Goal: Task Accomplishment & Management: Complete application form

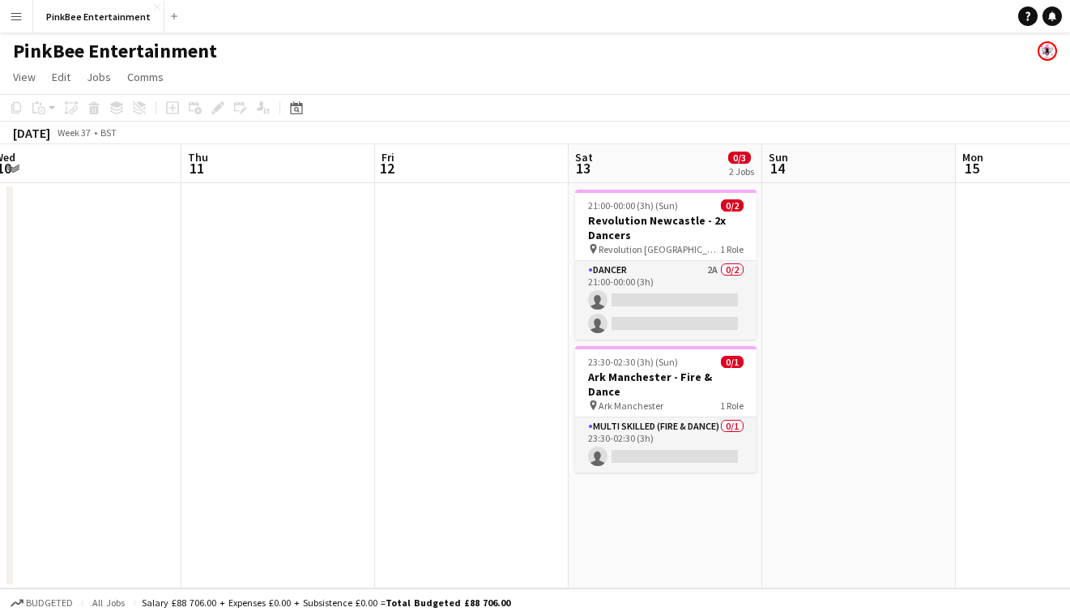
scroll to position [0, 603]
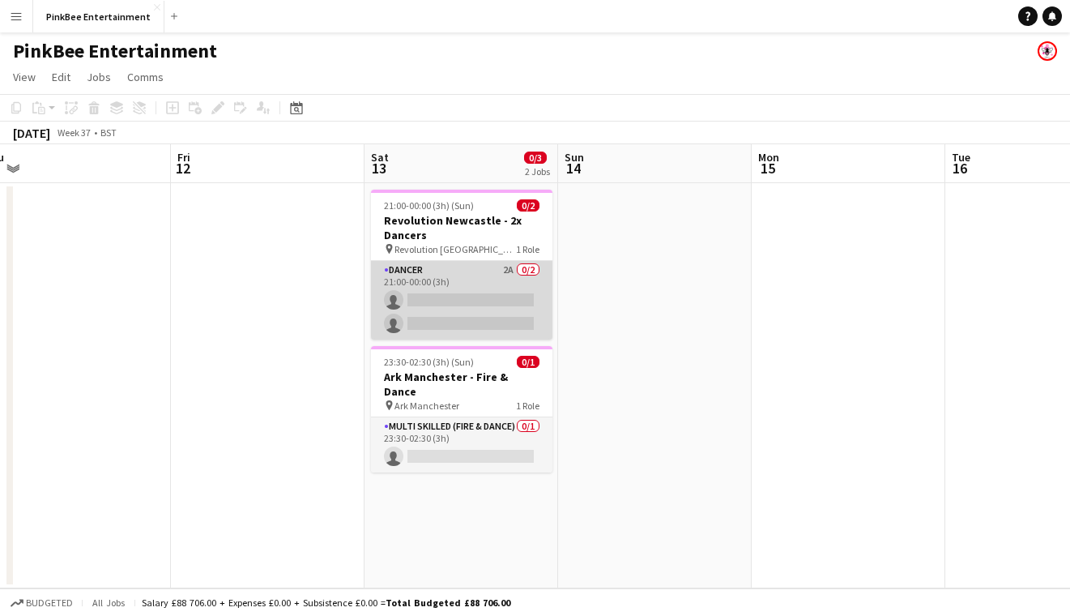
click at [470, 276] on app-card-role "Dancer 2A 0/2 21:00-00:00 (3h) single-neutral-actions single-neutral-actions" at bounding box center [461, 300] width 181 height 79
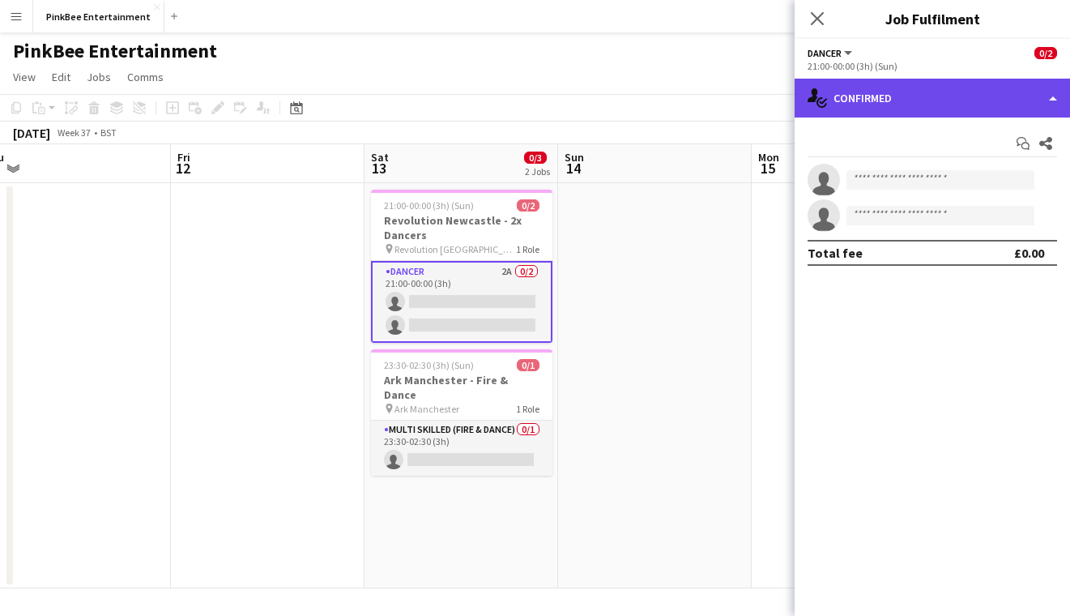
click at [962, 101] on div "single-neutral-actions-check-2 Confirmed" at bounding box center [932, 98] width 275 height 39
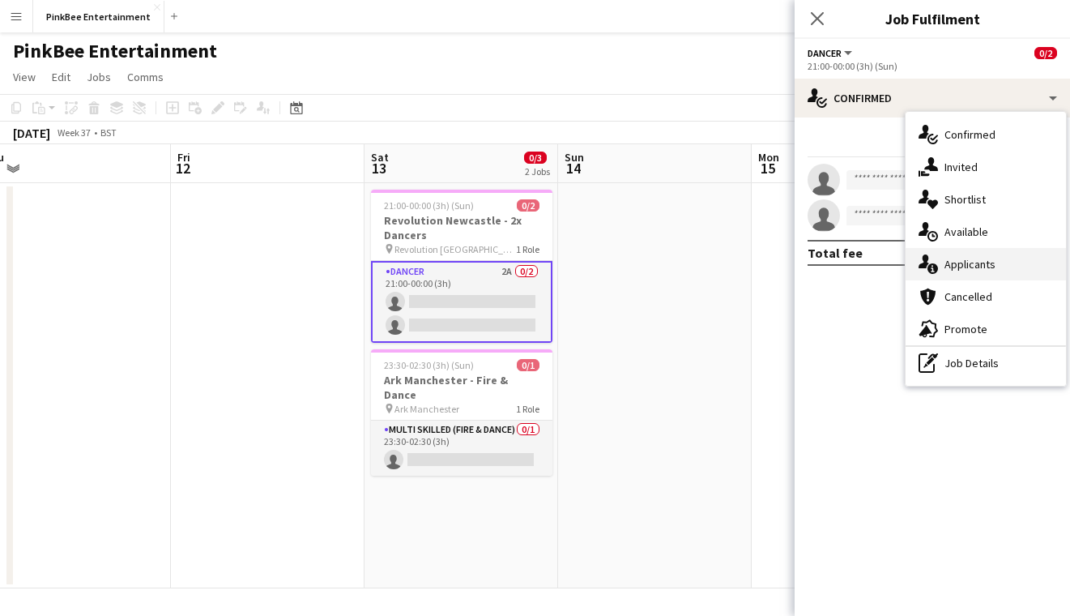
click at [987, 260] on span "Applicants" at bounding box center [969, 264] width 51 height 15
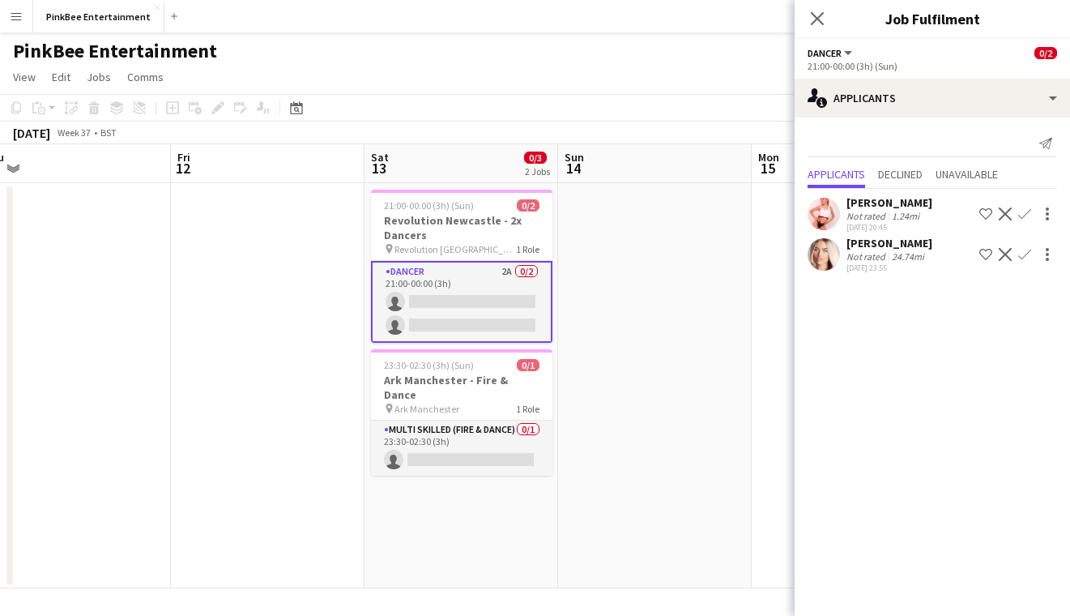
click at [1019, 212] on app-icon "Confirm" at bounding box center [1024, 213] width 13 height 13
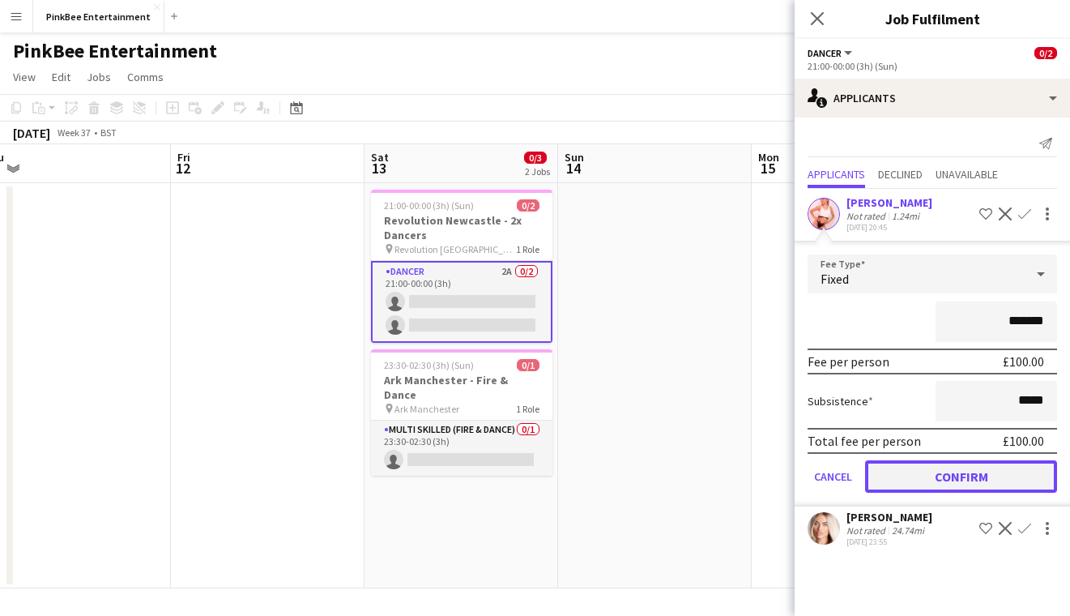
click at [993, 478] on button "Confirm" at bounding box center [961, 476] width 192 height 32
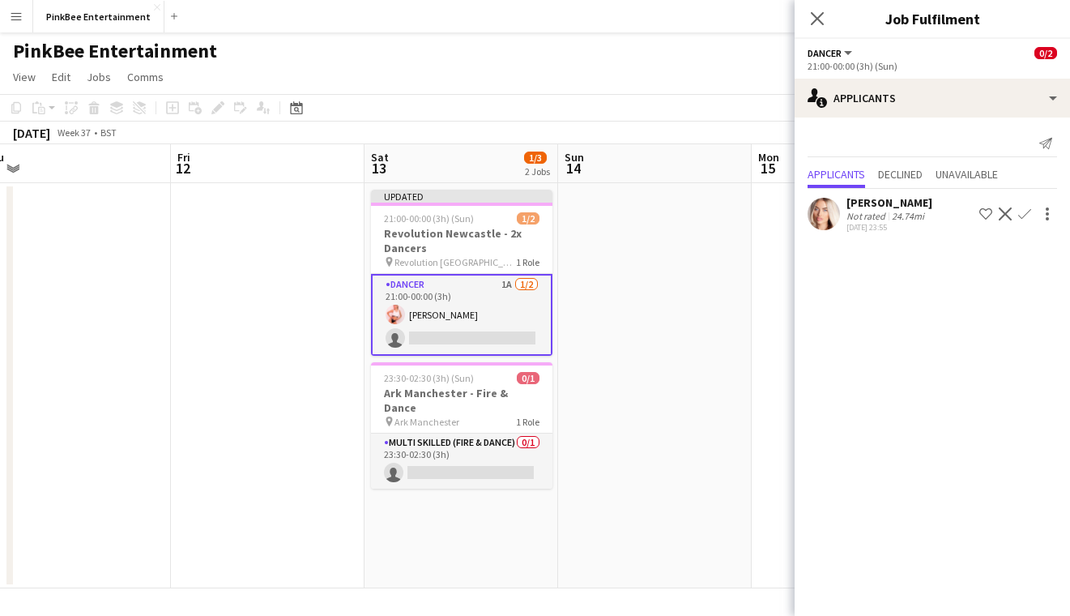
click at [1020, 212] on app-icon "Confirm" at bounding box center [1024, 213] width 13 height 13
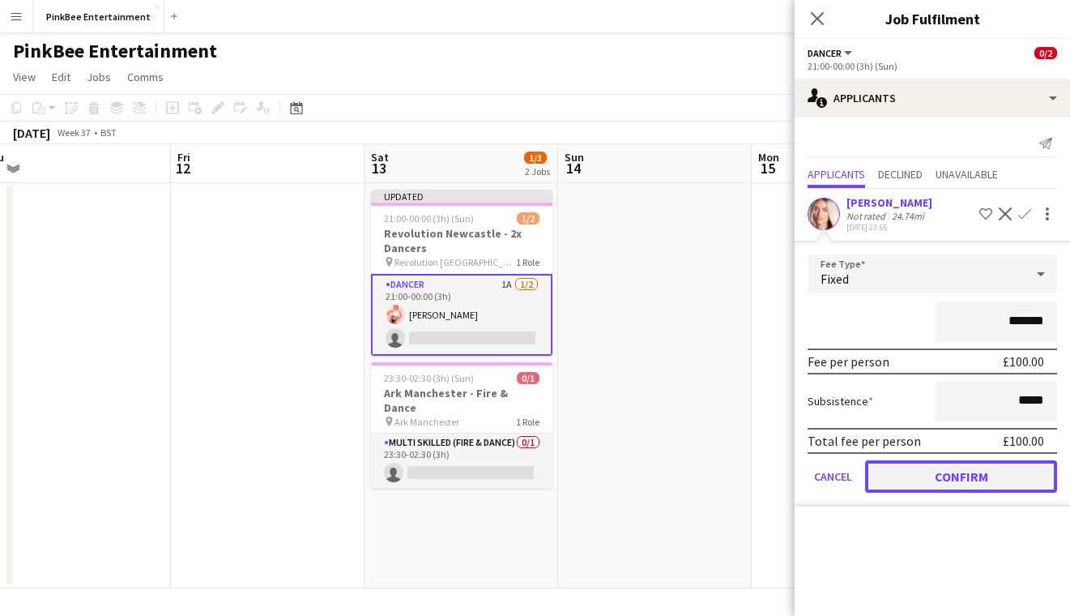
click at [974, 480] on button "Confirm" at bounding box center [961, 476] width 192 height 32
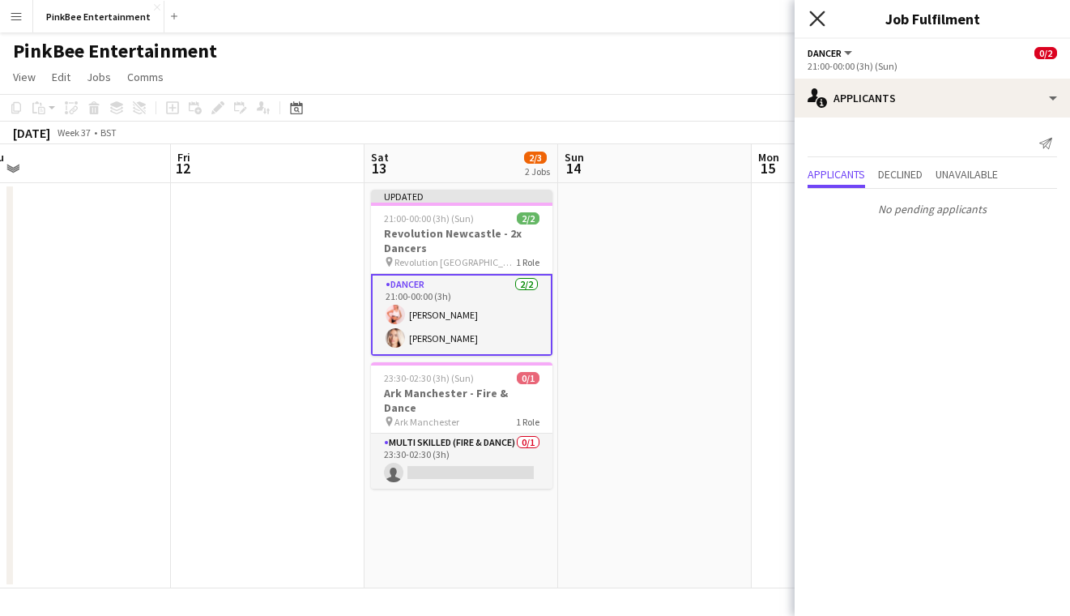
click at [820, 18] on icon "Close pop-in" at bounding box center [816, 18] width 15 height 15
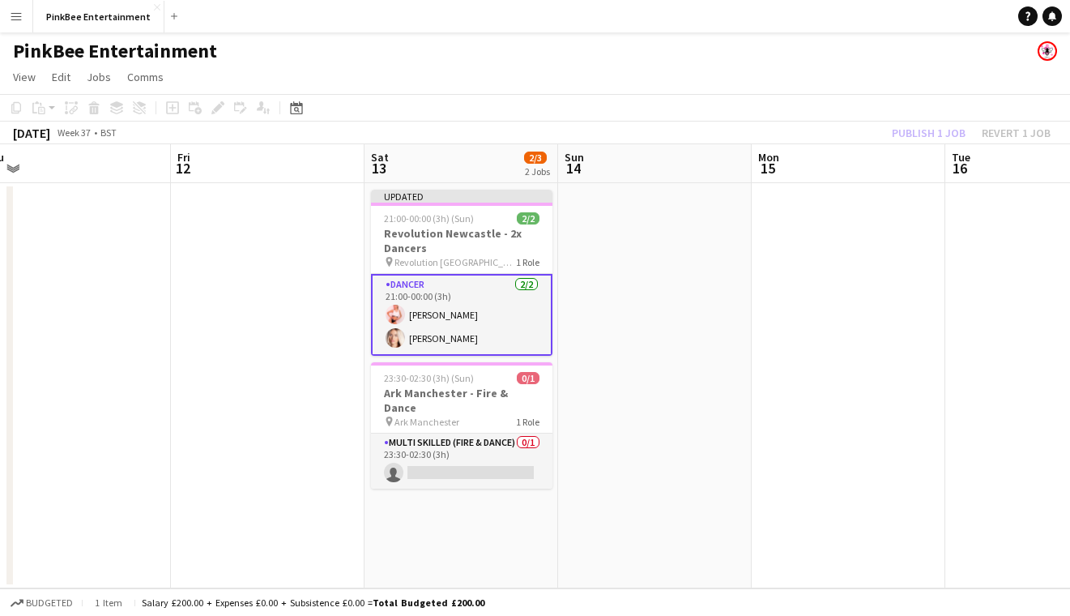
click at [943, 133] on div "Publish 1 job Revert 1 job" at bounding box center [971, 132] width 198 height 21
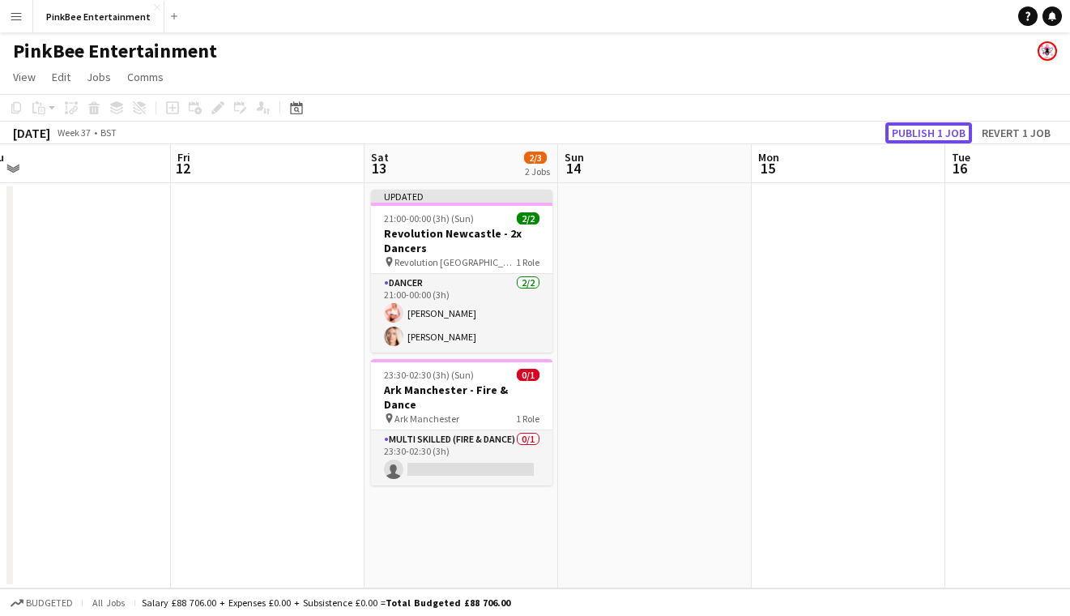
click at [943, 133] on button "Publish 1 job" at bounding box center [928, 132] width 87 height 21
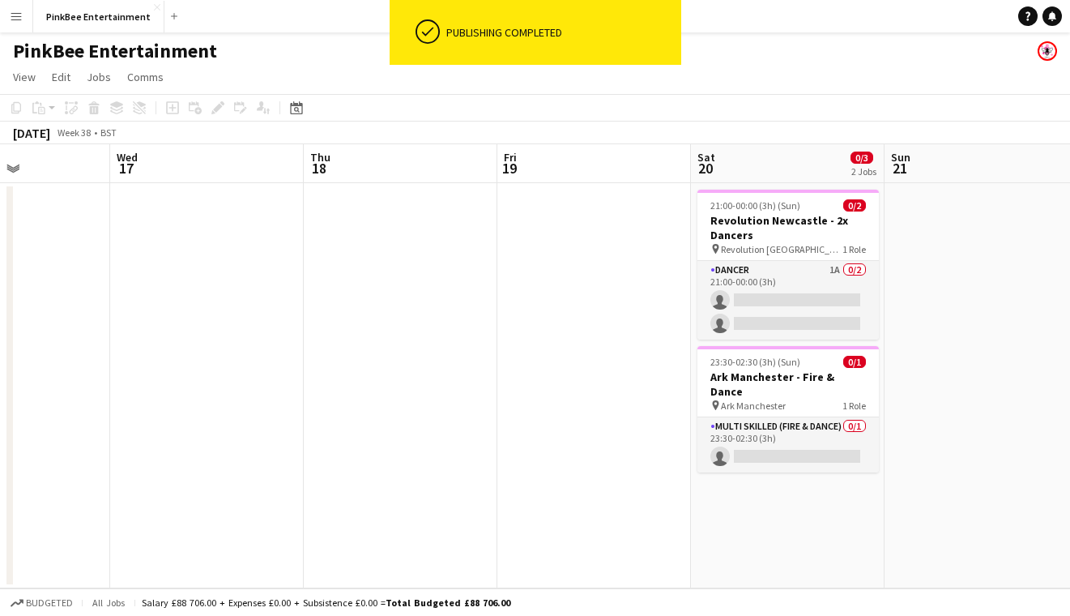
scroll to position [0, 508]
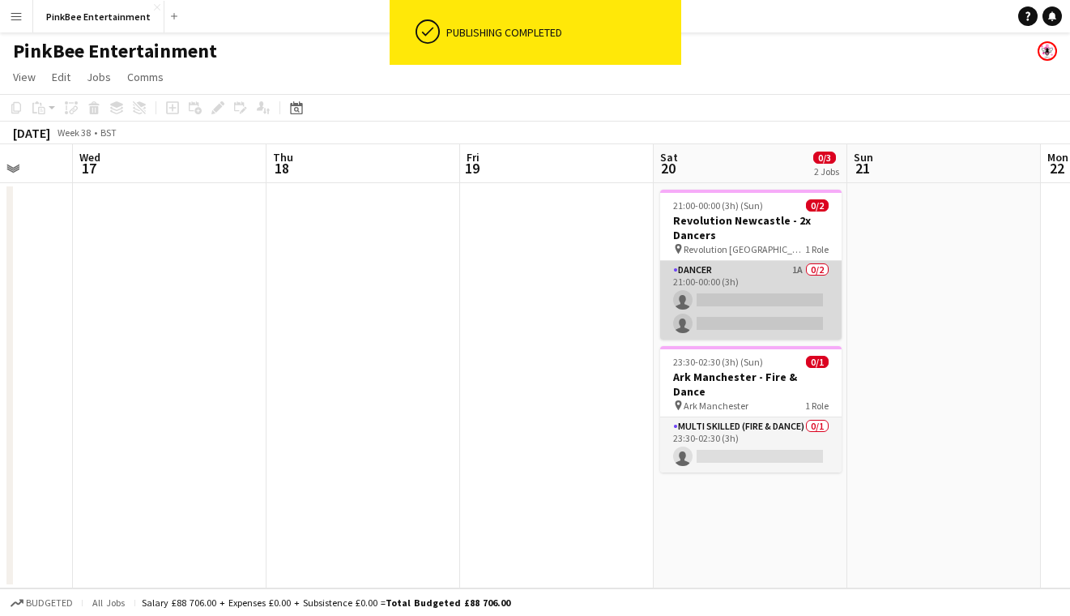
click at [758, 279] on app-card-role "Dancer 1A 0/2 21:00-00:00 (3h) single-neutral-actions single-neutral-actions" at bounding box center [750, 300] width 181 height 79
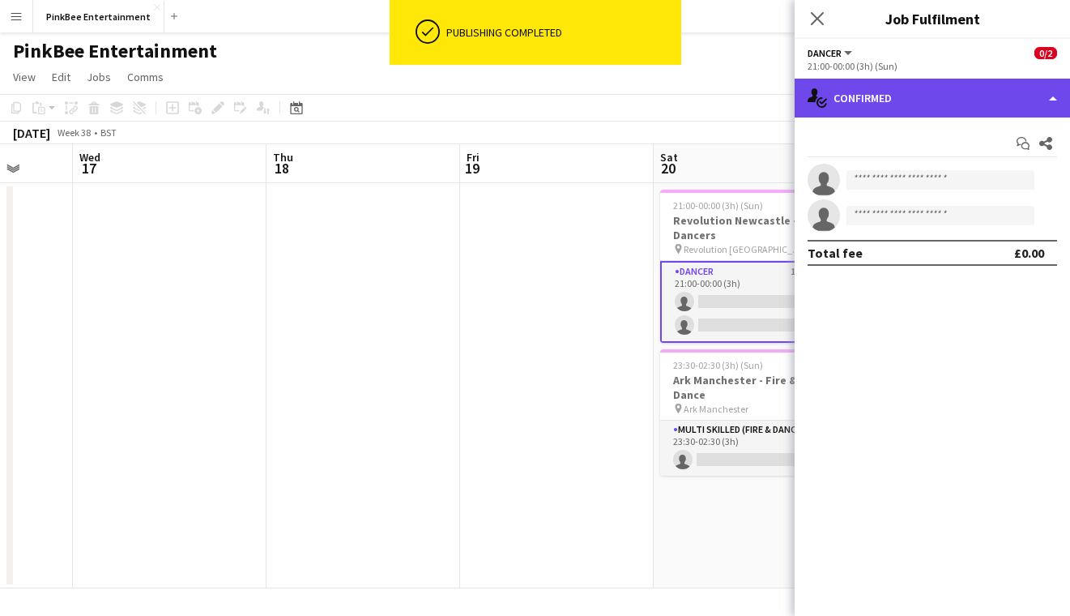
click at [992, 108] on div "single-neutral-actions-check-2 Confirmed" at bounding box center [932, 98] width 275 height 39
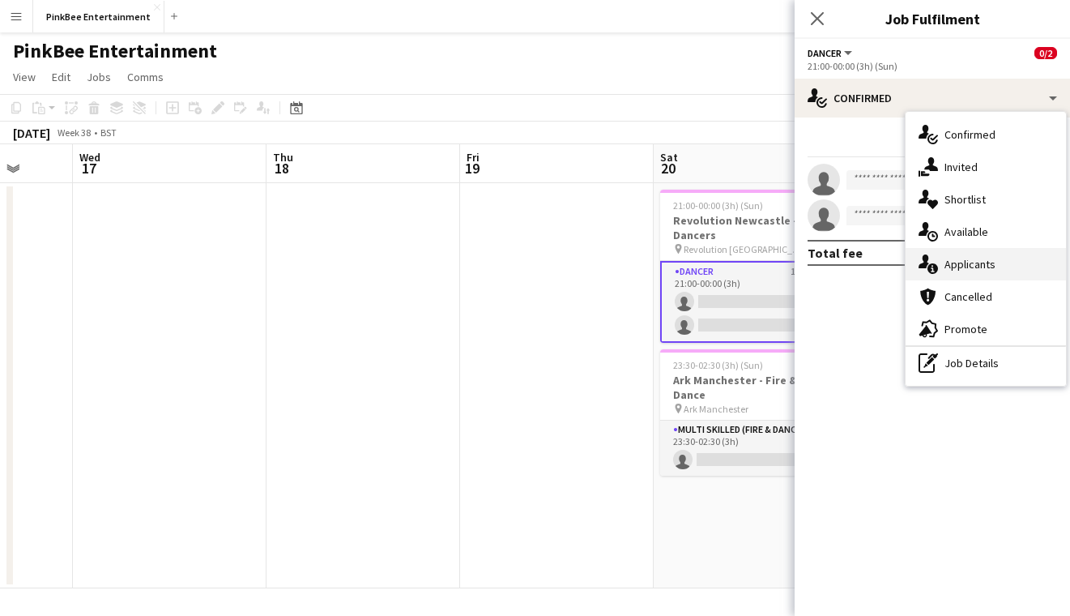
click at [1016, 263] on div "single-neutral-actions-information Applicants" at bounding box center [985, 264] width 160 height 32
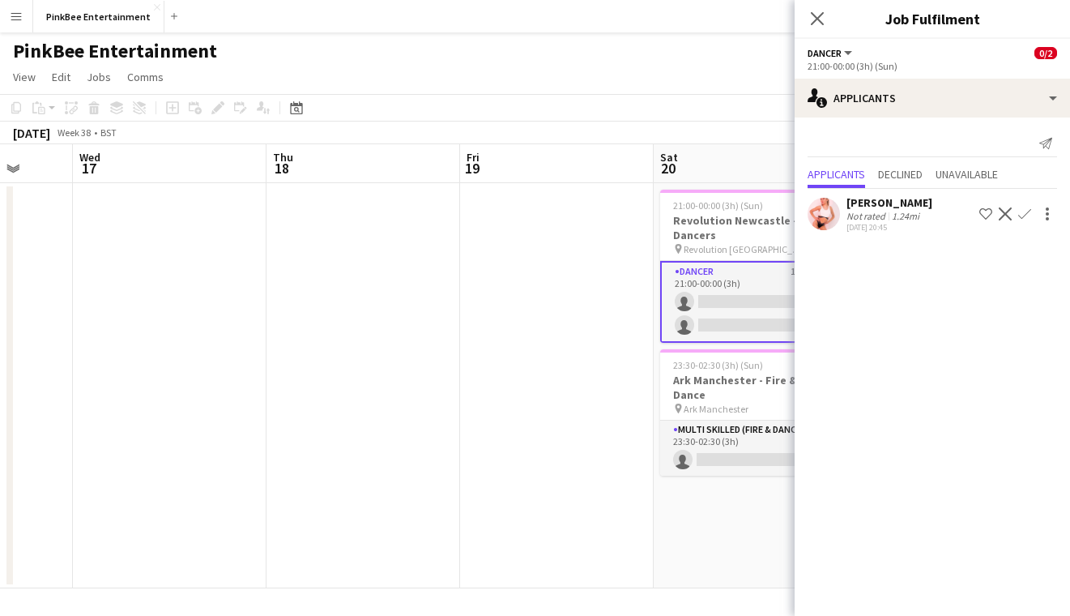
click at [1021, 213] on app-icon "Confirm" at bounding box center [1024, 213] width 13 height 13
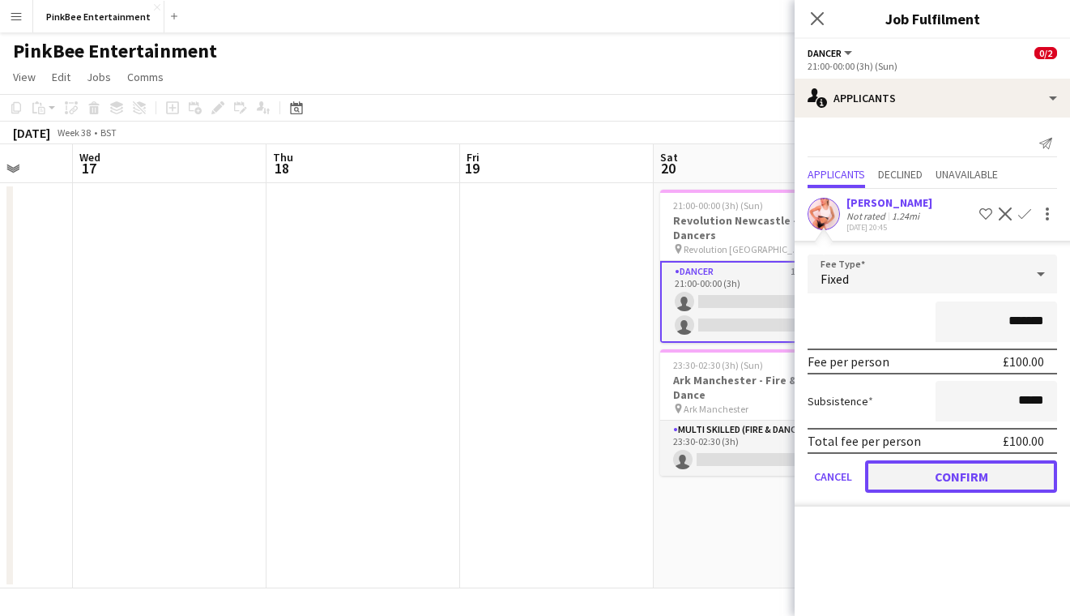
click at [985, 486] on button "Confirm" at bounding box center [961, 476] width 192 height 32
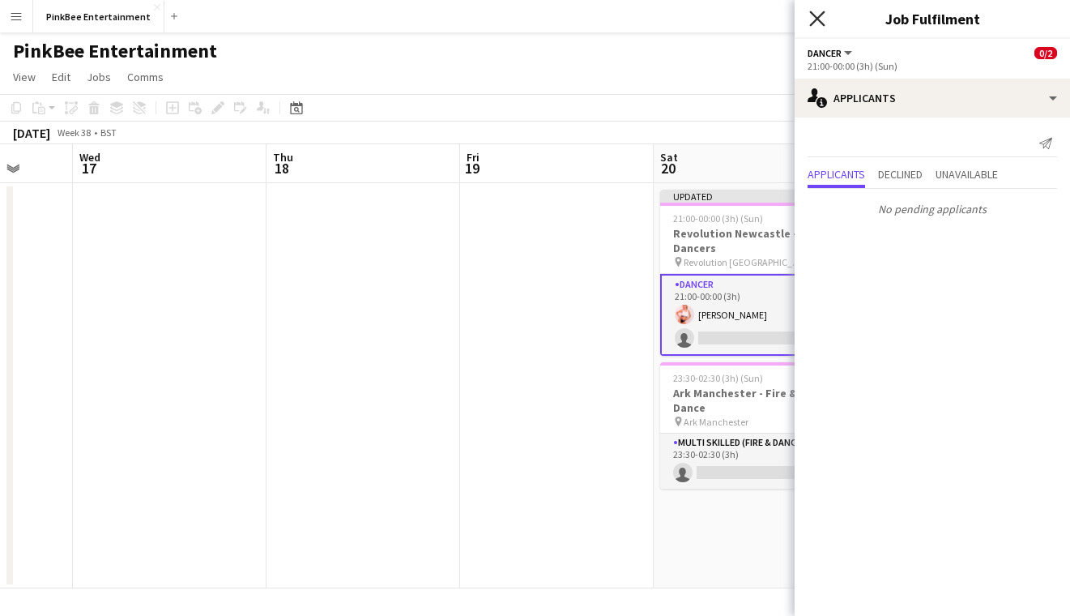
click at [820, 19] on icon "Close pop-in" at bounding box center [816, 18] width 15 height 15
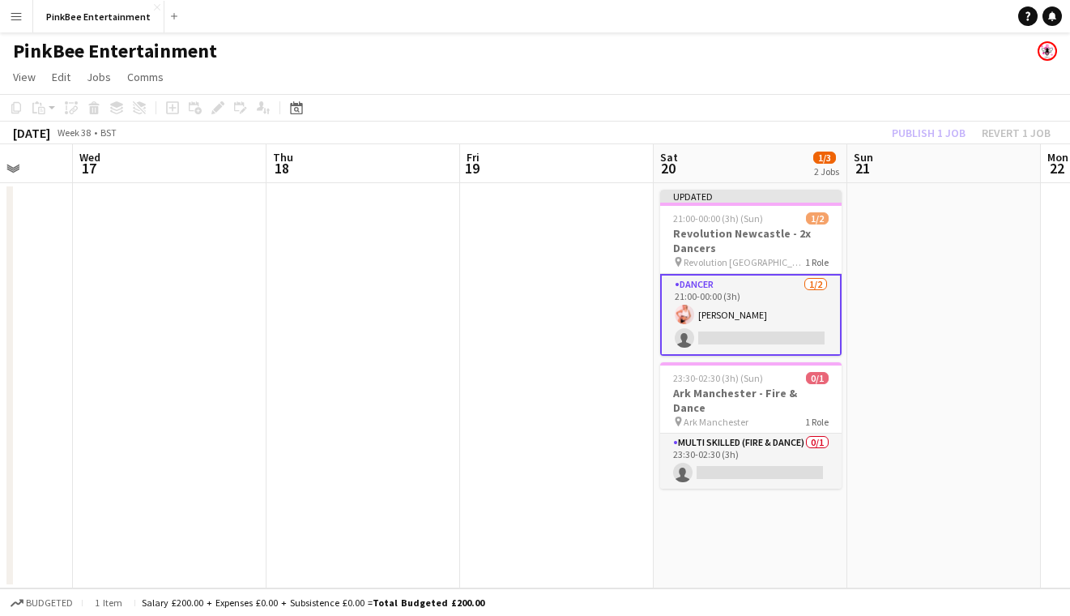
click at [950, 130] on div "Publish 1 job Revert 1 job" at bounding box center [971, 132] width 198 height 21
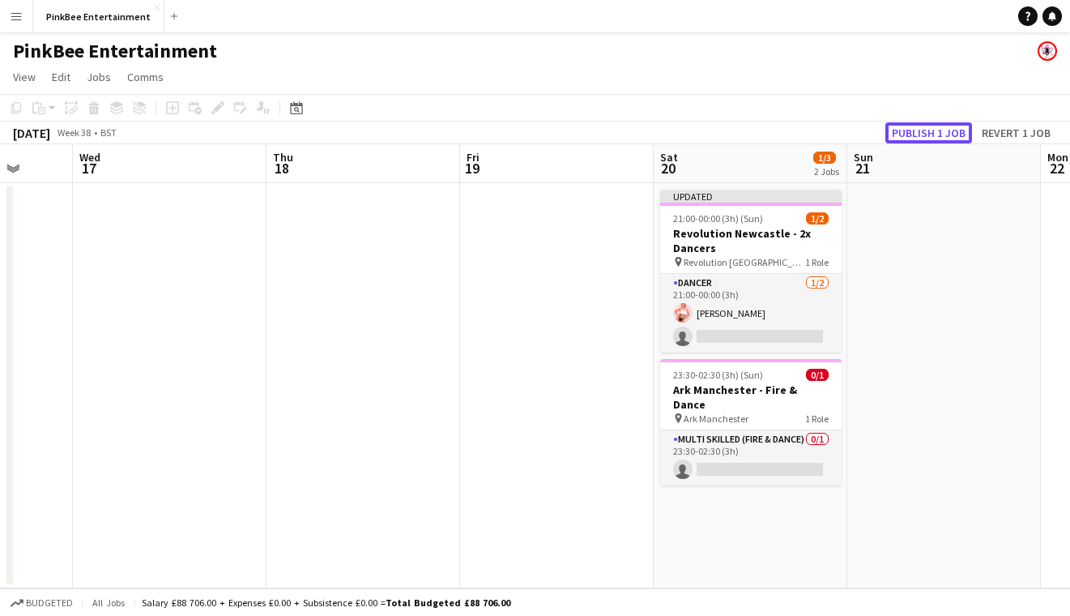
click at [950, 130] on button "Publish 1 job" at bounding box center [928, 132] width 87 height 21
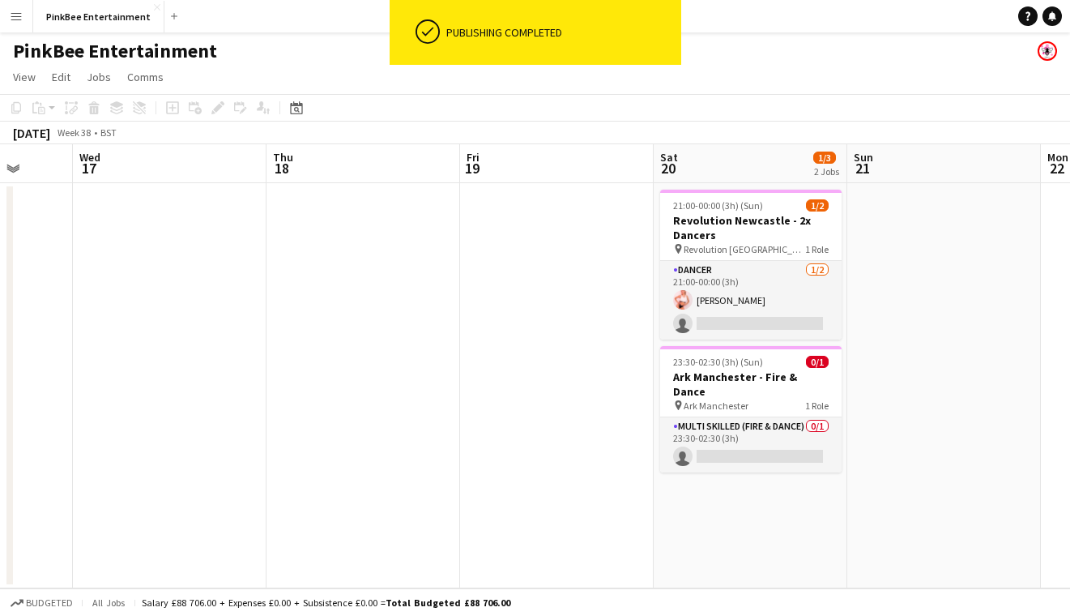
scroll to position [0, 509]
click at [508, 383] on app-date-cell at bounding box center [556, 385] width 194 height 405
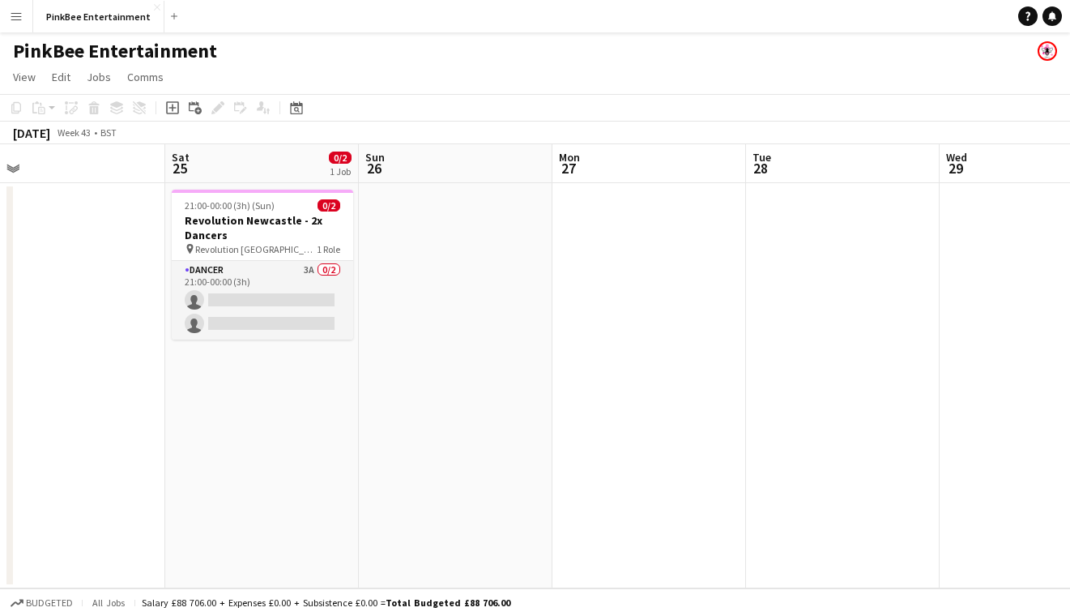
scroll to position [0, 417]
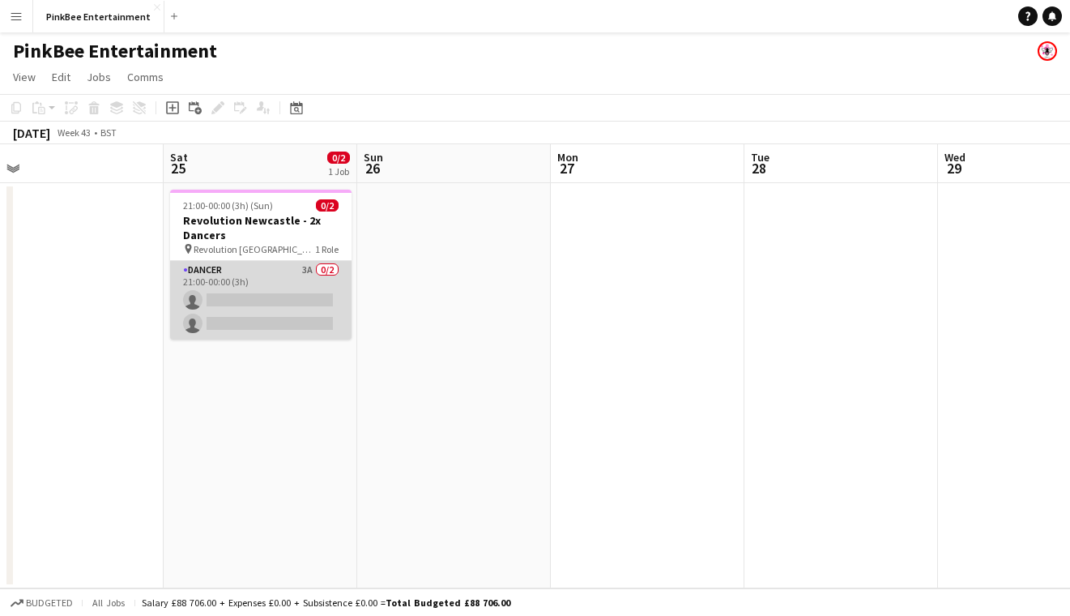
click at [283, 273] on app-card-role "Dancer 3A 0/2 21:00-00:00 (3h) single-neutral-actions single-neutral-actions" at bounding box center [260, 300] width 181 height 79
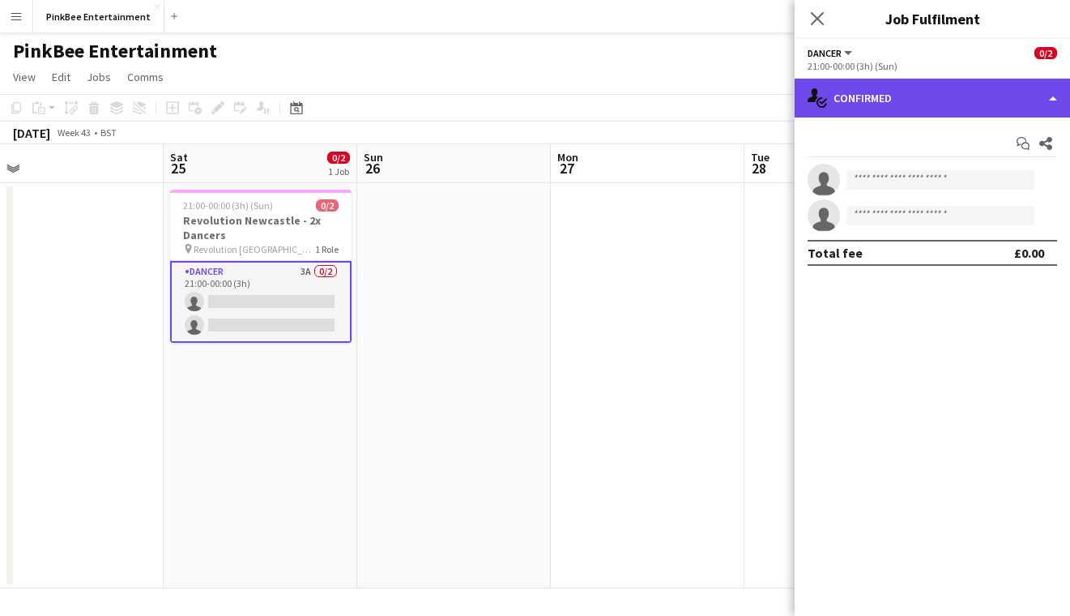
click at [910, 92] on div "single-neutral-actions-check-2 Confirmed" at bounding box center [932, 98] width 275 height 39
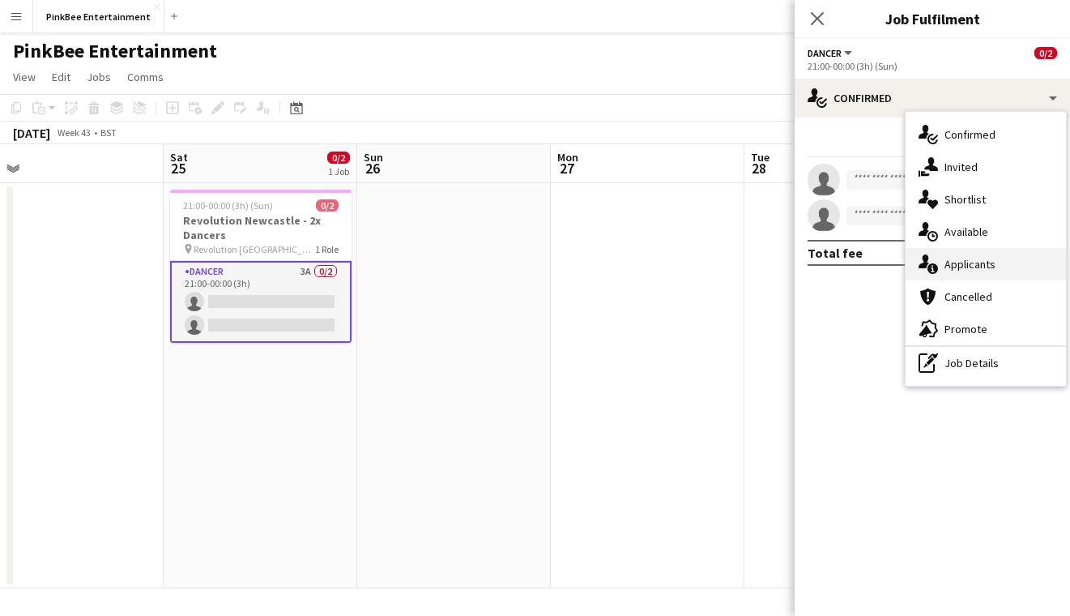
click at [997, 268] on div "single-neutral-actions-information Applicants" at bounding box center [985, 264] width 160 height 32
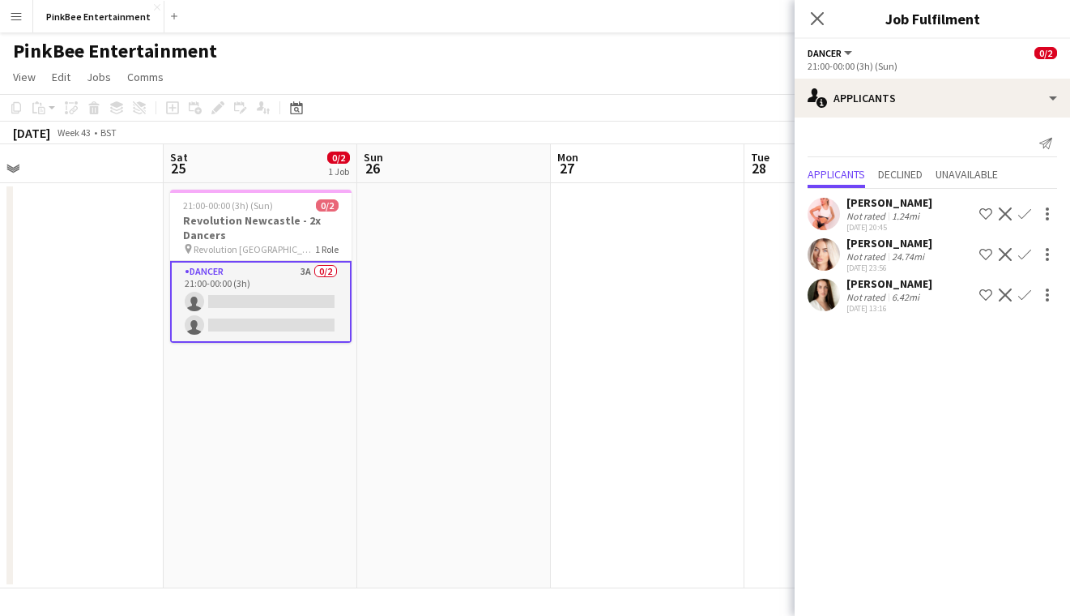
click at [1023, 214] on app-icon "Confirm" at bounding box center [1024, 213] width 13 height 13
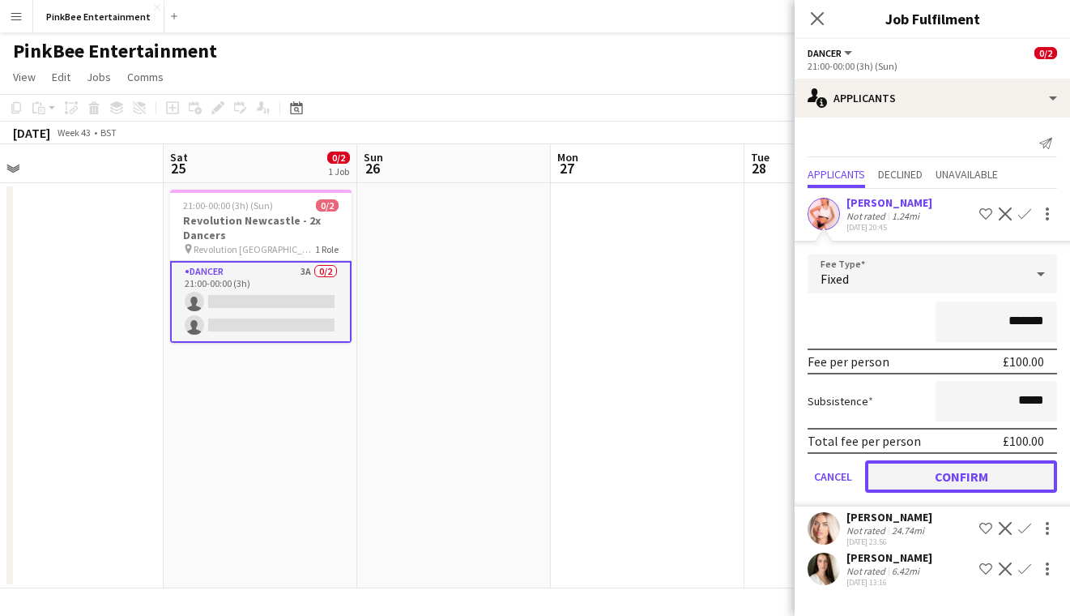
click at [995, 467] on button "Confirm" at bounding box center [961, 476] width 192 height 32
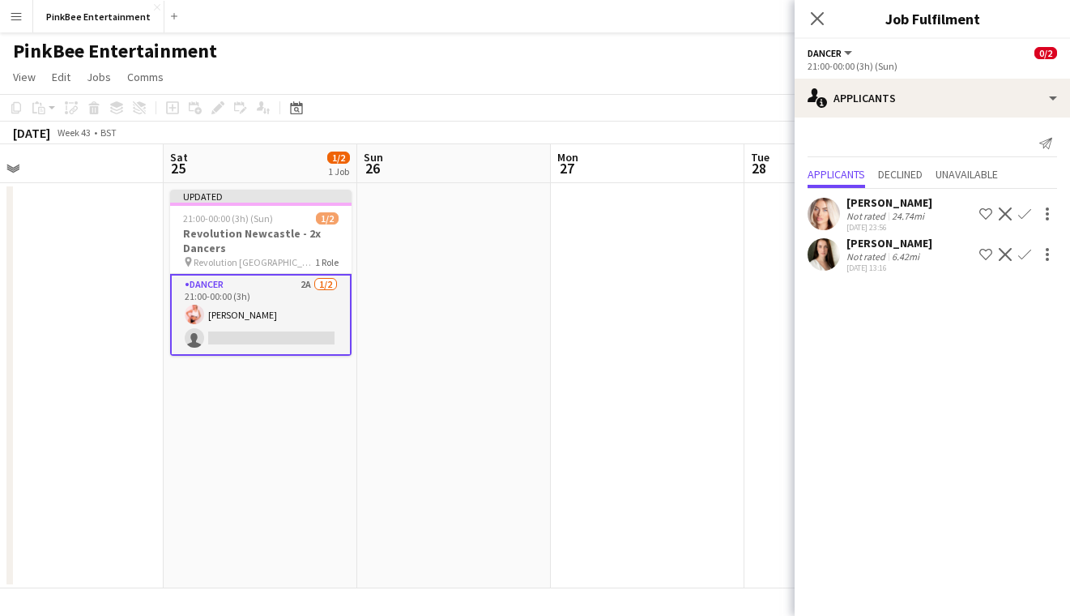
click at [1021, 215] on app-icon "Confirm" at bounding box center [1024, 213] width 13 height 13
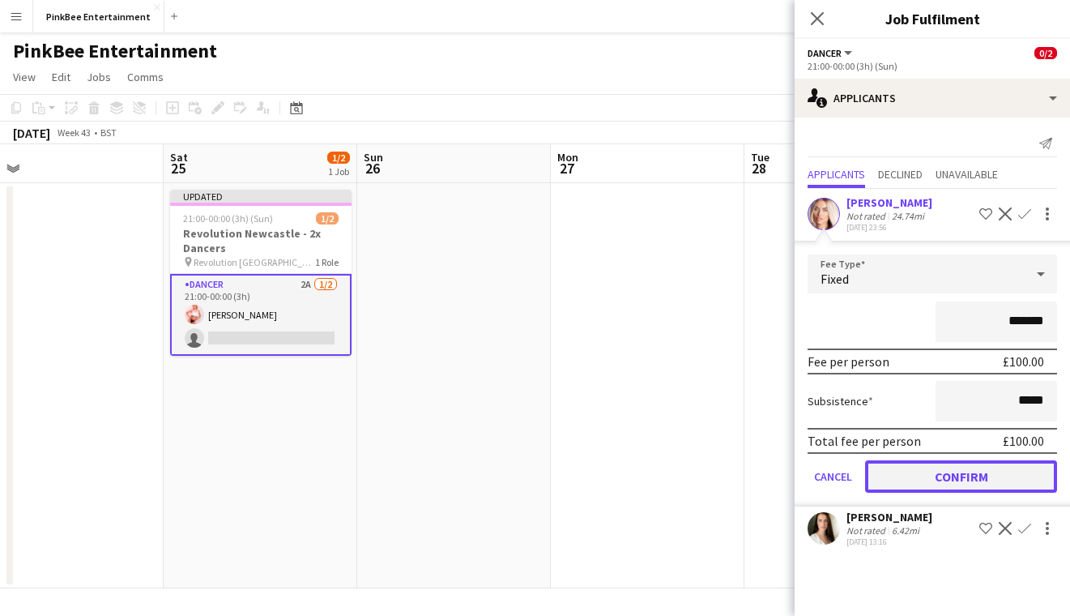
click at [969, 481] on button "Confirm" at bounding box center [961, 476] width 192 height 32
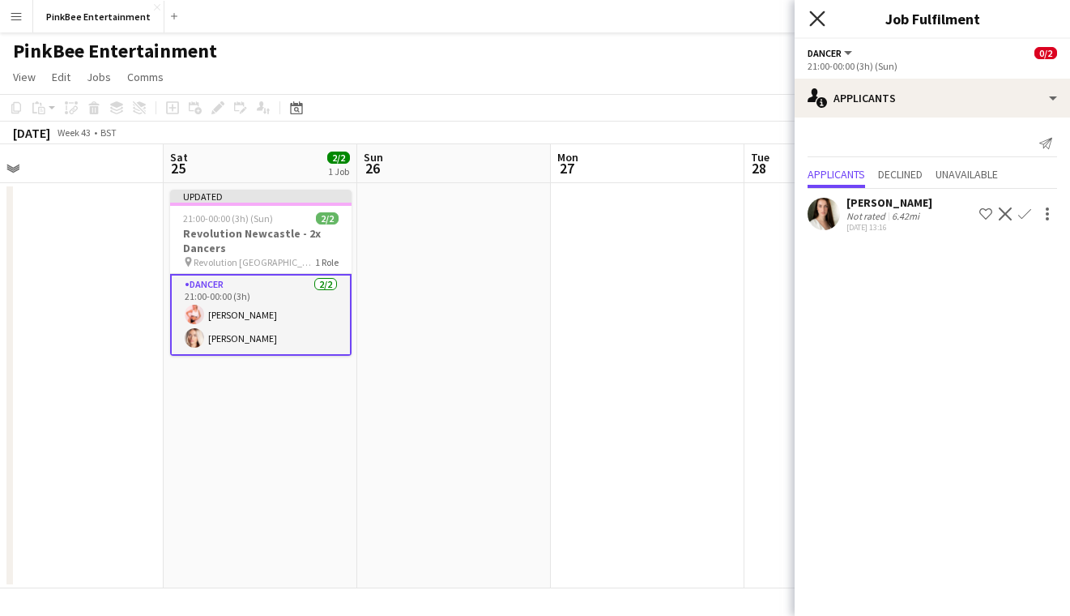
click at [814, 16] on icon at bounding box center [816, 18] width 15 height 15
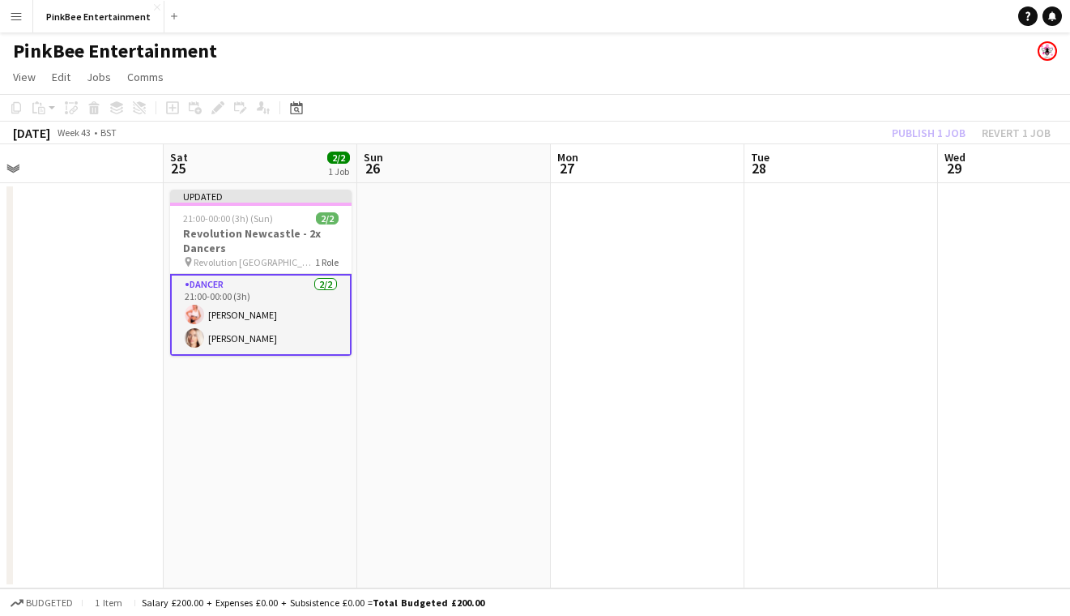
click at [949, 136] on div "Publish 1 job Revert 1 job" at bounding box center [971, 132] width 198 height 21
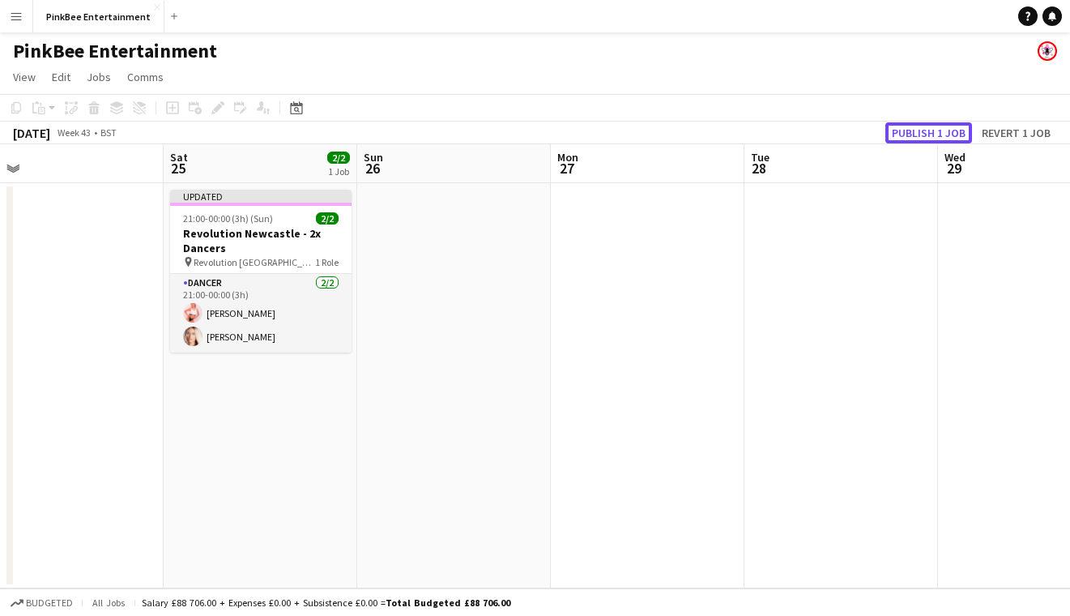
click at [949, 136] on button "Publish 1 job" at bounding box center [928, 132] width 87 height 21
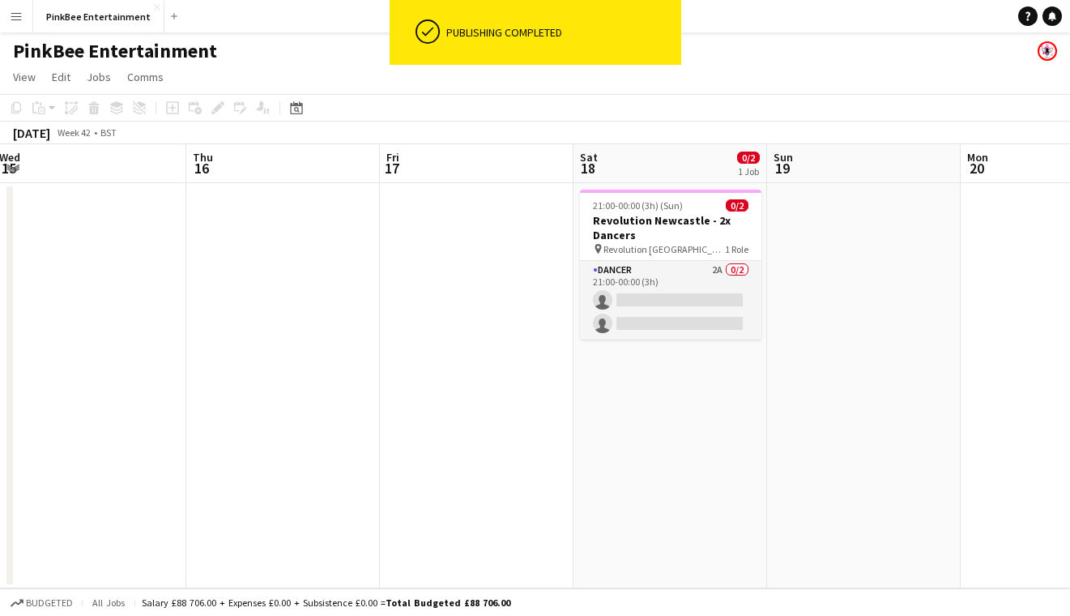
scroll to position [0, 398]
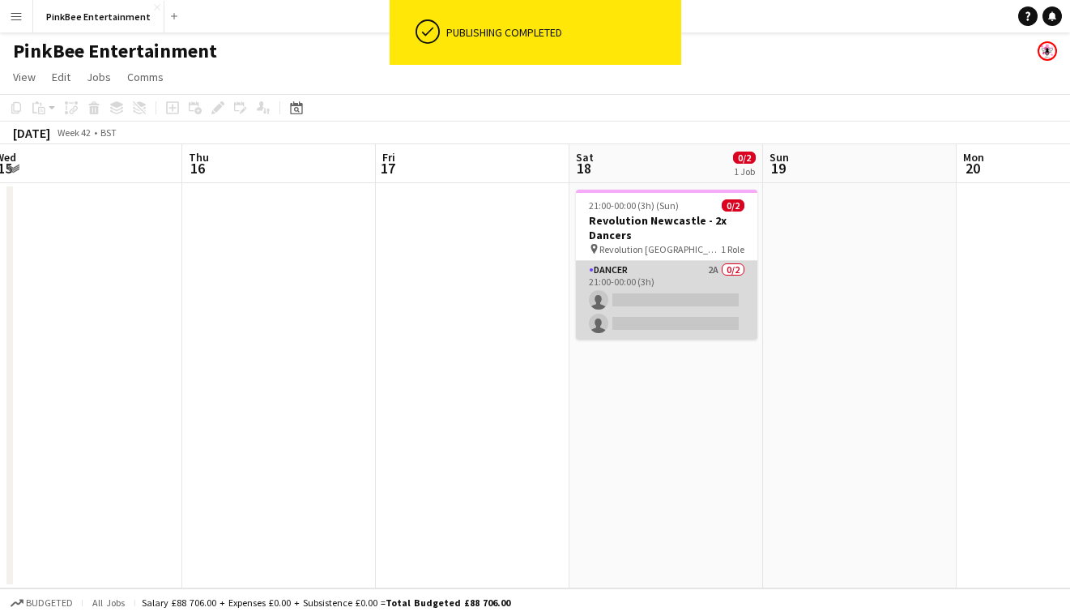
click at [650, 275] on app-card-role "Dancer 2A 0/2 21:00-00:00 (3h) single-neutral-actions single-neutral-actions" at bounding box center [666, 300] width 181 height 79
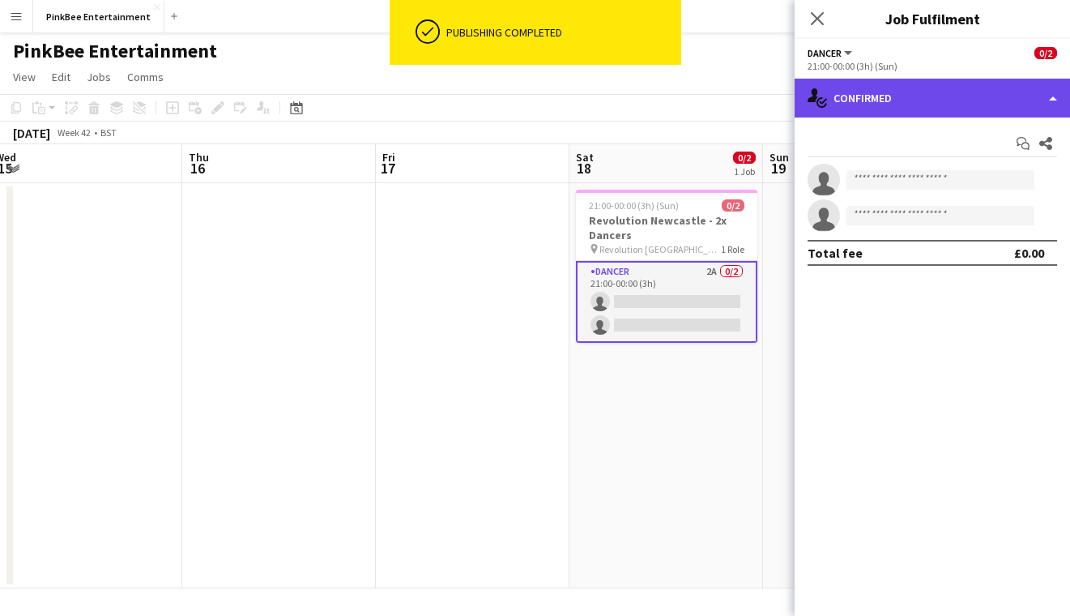
click at [884, 101] on div "single-neutral-actions-check-2 Confirmed" at bounding box center [932, 98] width 275 height 39
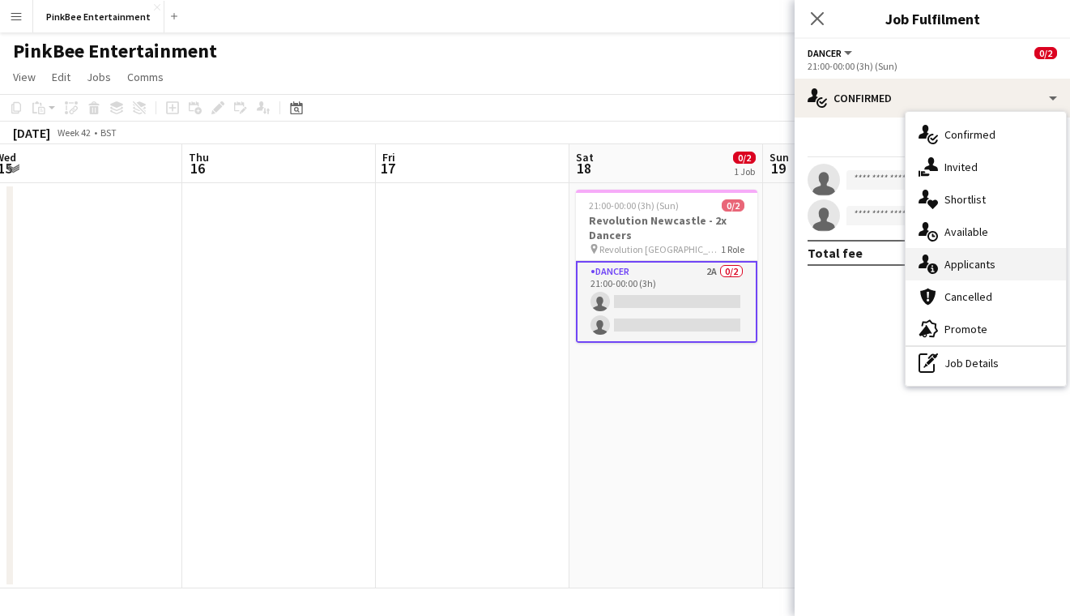
click at [967, 265] on span "Applicants" at bounding box center [969, 264] width 51 height 15
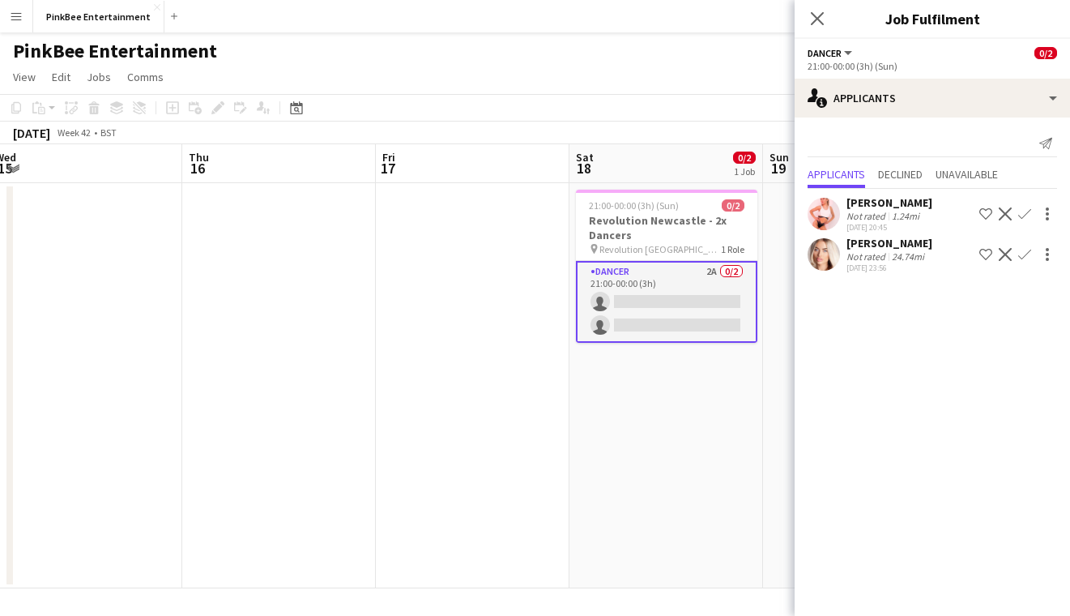
click at [1027, 214] on app-icon "Confirm" at bounding box center [1024, 213] width 13 height 13
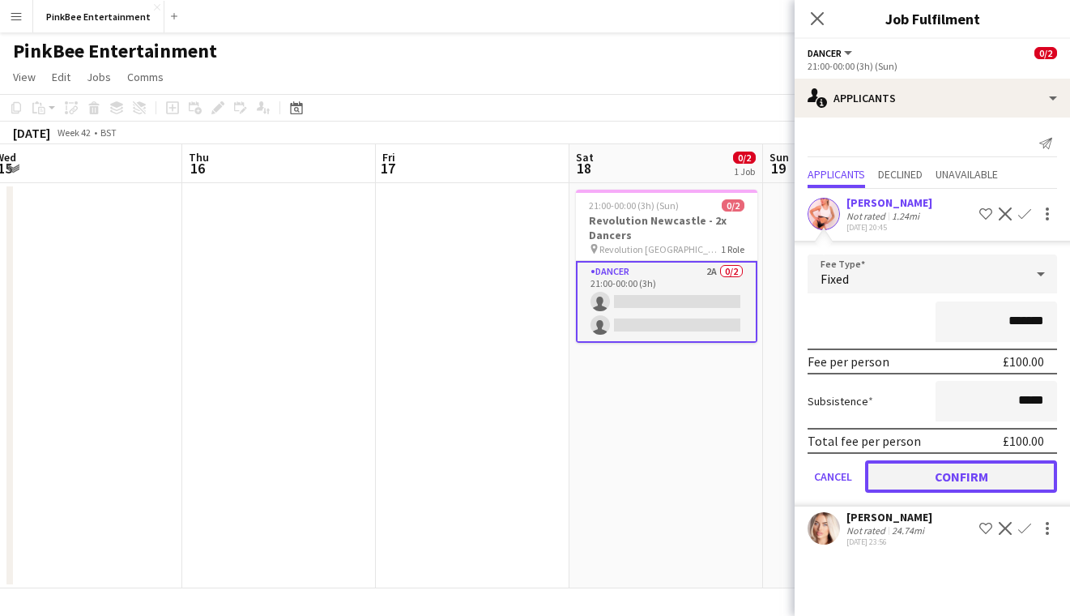
click at [990, 471] on button "Confirm" at bounding box center [961, 476] width 192 height 32
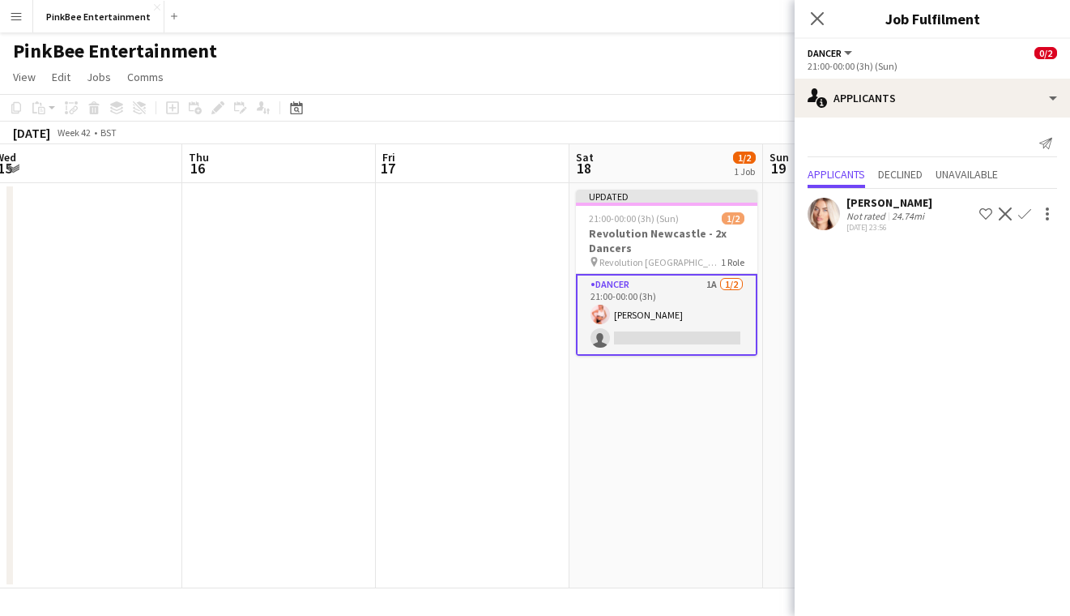
click at [1025, 211] on app-icon "Confirm" at bounding box center [1024, 213] width 13 height 13
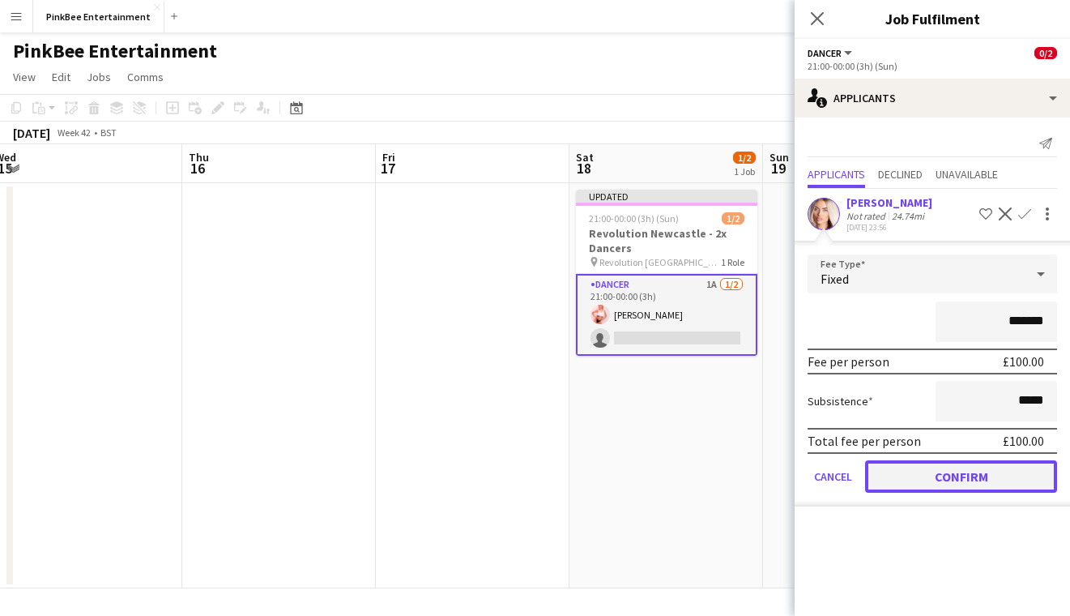
click at [965, 475] on button "Confirm" at bounding box center [961, 476] width 192 height 32
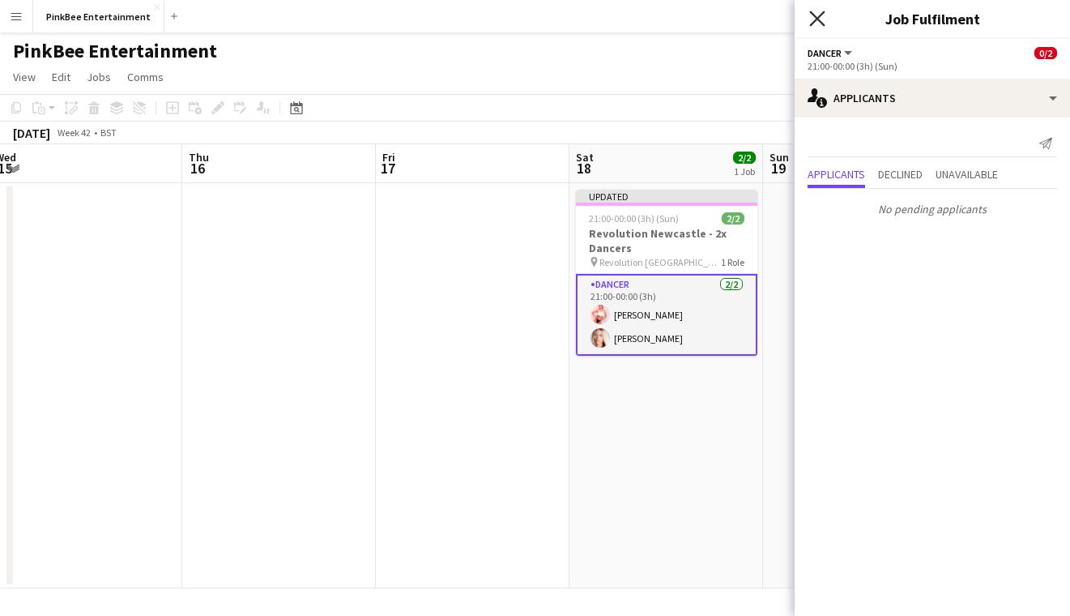
click at [824, 19] on icon "Close pop-in" at bounding box center [816, 18] width 15 height 15
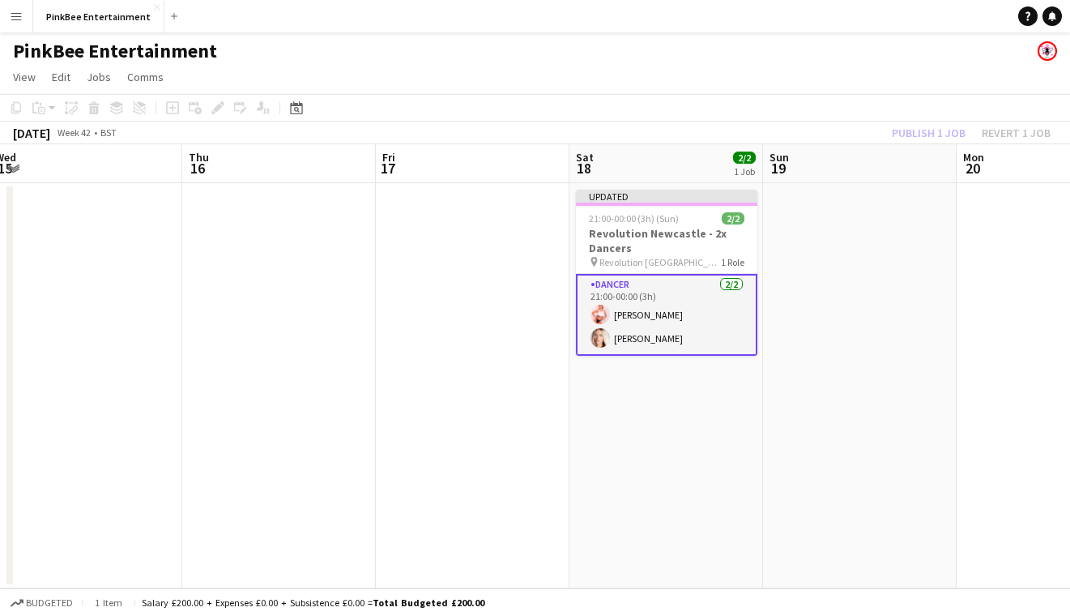
click at [936, 138] on div "Publish 1 job Revert 1 job" at bounding box center [971, 132] width 198 height 21
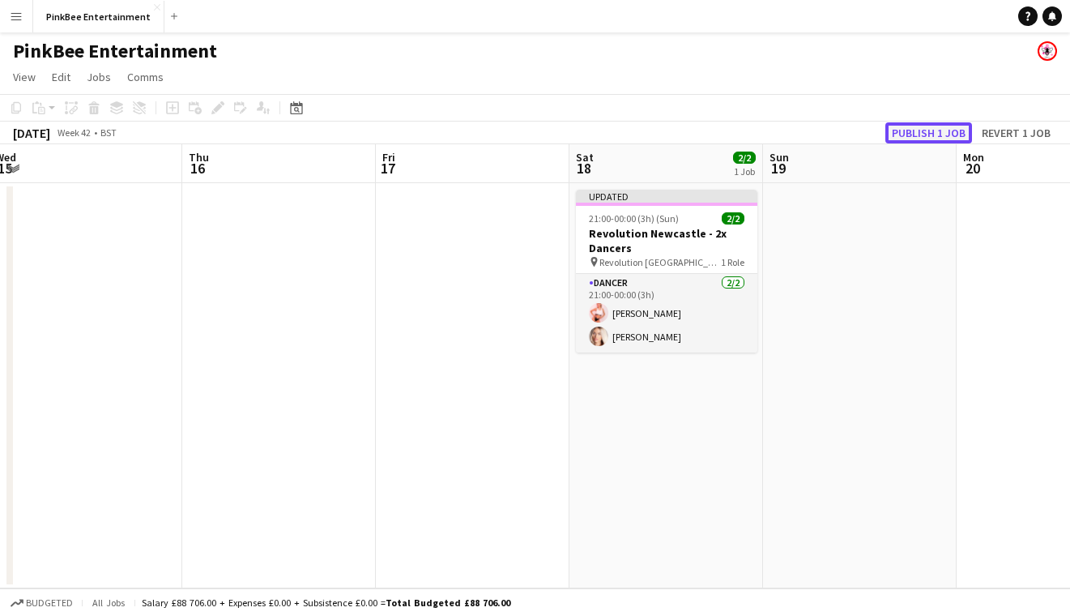
click at [936, 134] on button "Publish 1 job" at bounding box center [928, 132] width 87 height 21
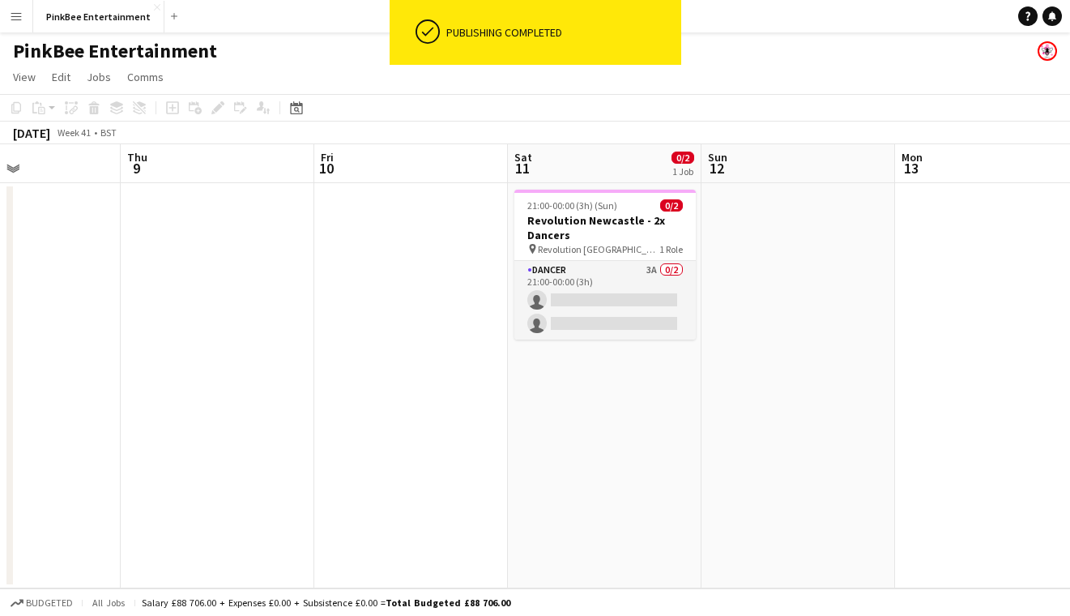
scroll to position [0, 479]
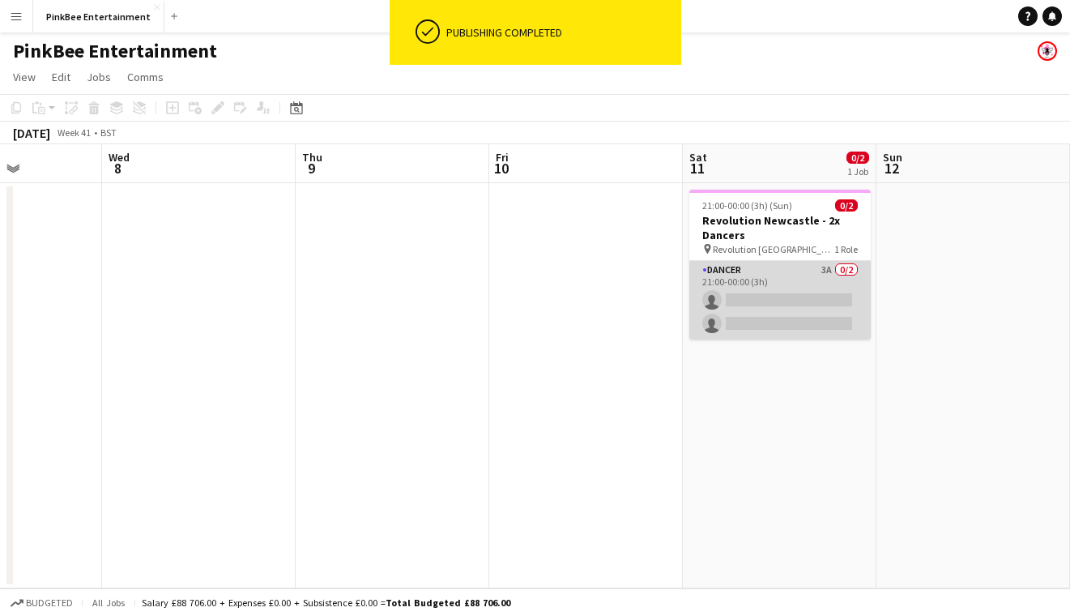
click at [791, 282] on app-card-role "Dancer 3A 0/2 21:00-00:00 (3h) single-neutral-actions single-neutral-actions" at bounding box center [779, 300] width 181 height 79
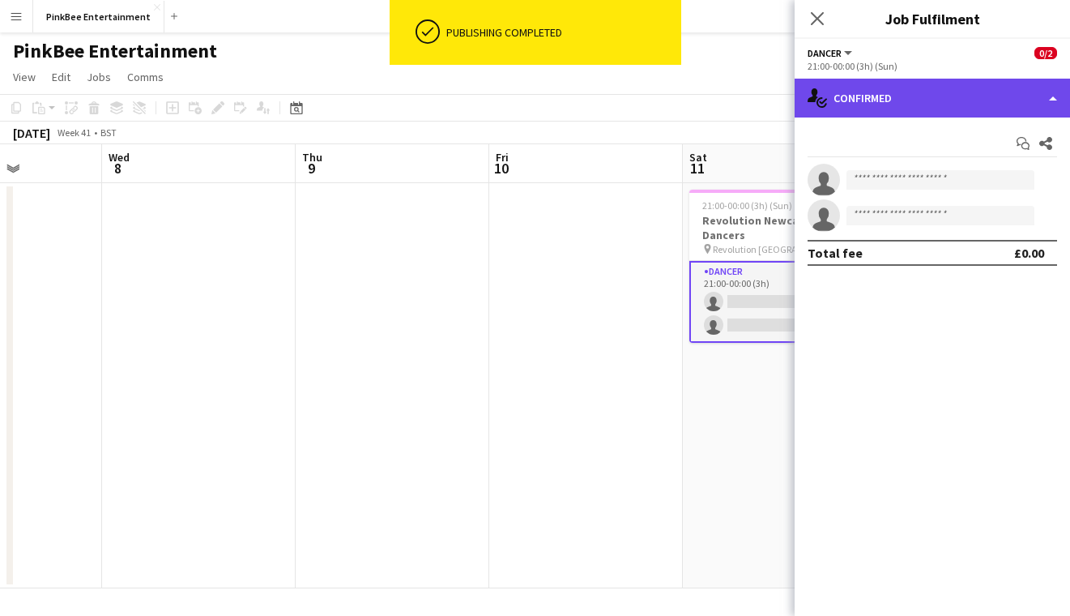
click at [1003, 92] on div "single-neutral-actions-check-2 Confirmed" at bounding box center [932, 98] width 275 height 39
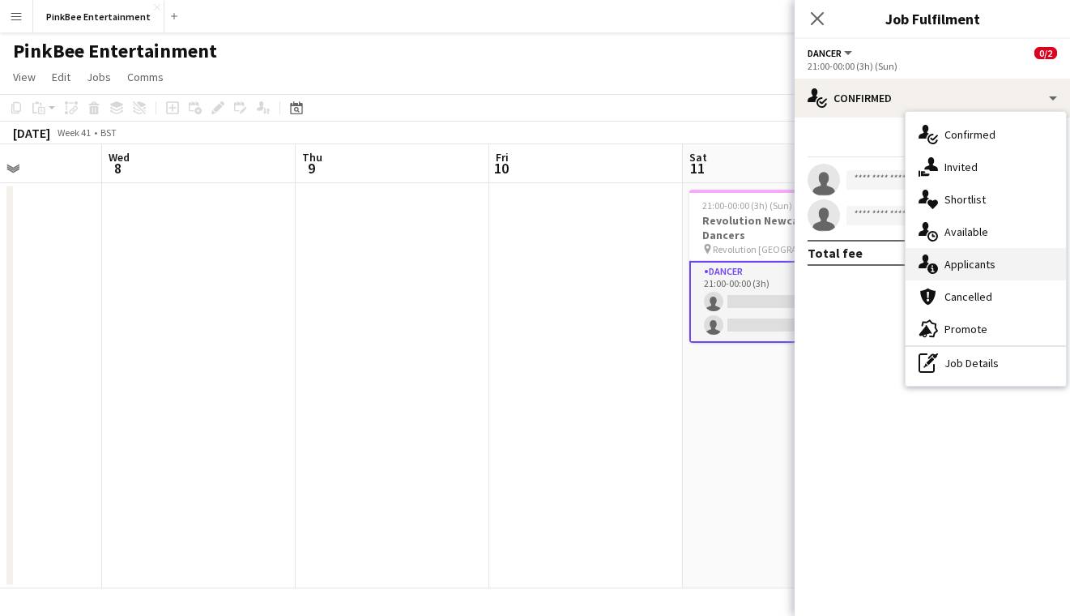
click at [985, 267] on span "Applicants" at bounding box center [969, 264] width 51 height 15
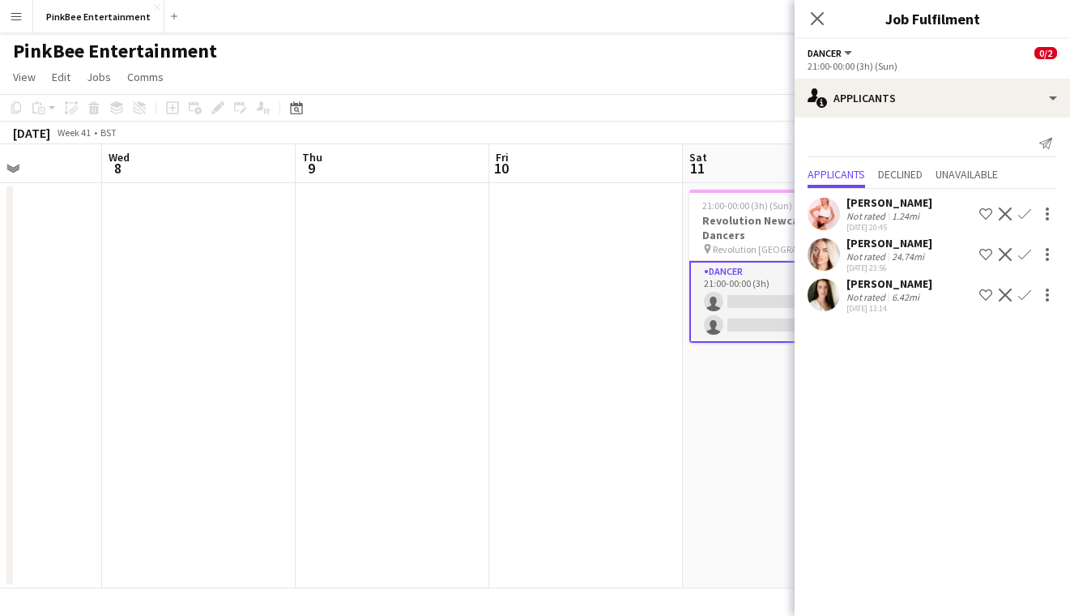
click at [1021, 219] on app-icon "Confirm" at bounding box center [1024, 213] width 13 height 13
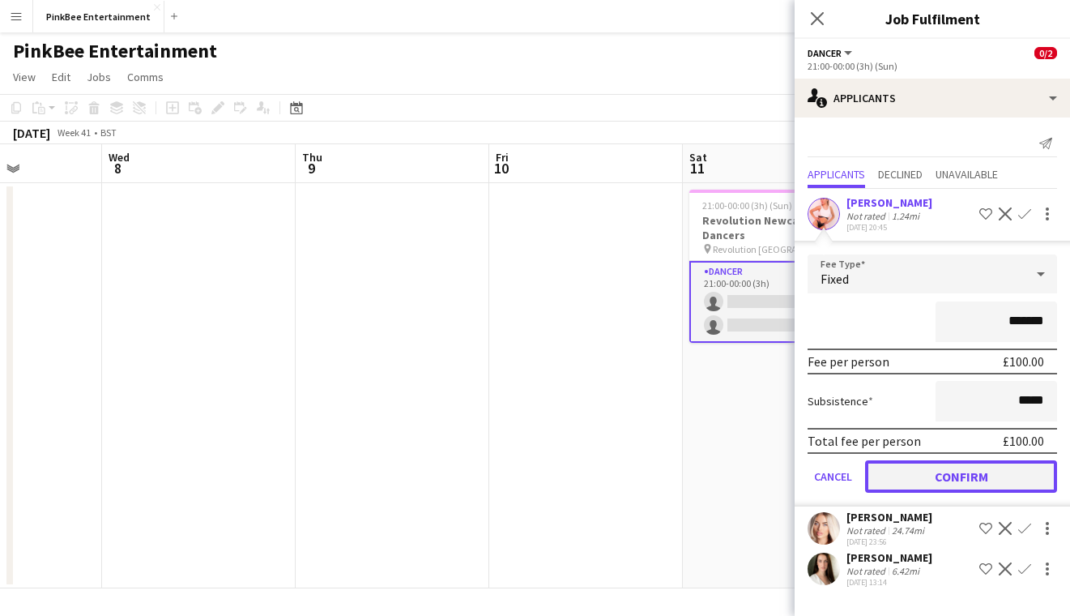
click at [965, 475] on button "Confirm" at bounding box center [961, 476] width 192 height 32
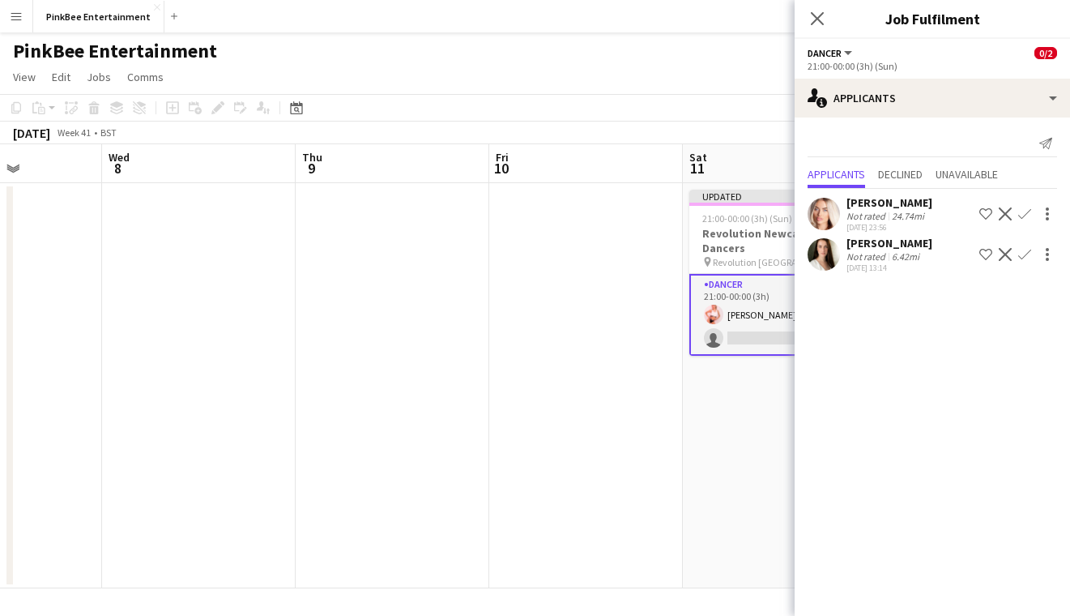
click at [1024, 255] on app-icon "Confirm" at bounding box center [1024, 254] width 13 height 13
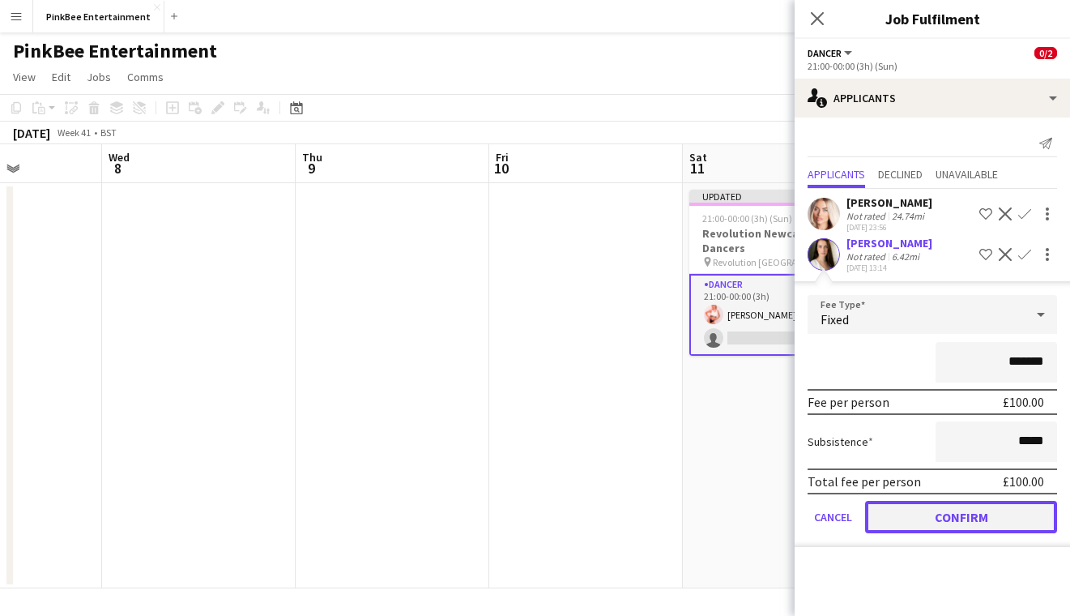
click at [975, 516] on button "Confirm" at bounding box center [961, 517] width 192 height 32
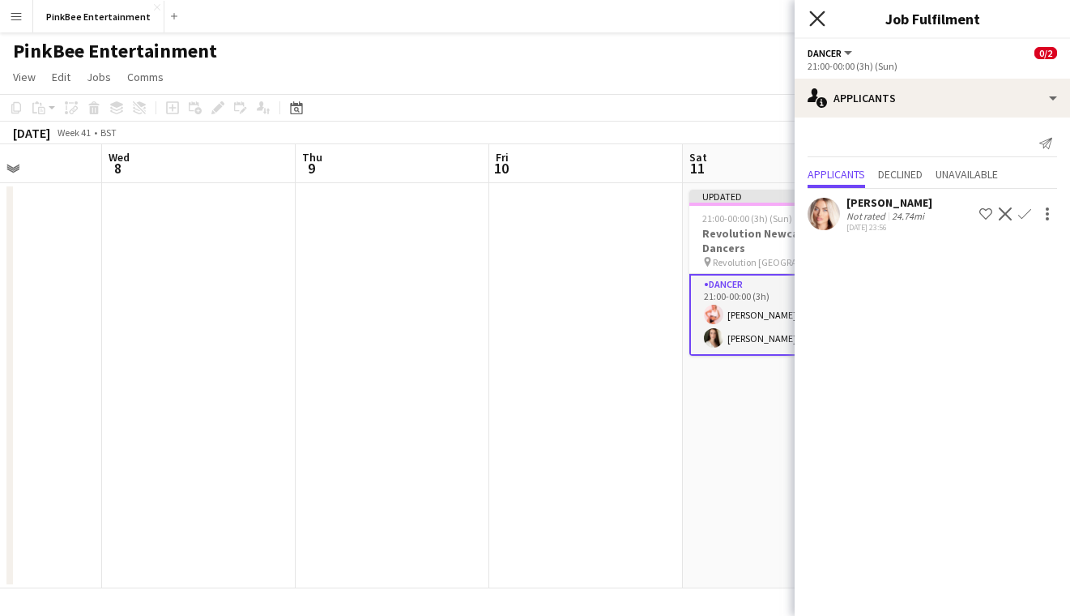
click at [824, 22] on icon "Close pop-in" at bounding box center [816, 18] width 15 height 15
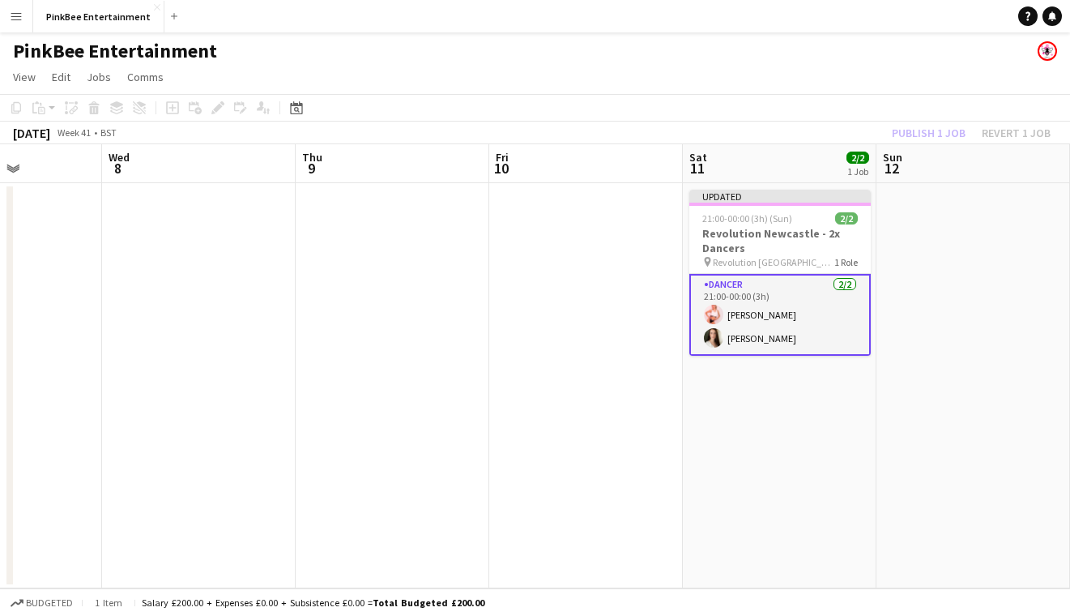
click at [911, 122] on div "Publish 1 job Revert 1 job" at bounding box center [971, 132] width 198 height 21
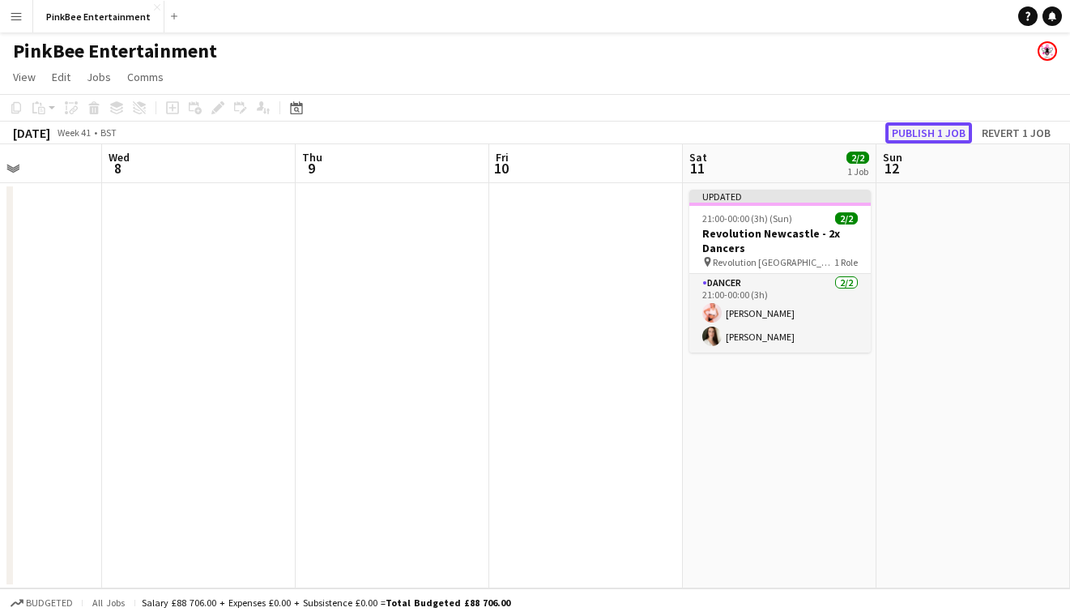
click at [914, 130] on button "Publish 1 job" at bounding box center [928, 132] width 87 height 21
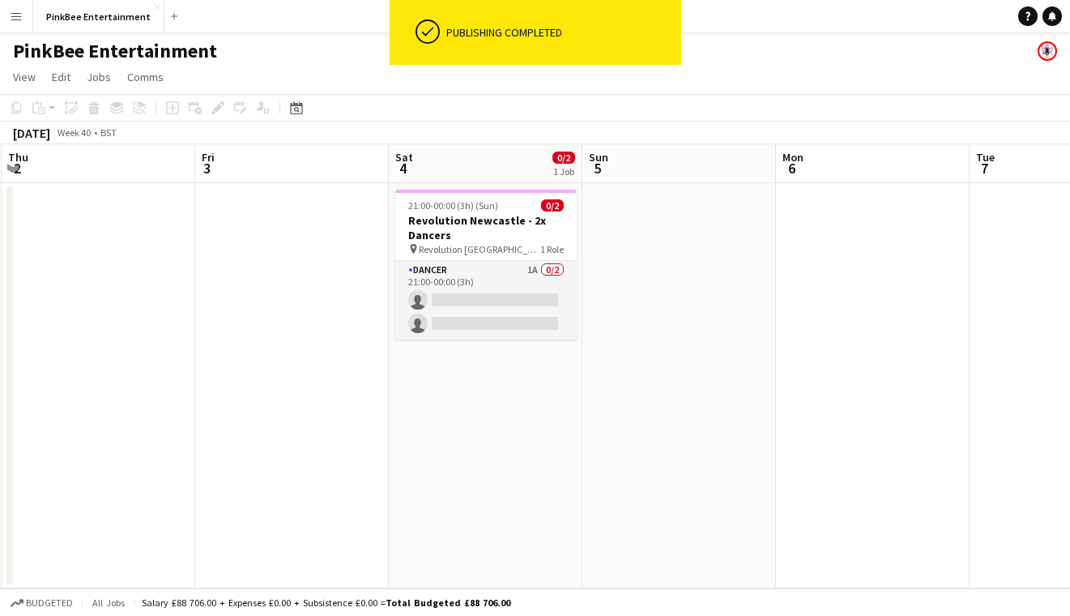
scroll to position [0, 464]
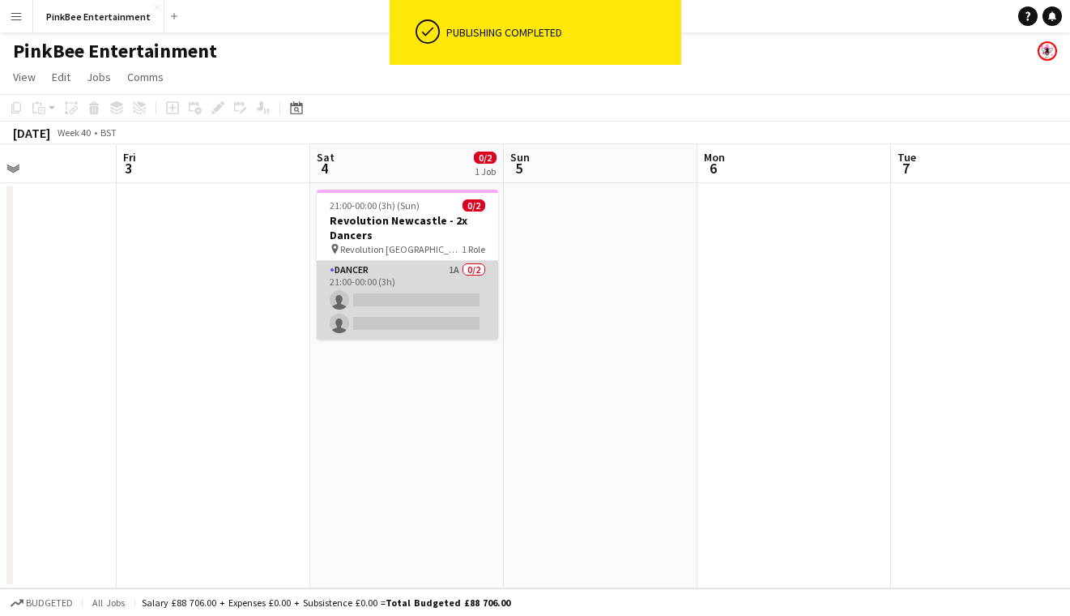
click at [428, 272] on app-card-role "Dancer 1A 0/2 21:00-00:00 (3h) single-neutral-actions single-neutral-actions" at bounding box center [407, 300] width 181 height 79
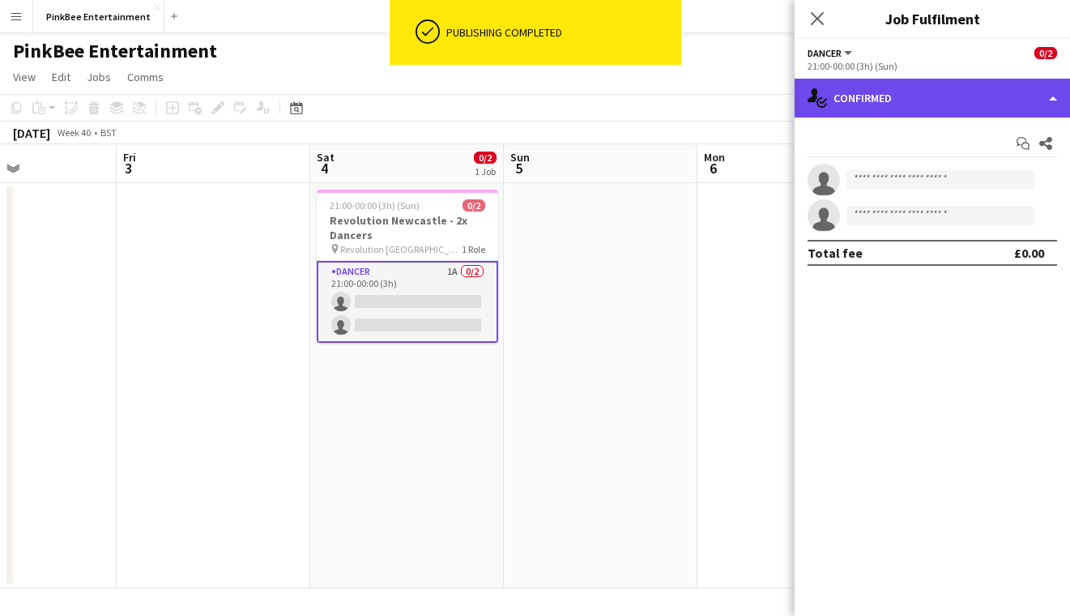
click at [876, 102] on div "single-neutral-actions-check-2 Confirmed" at bounding box center [932, 98] width 275 height 39
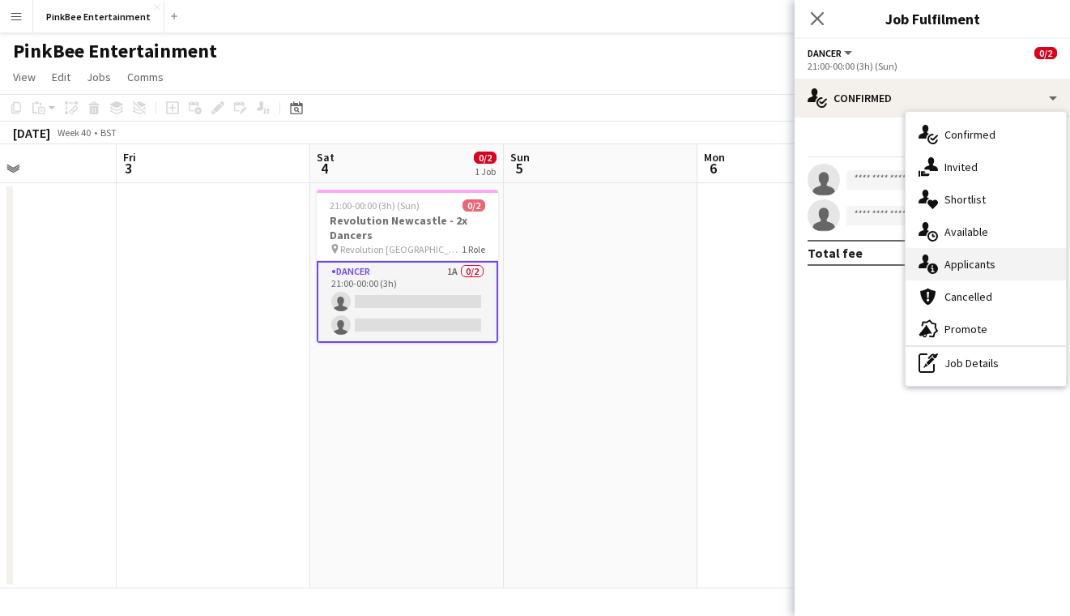
click at [965, 265] on span "Applicants" at bounding box center [969, 264] width 51 height 15
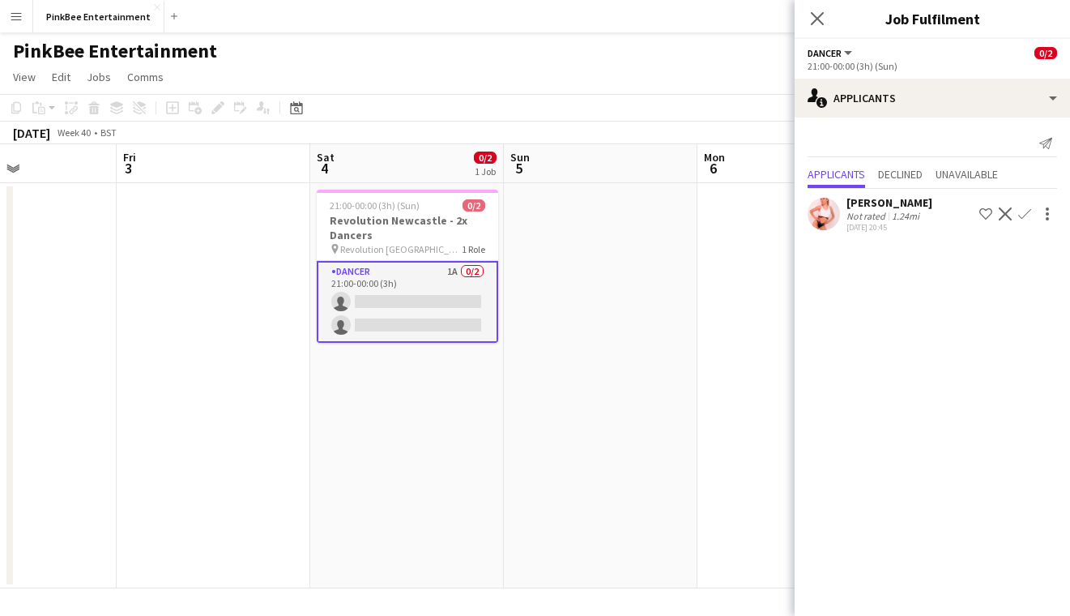
click at [1028, 214] on app-icon "Confirm" at bounding box center [1024, 213] width 13 height 13
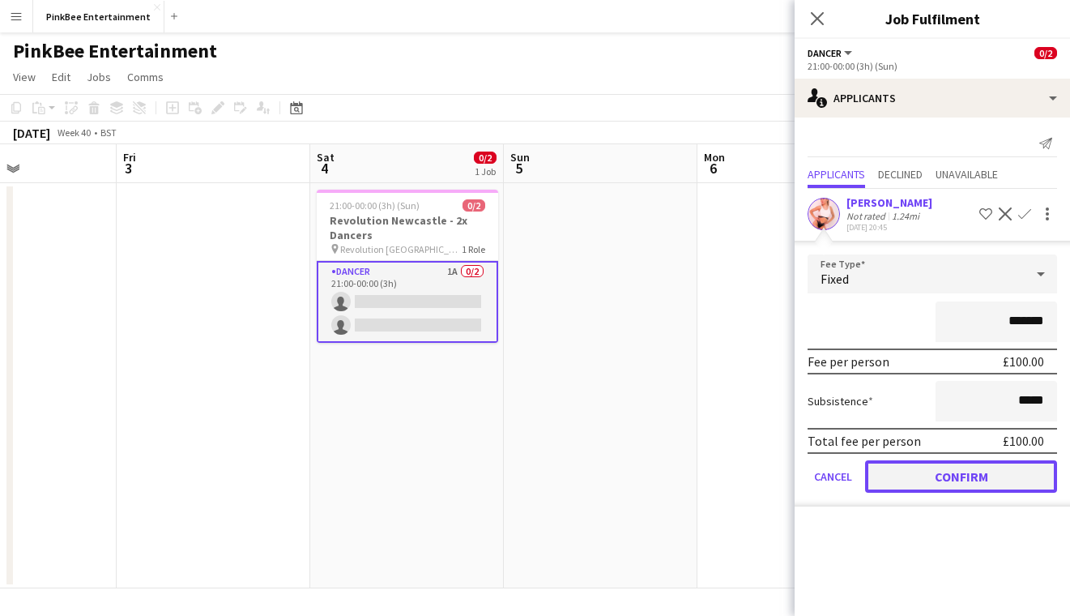
click at [965, 476] on button "Confirm" at bounding box center [961, 476] width 192 height 32
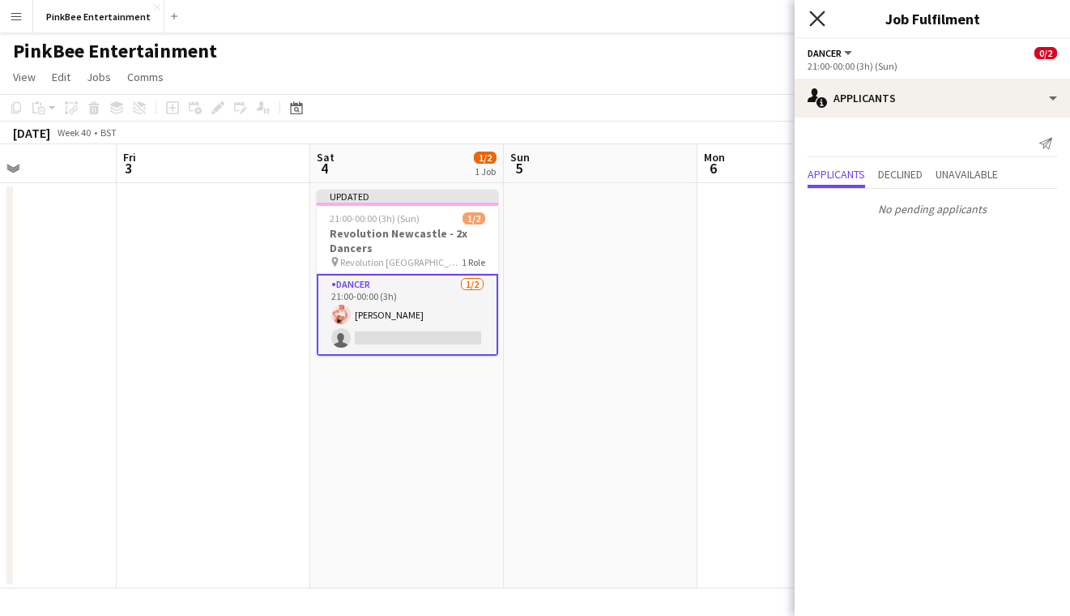
click at [820, 18] on icon "Close pop-in" at bounding box center [816, 18] width 15 height 15
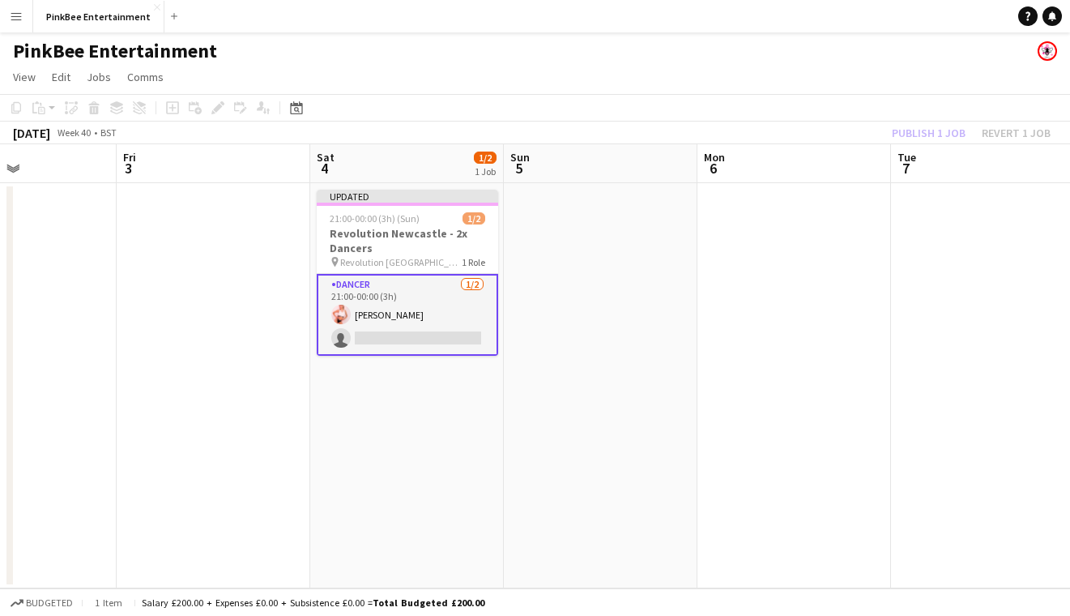
click at [923, 125] on div "Publish 1 job Revert 1 job" at bounding box center [971, 132] width 198 height 21
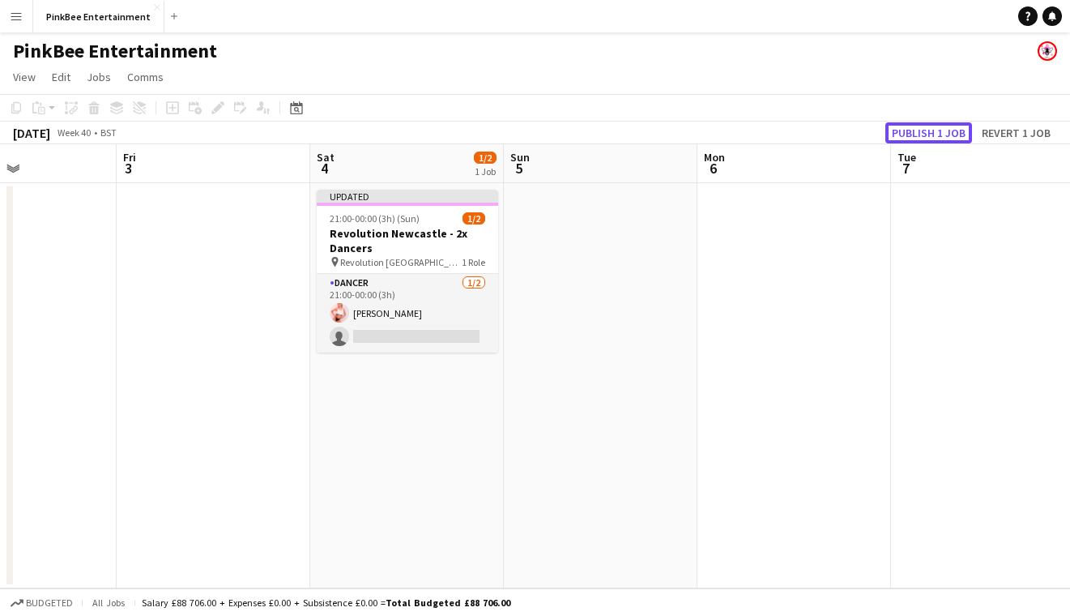
click at [923, 125] on button "Publish 1 job" at bounding box center [928, 132] width 87 height 21
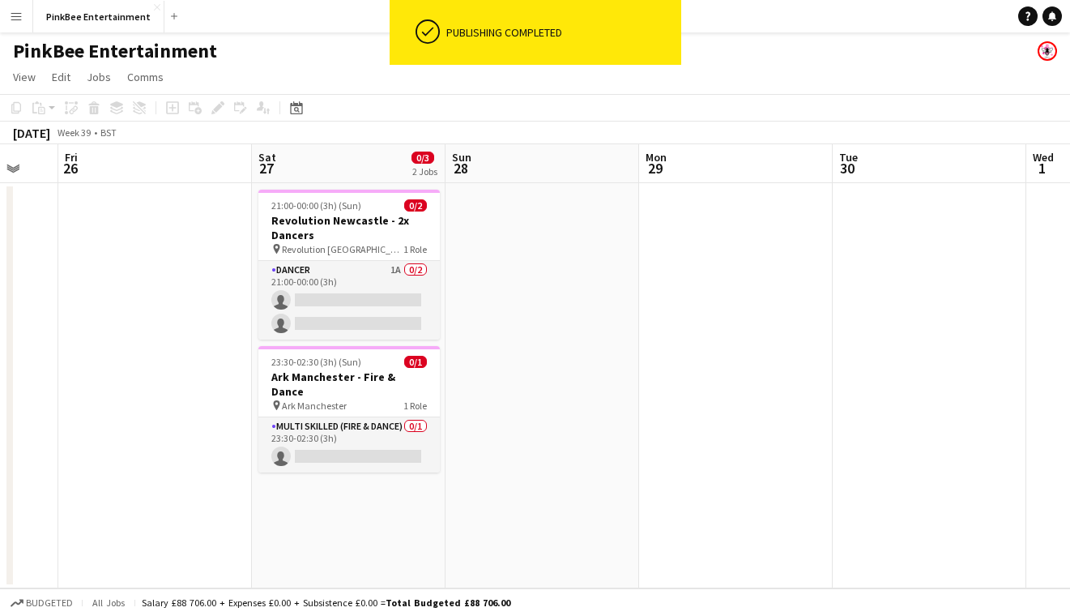
scroll to position [0, 501]
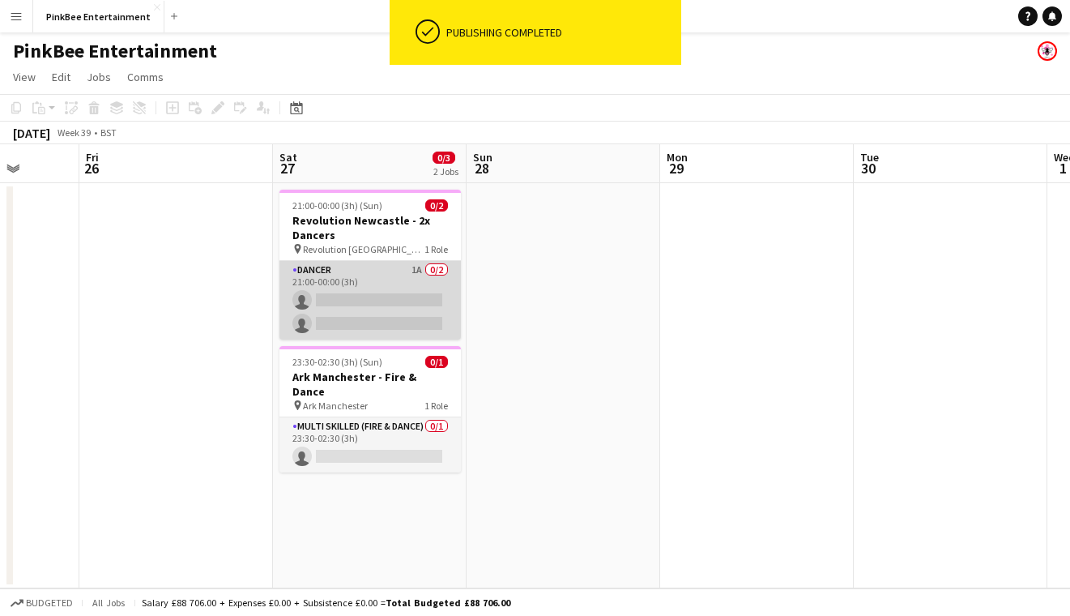
click at [393, 280] on app-card-role "Dancer 1A 0/2 21:00-00:00 (3h) single-neutral-actions single-neutral-actions" at bounding box center [369, 300] width 181 height 79
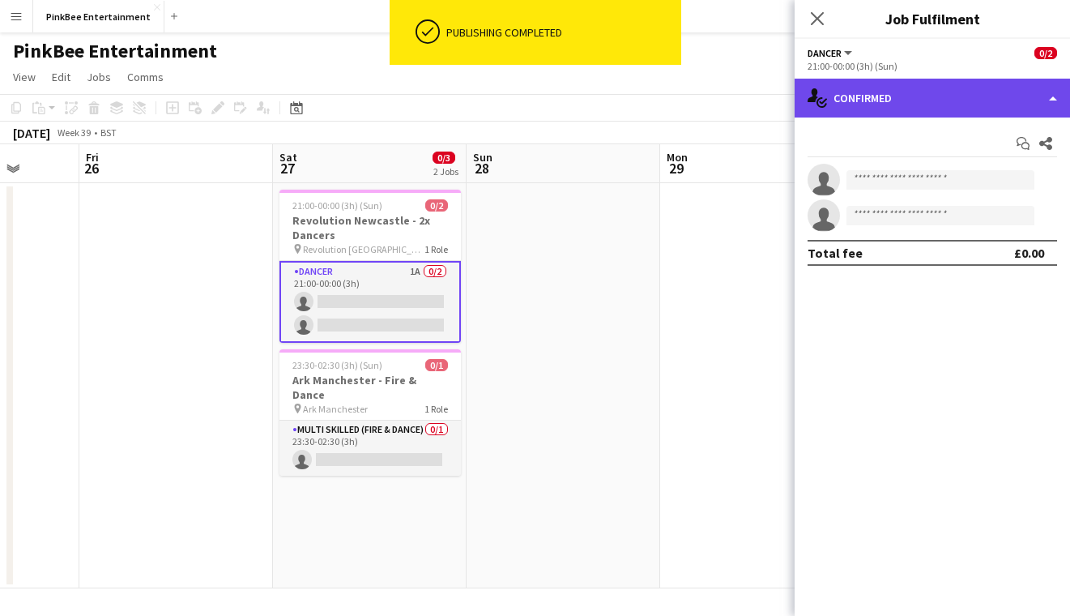
click at [875, 95] on div "single-neutral-actions-check-2 Confirmed" at bounding box center [932, 98] width 275 height 39
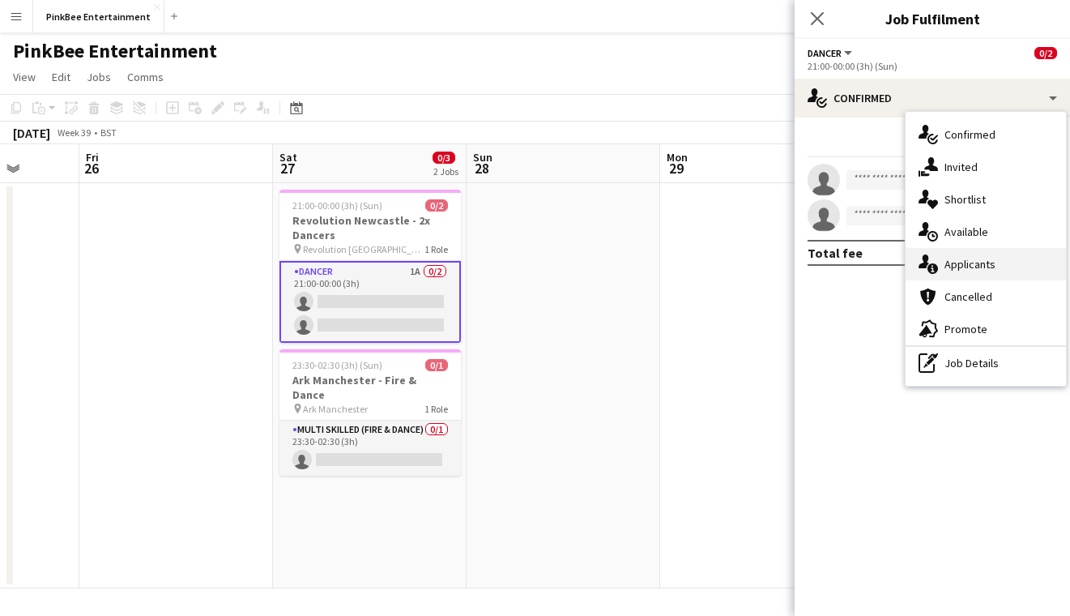
click at [957, 266] on span "Applicants" at bounding box center [969, 264] width 51 height 15
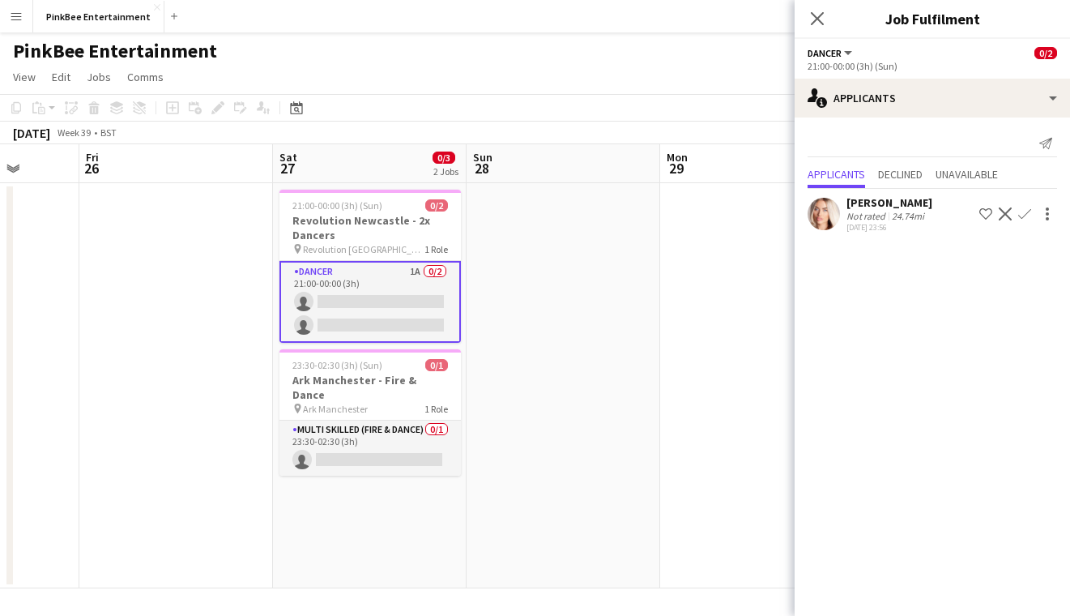
click at [1019, 211] on app-icon "Confirm" at bounding box center [1024, 213] width 13 height 13
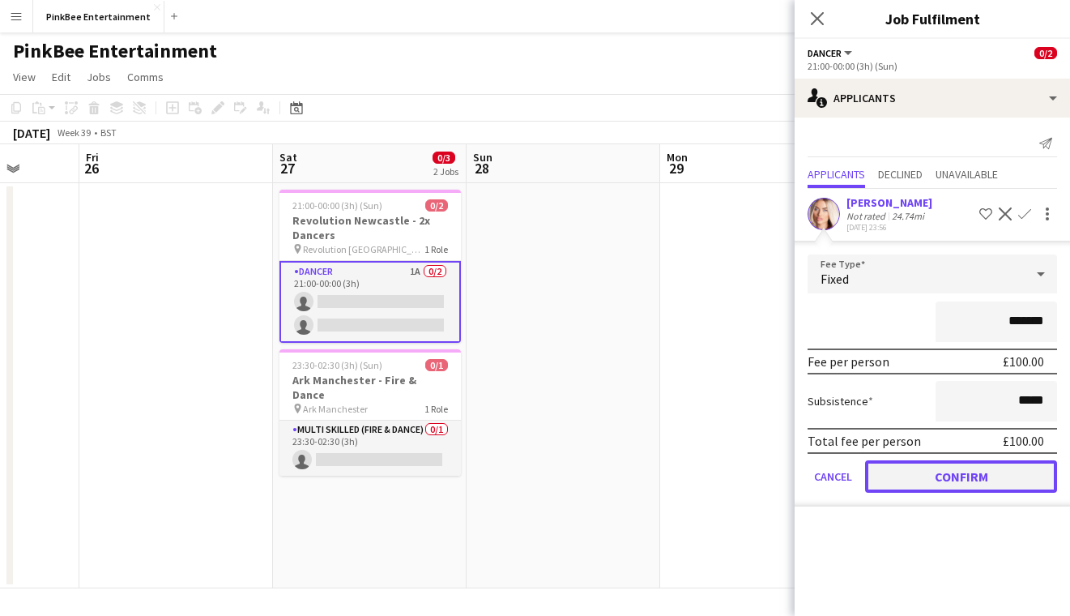
click at [957, 473] on button "Confirm" at bounding box center [961, 476] width 192 height 32
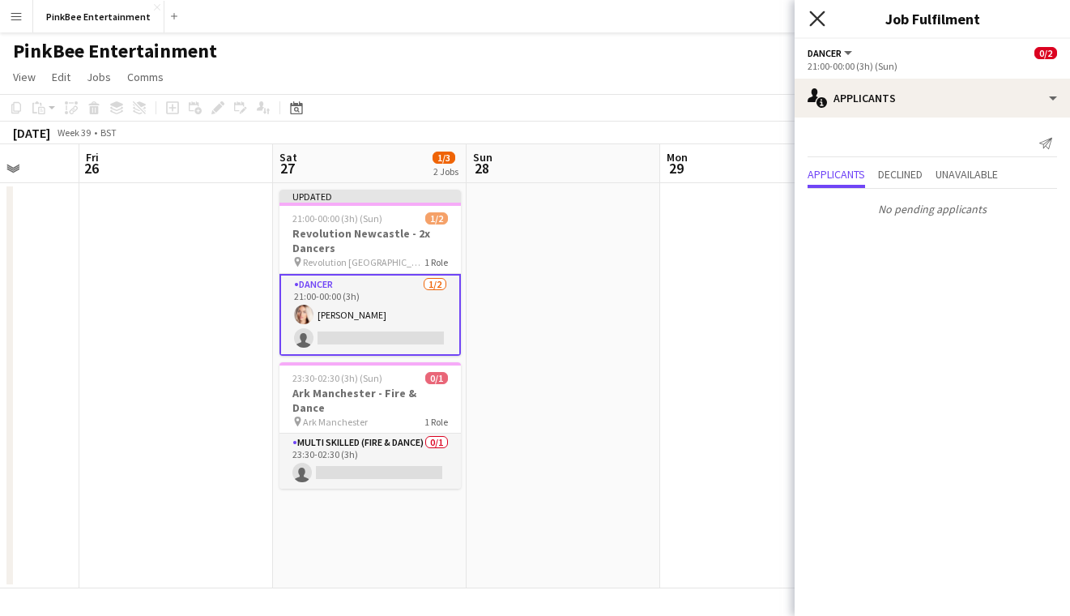
click at [817, 13] on icon "Close pop-in" at bounding box center [816, 18] width 15 height 15
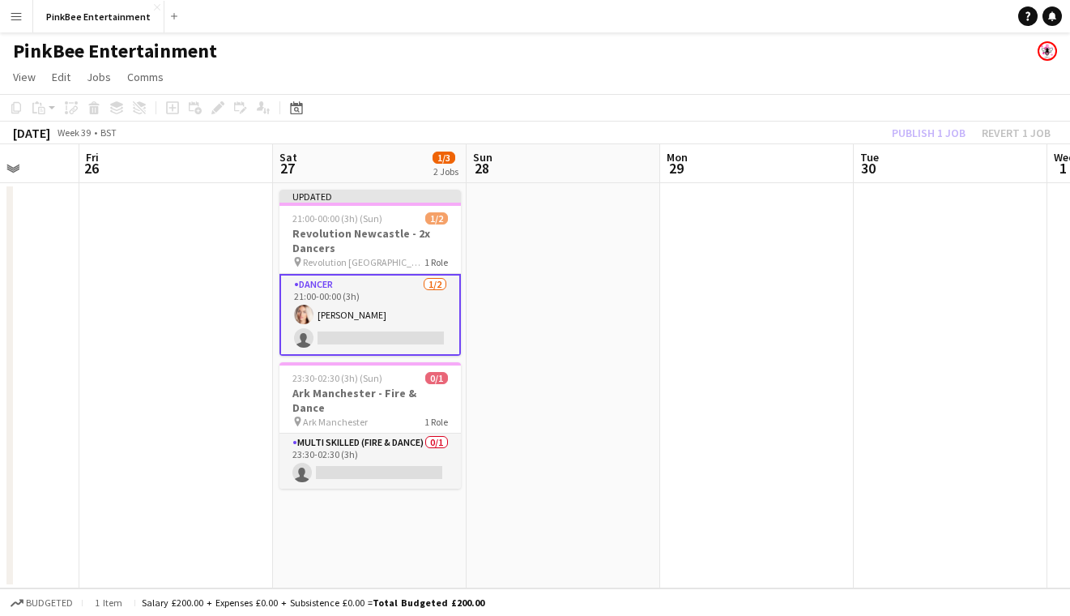
click at [943, 116] on app-toolbar "Copy Paste Paste Command V Paste with crew Command Shift V Paste linked Job [GE…" at bounding box center [535, 108] width 1070 height 28
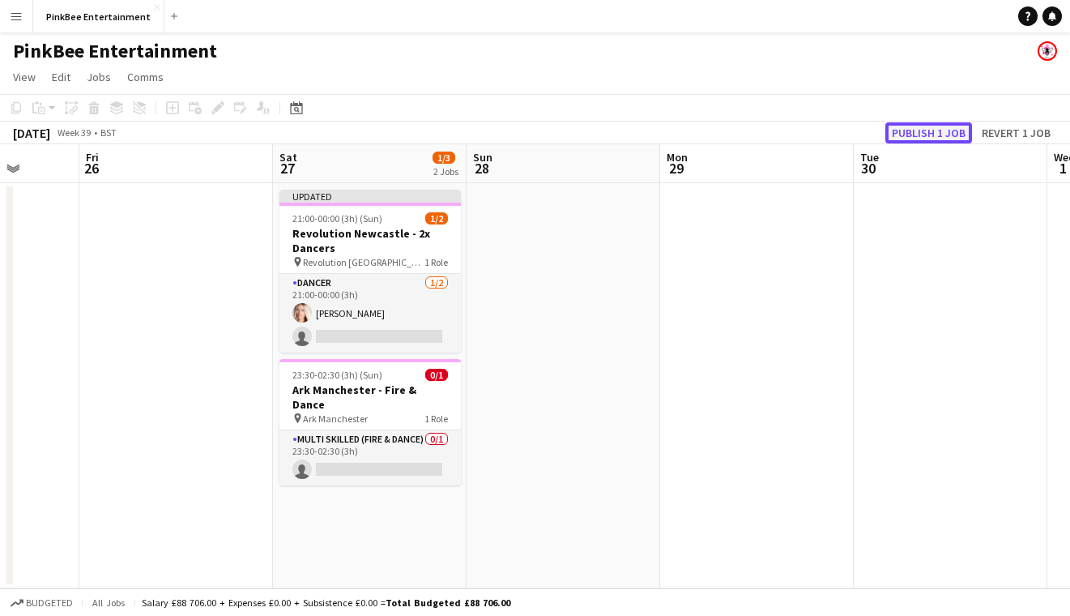
click at [943, 126] on button "Publish 1 job" at bounding box center [928, 132] width 87 height 21
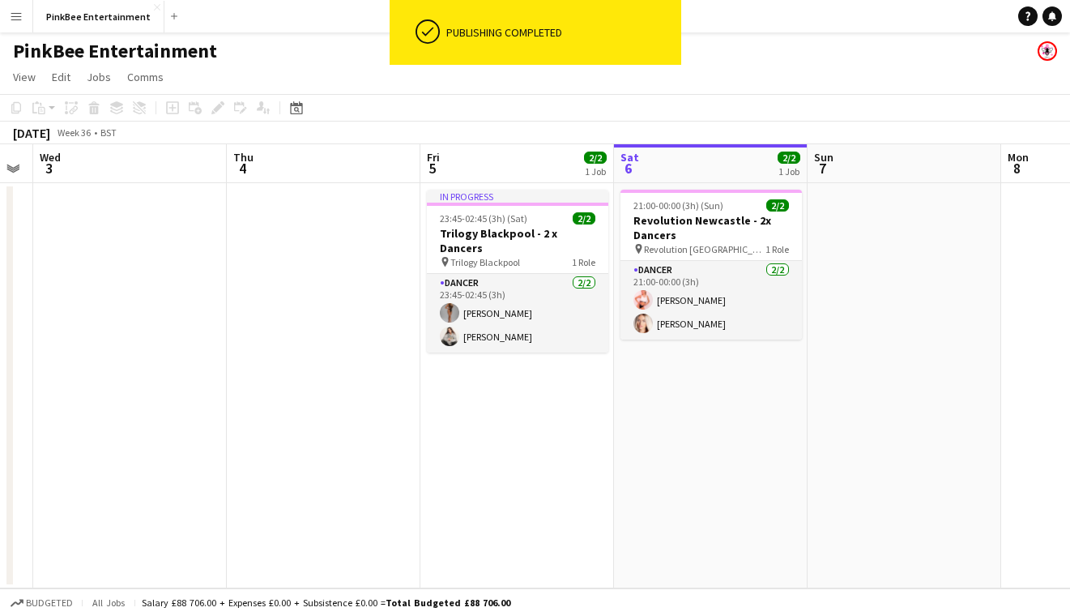
scroll to position [0, 353]
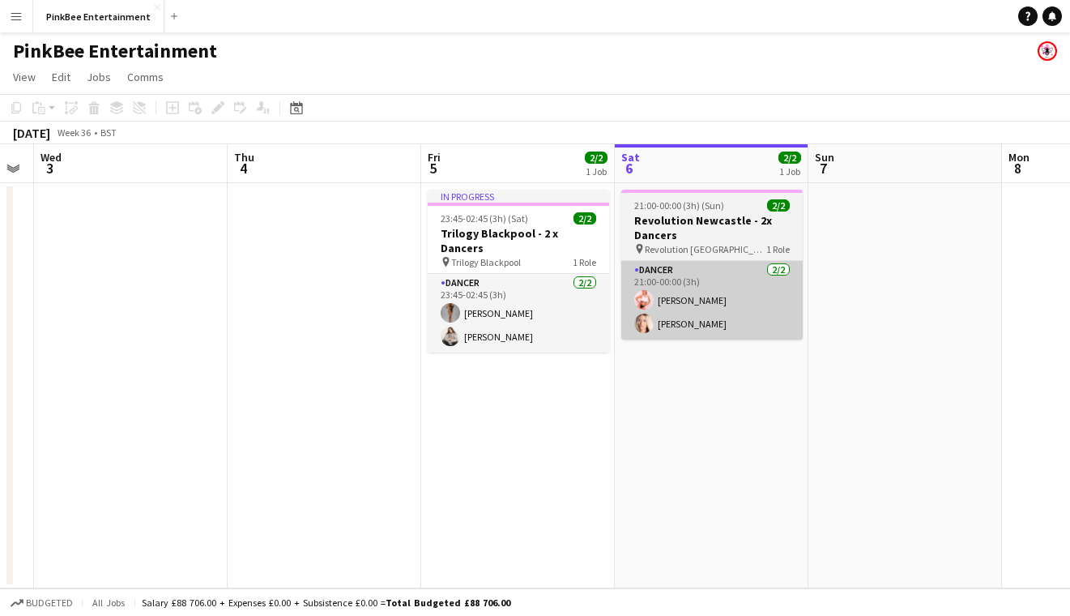
click at [713, 268] on app-card-role "Dancer [DATE] 21:00-00:00 (3h) [PERSON_NAME] Luntley [PERSON_NAME] Theasby" at bounding box center [711, 300] width 181 height 79
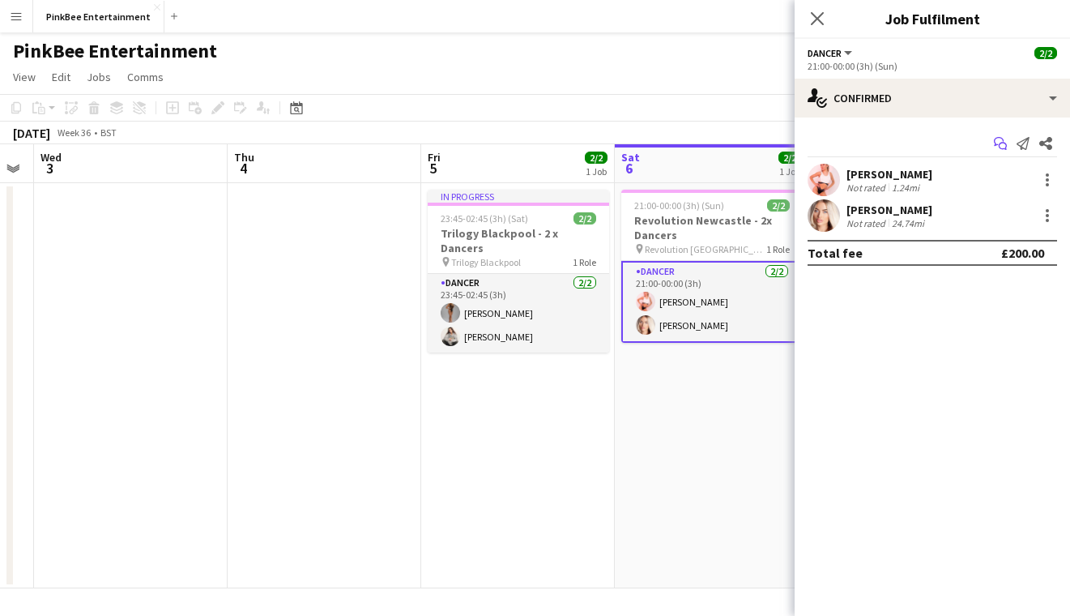
click at [1005, 143] on icon at bounding box center [1003, 147] width 8 height 8
click at [1021, 145] on icon at bounding box center [1022, 143] width 13 height 13
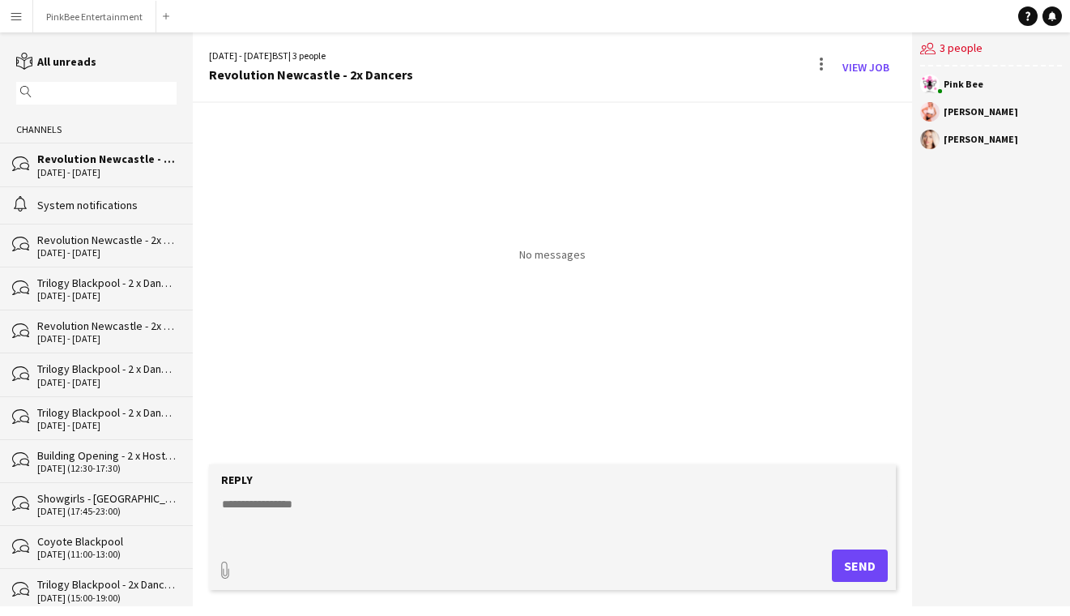
click at [358, 507] on textarea at bounding box center [555, 517] width 671 height 42
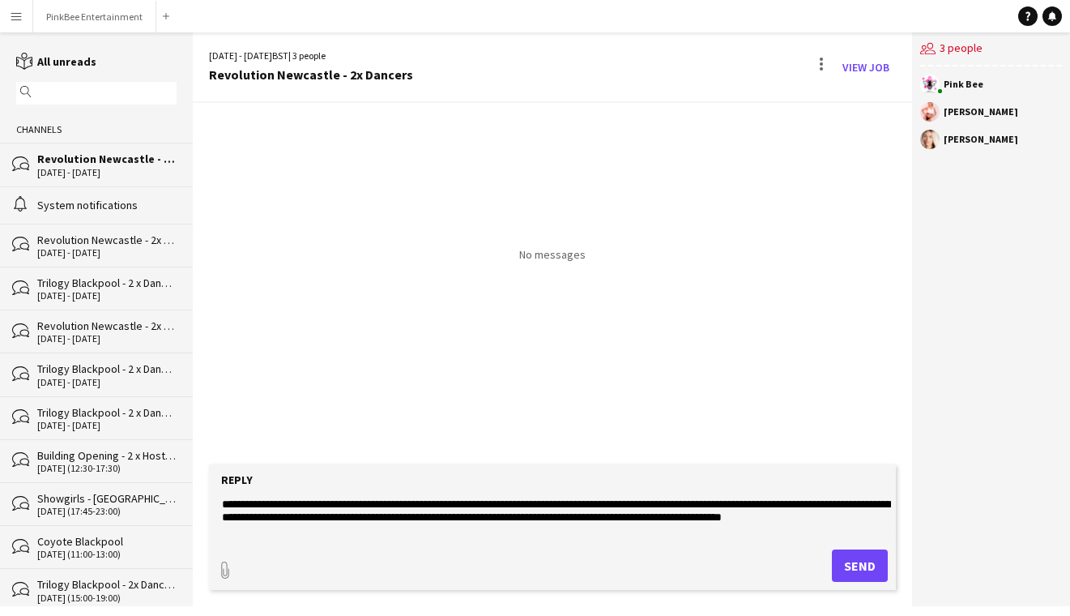
type textarea "**********"
click at [866, 563] on button "Send" at bounding box center [860, 565] width 56 height 32
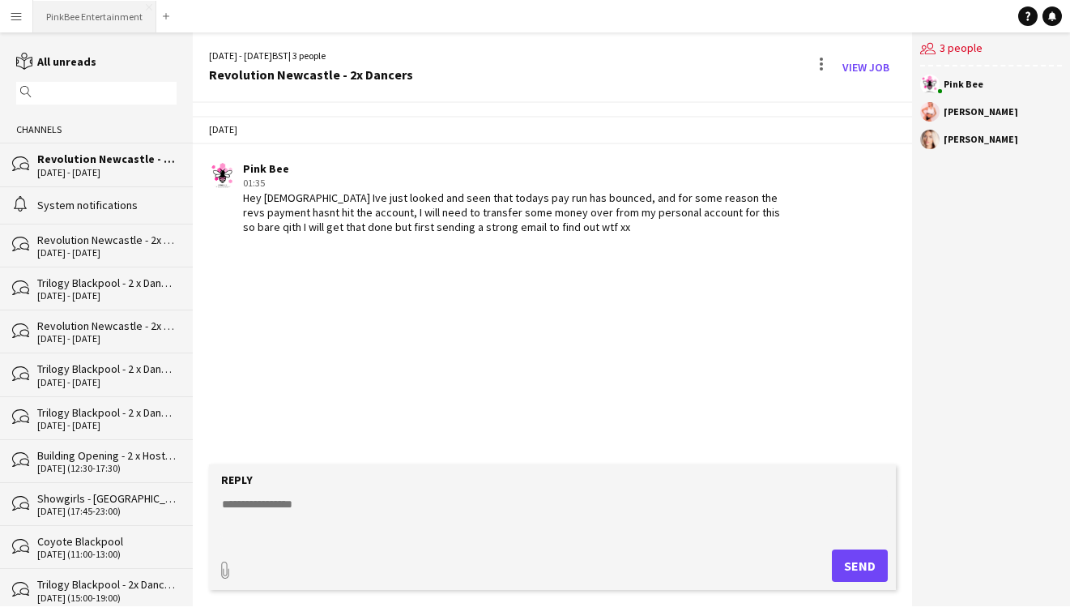
click at [89, 15] on button "PinkBee Entertainment Close" at bounding box center [94, 17] width 123 height 32
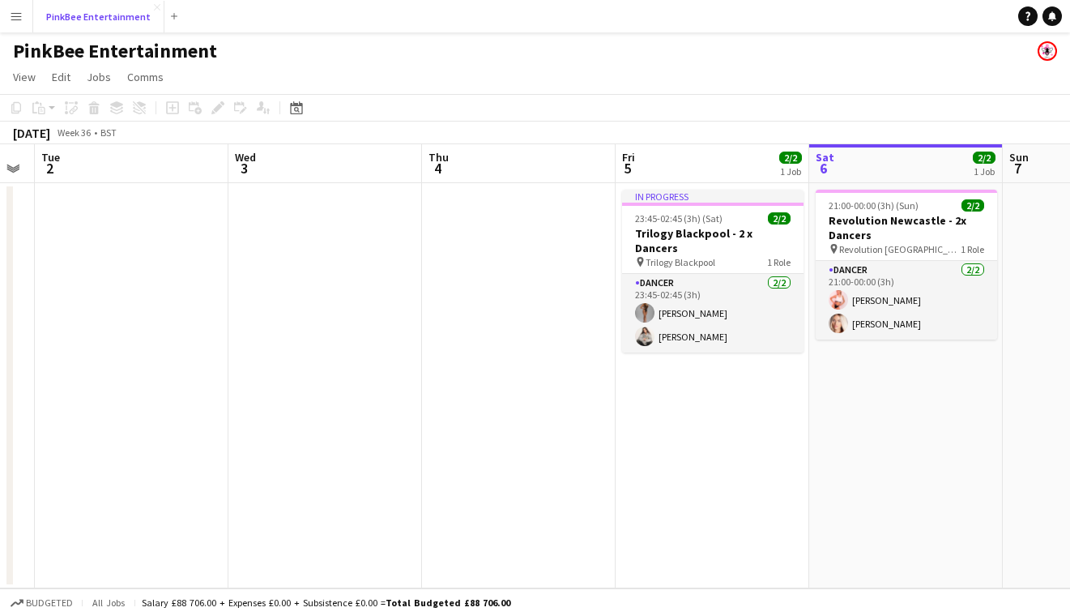
scroll to position [0, 496]
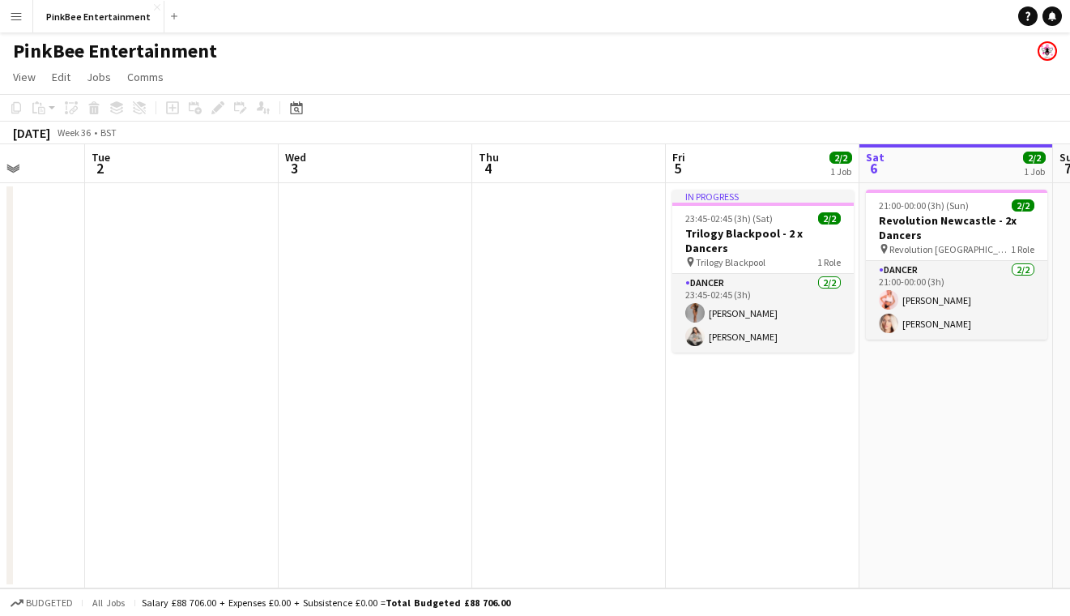
click at [724, 379] on app-date-cell "In progress 23:45-02:45 (3h) (Sat) 2/2 Trilogy Blackpool - 2 x Dancers pin Tril…" at bounding box center [763, 385] width 194 height 405
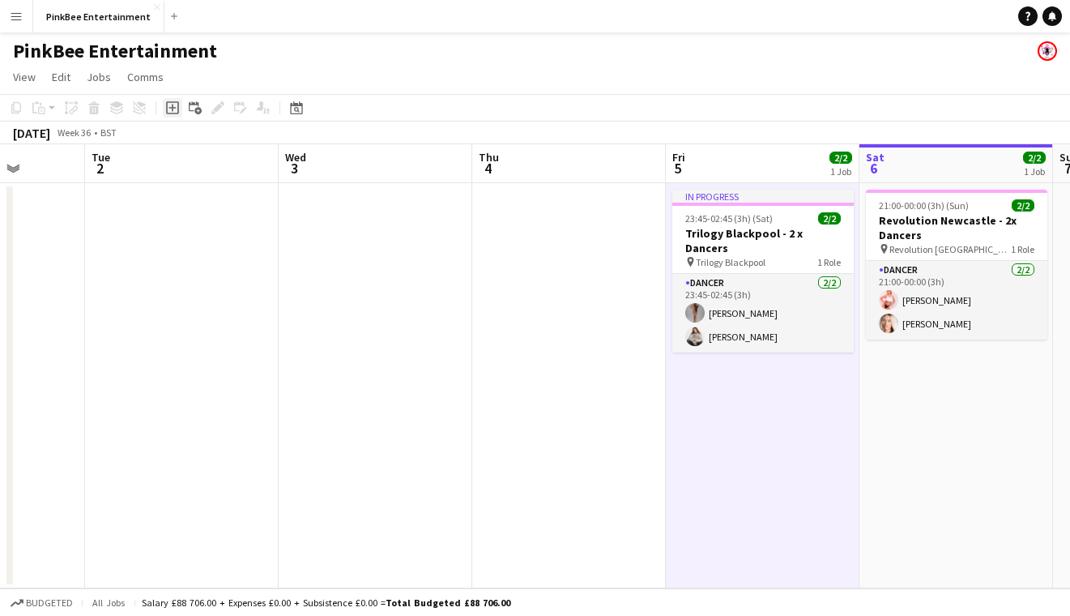
click at [173, 107] on icon at bounding box center [171, 107] width 7 height 7
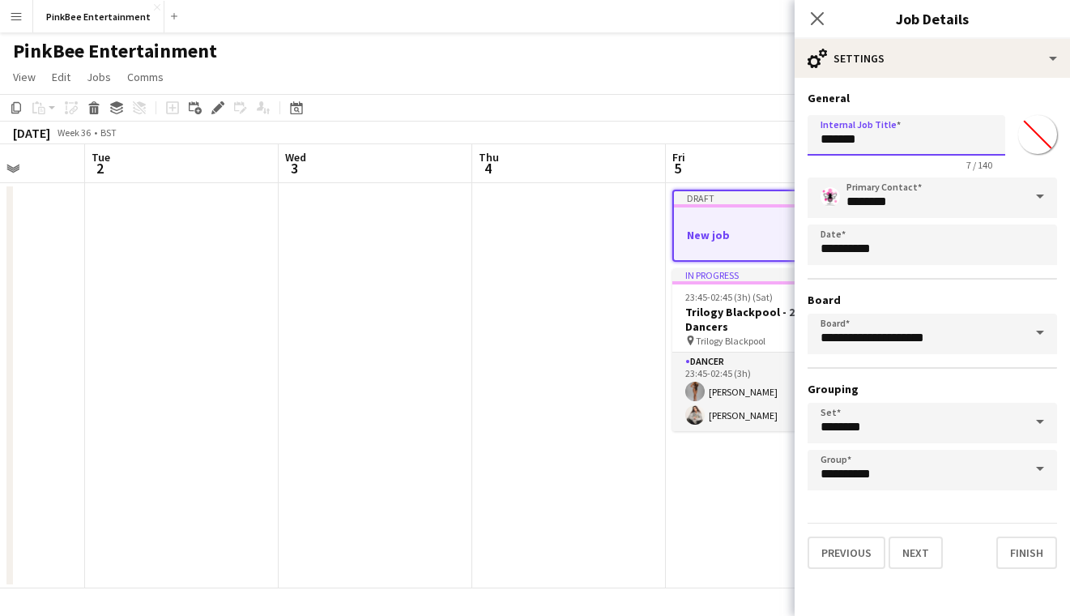
drag, startPoint x: 880, startPoint y: 144, endPoint x: 699, endPoint y: 126, distance: 181.6
click at [699, 126] on body "Menu Boards Boards Boards All jobs Status Workforce Workforce My Workforce Recr…" at bounding box center [535, 308] width 1070 height 616
type input "**********"
click at [917, 550] on button "Next" at bounding box center [915, 552] width 54 height 32
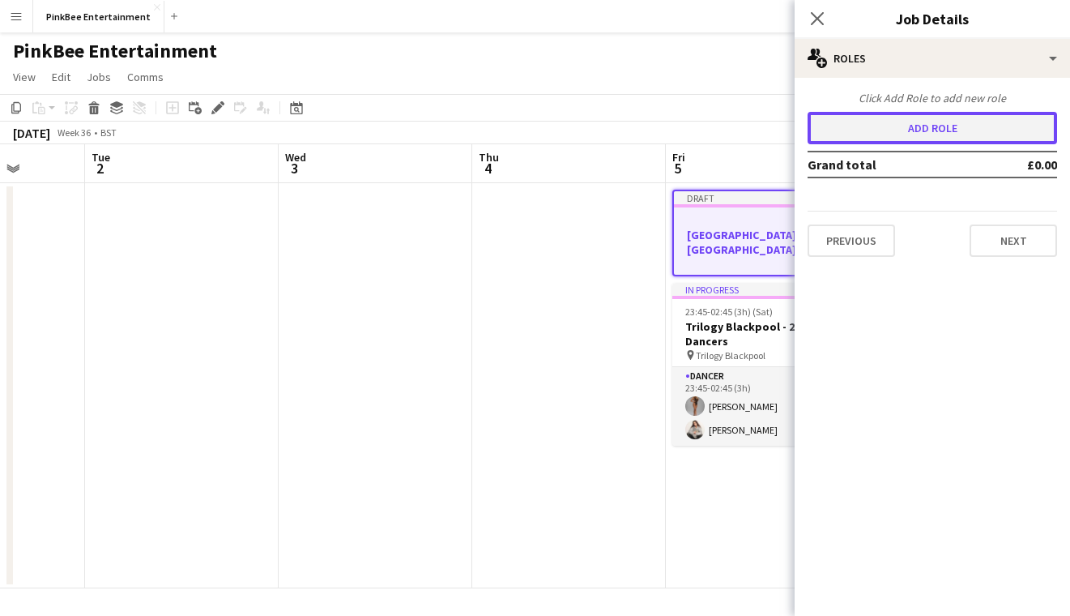
click at [909, 140] on button "Add role" at bounding box center [931, 128] width 249 height 32
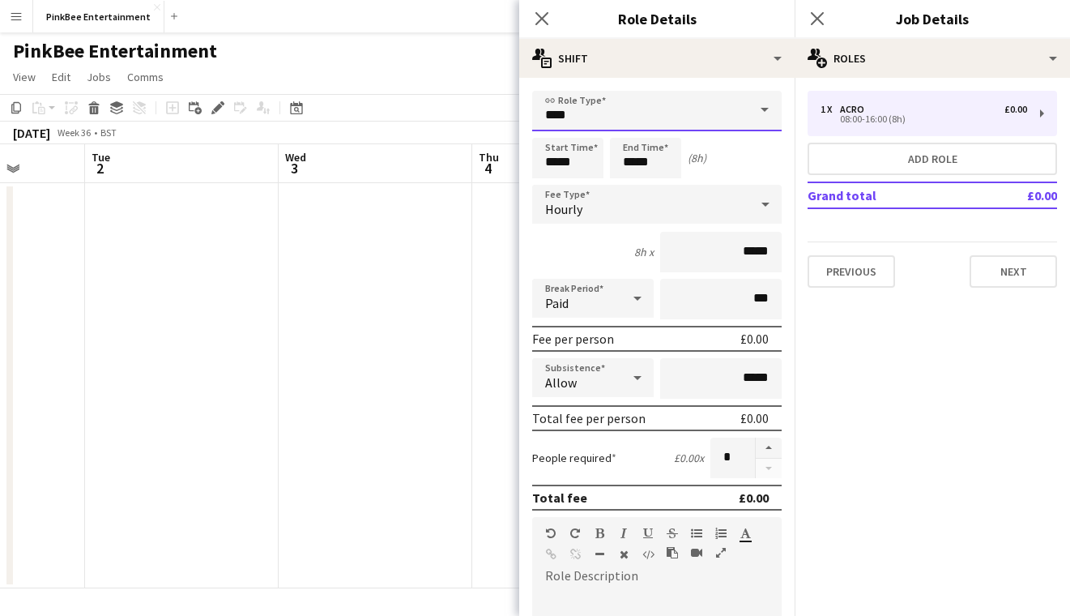
click at [716, 116] on input "****" at bounding box center [656, 111] width 249 height 40
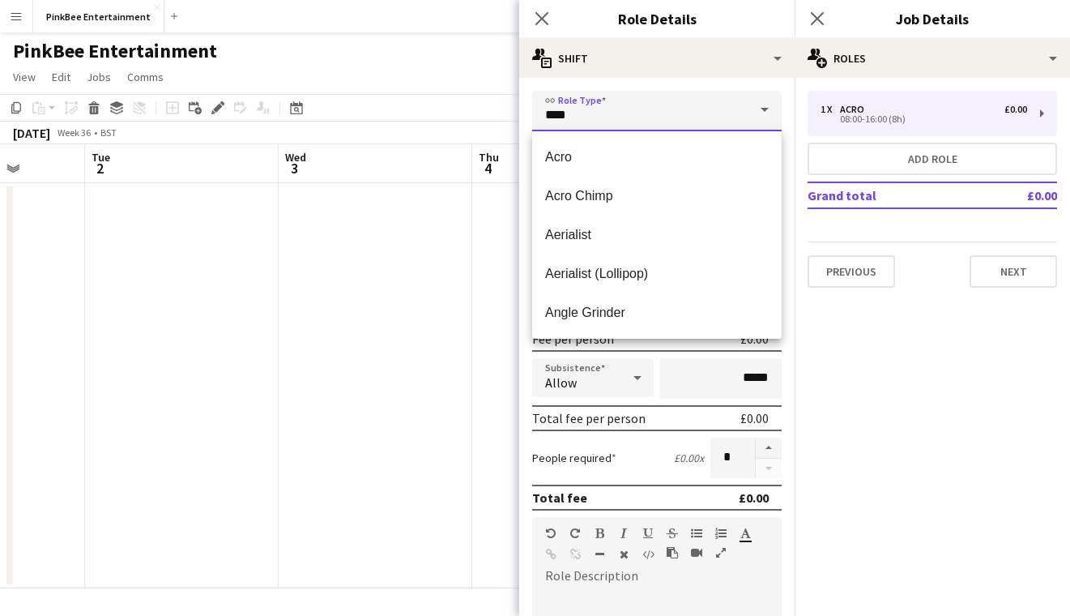
drag, startPoint x: 710, startPoint y: 116, endPoint x: 445, endPoint y: 100, distance: 266.1
click at [445, 100] on body "Menu Boards Boards Boards All jobs Status Workforce Workforce My Workforce Recr…" at bounding box center [535, 308] width 1070 height 616
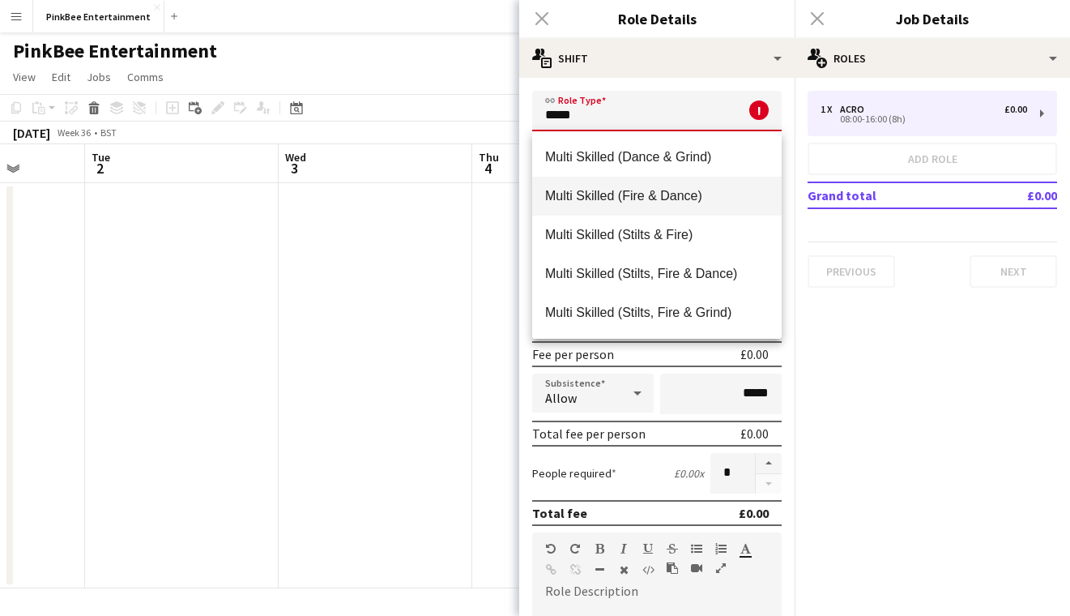
click at [589, 202] on span "Multi Skilled (Fire & Dance)" at bounding box center [657, 195] width 224 height 15
type input "**********"
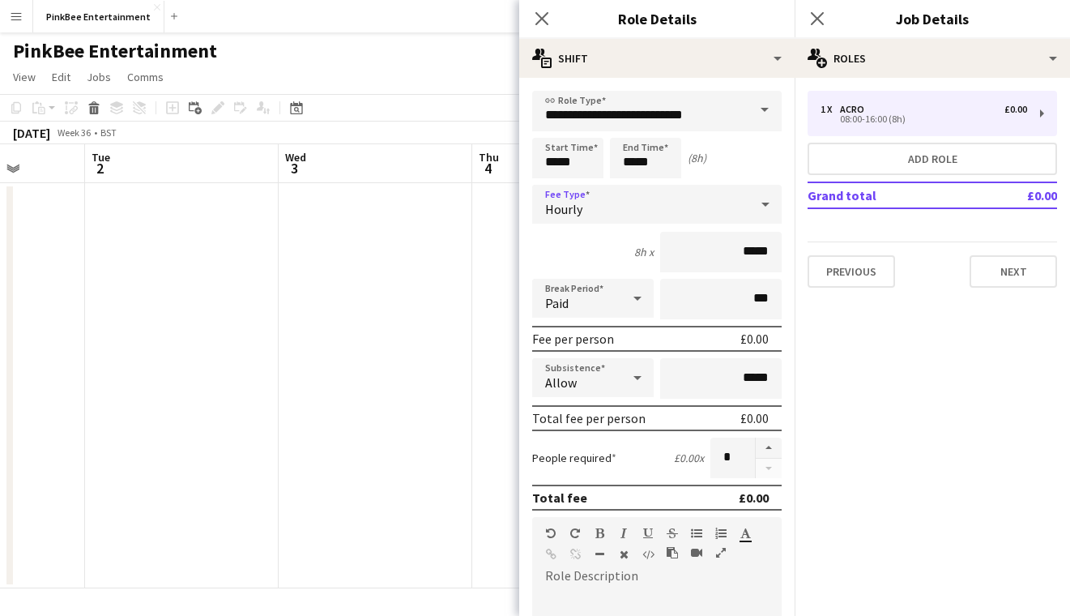
click at [675, 211] on div "Hourly" at bounding box center [640, 204] width 217 height 39
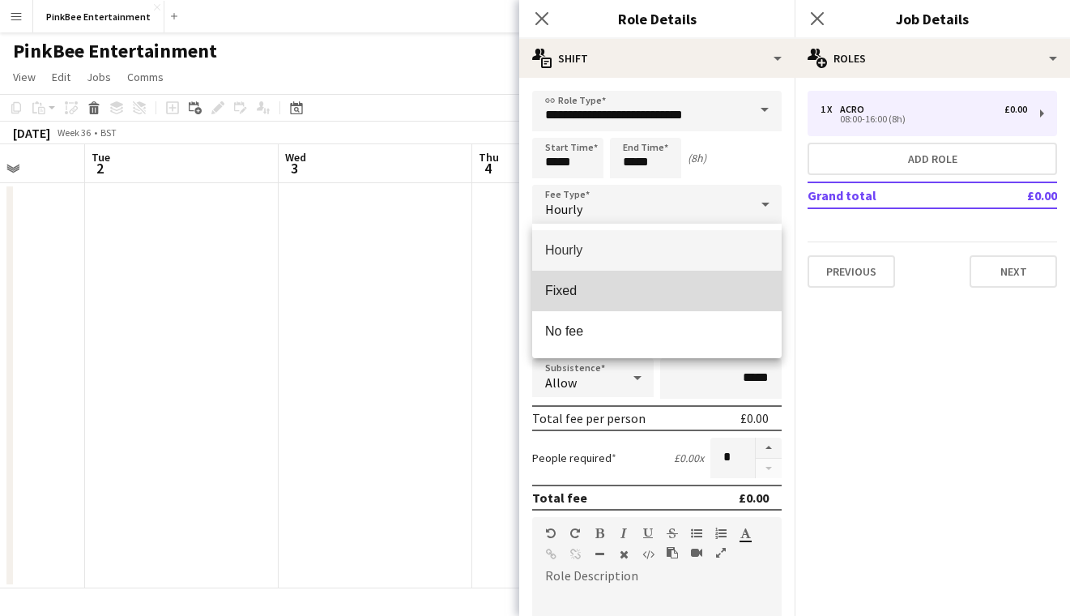
click at [661, 285] on span "Fixed" at bounding box center [657, 290] width 224 height 15
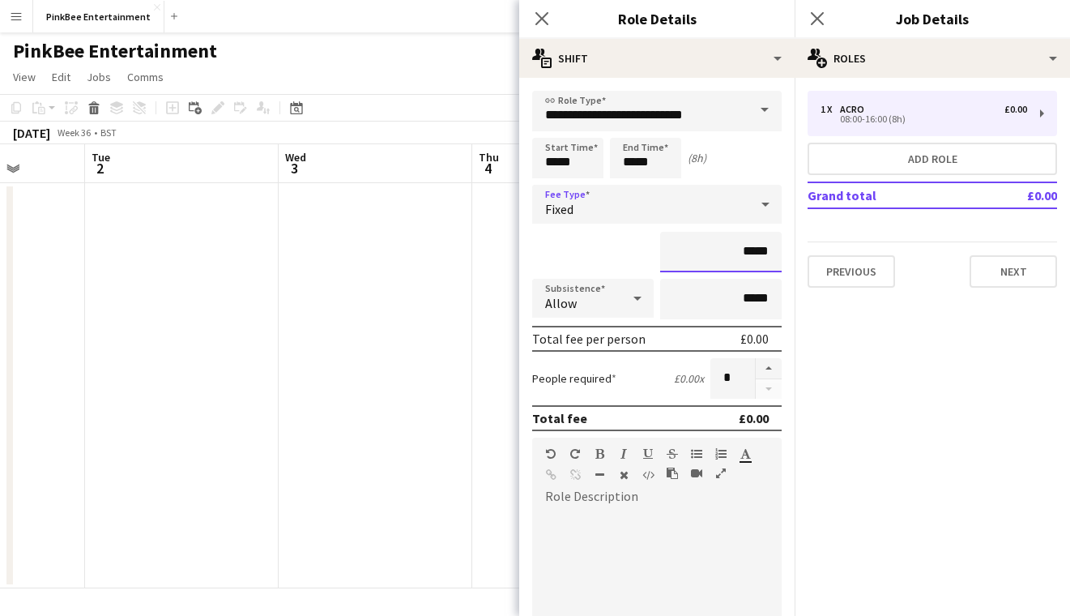
click at [746, 254] on input "*****" at bounding box center [720, 252] width 121 height 40
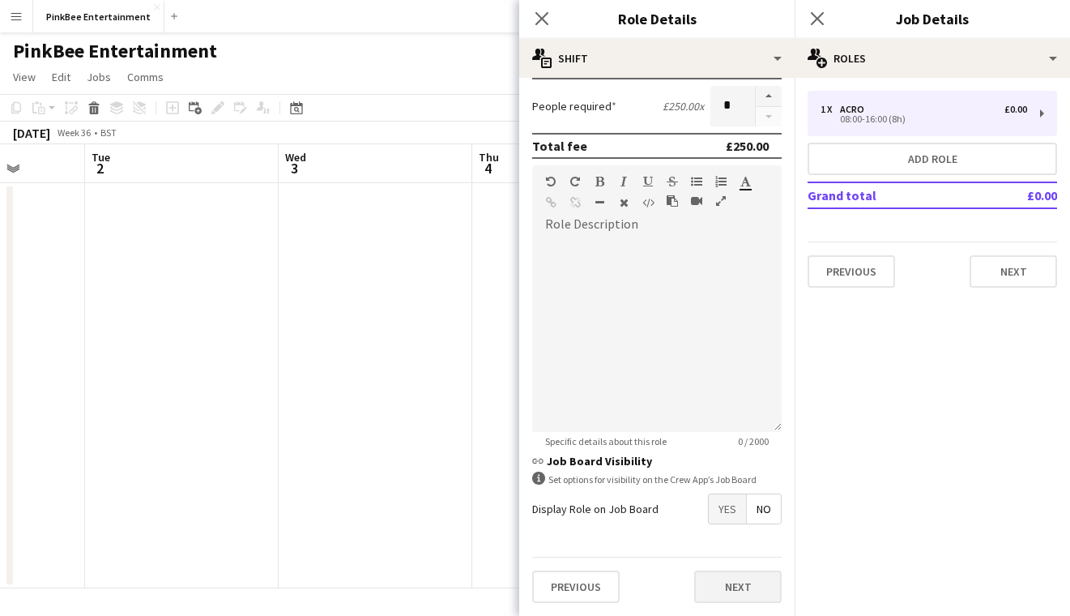
type input "*******"
click at [734, 584] on button "Next" at bounding box center [737, 586] width 87 height 32
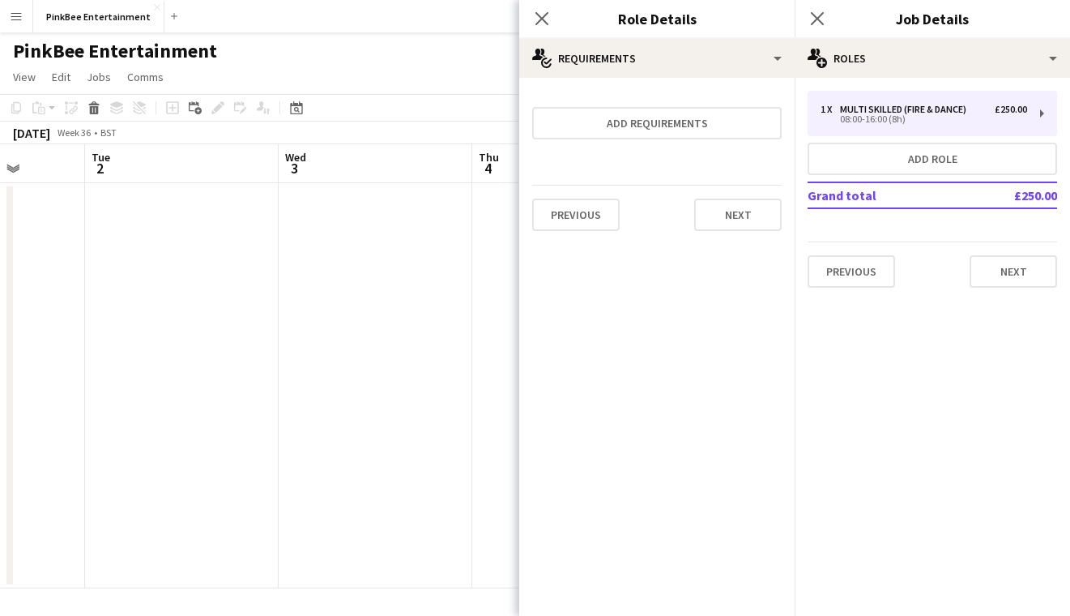
scroll to position [0, 0]
click at [744, 215] on button "Next" at bounding box center [737, 214] width 87 height 32
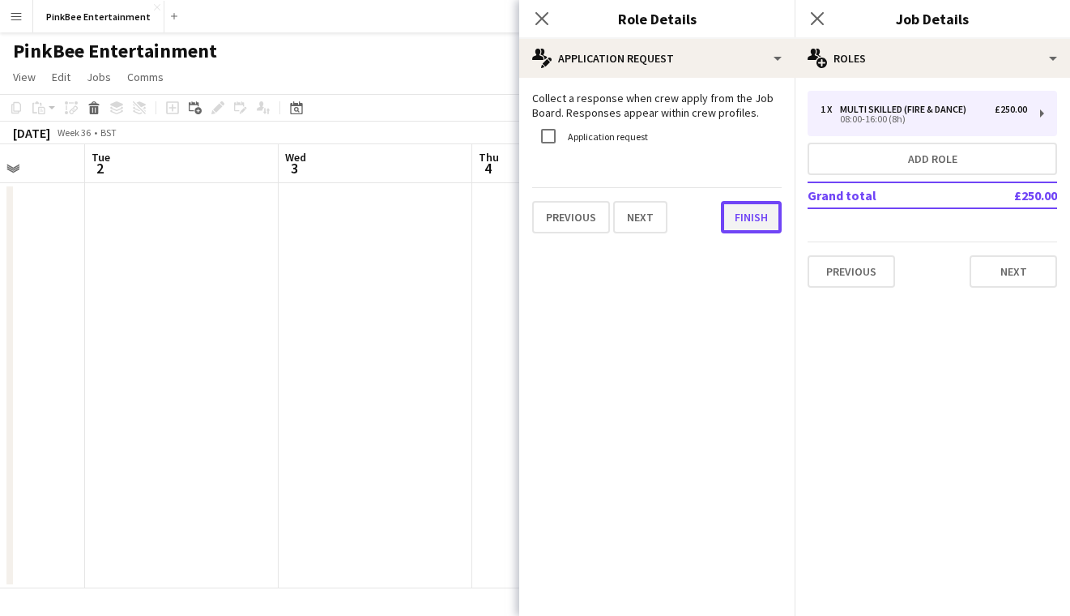
click at [745, 218] on button "Finish" at bounding box center [751, 217] width 61 height 32
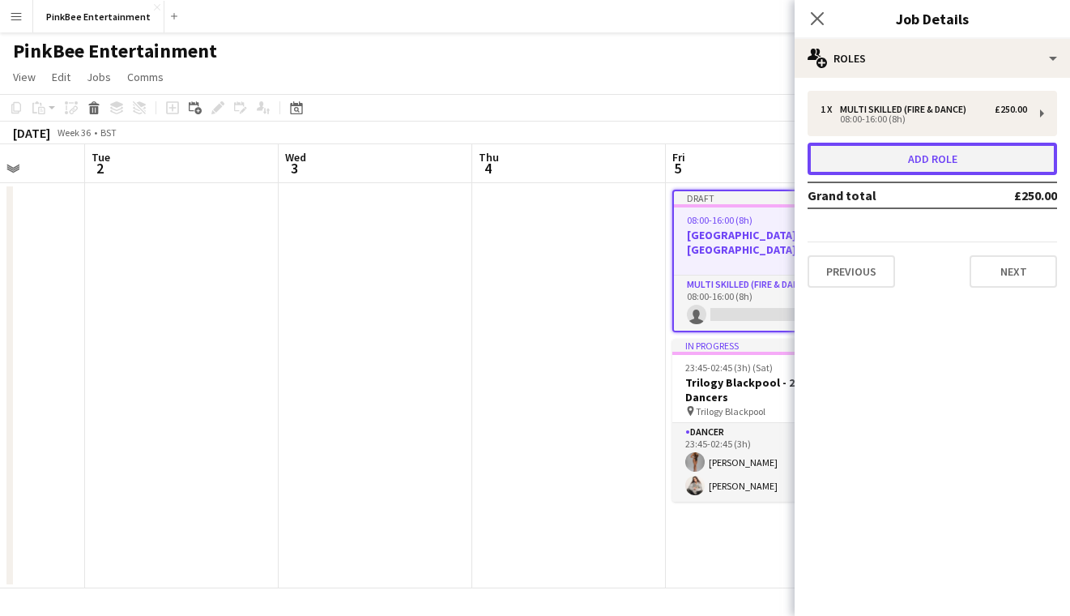
click at [916, 158] on button "Add role" at bounding box center [931, 159] width 249 height 32
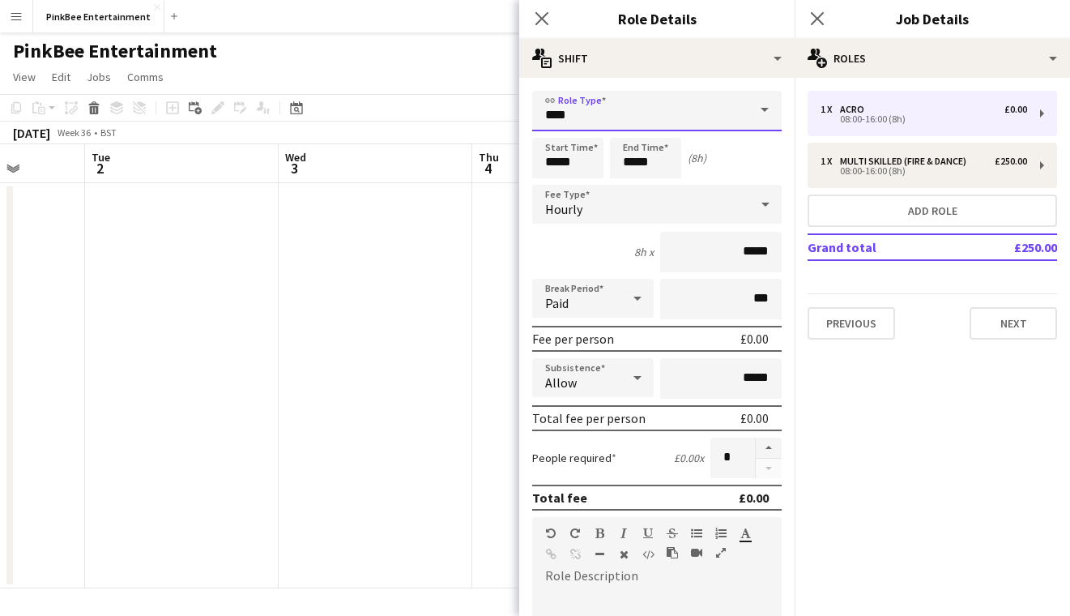
drag, startPoint x: 674, startPoint y: 126, endPoint x: 363, endPoint y: 107, distance: 311.6
click at [363, 109] on body "Menu Boards Boards Boards All jobs Status Workforce Workforce My Workforce Recr…" at bounding box center [535, 308] width 1070 height 616
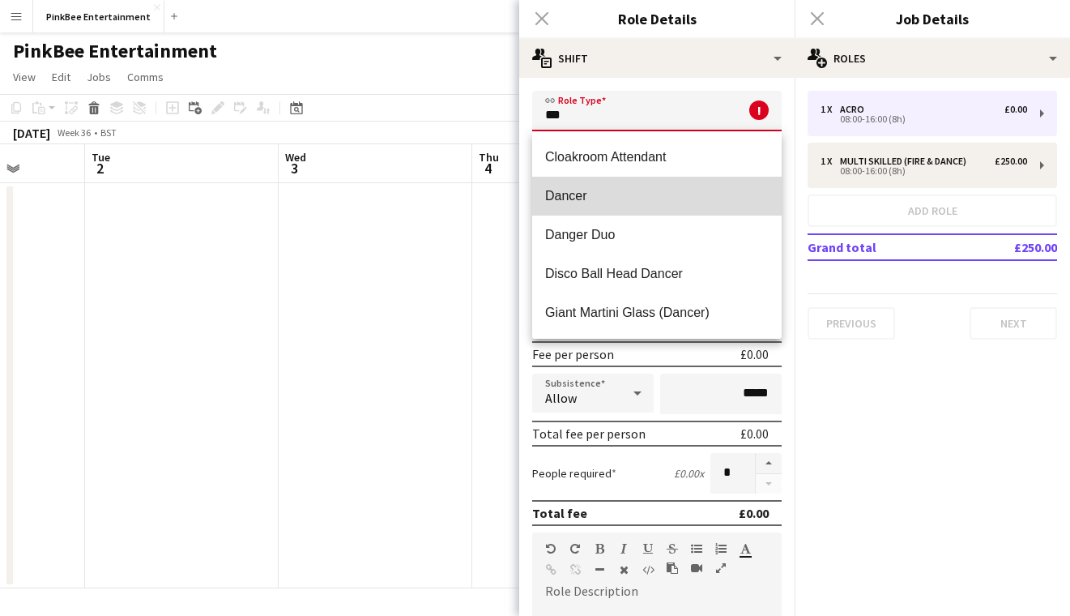
click at [544, 194] on mat-option "Dancer" at bounding box center [656, 196] width 249 height 39
type input "******"
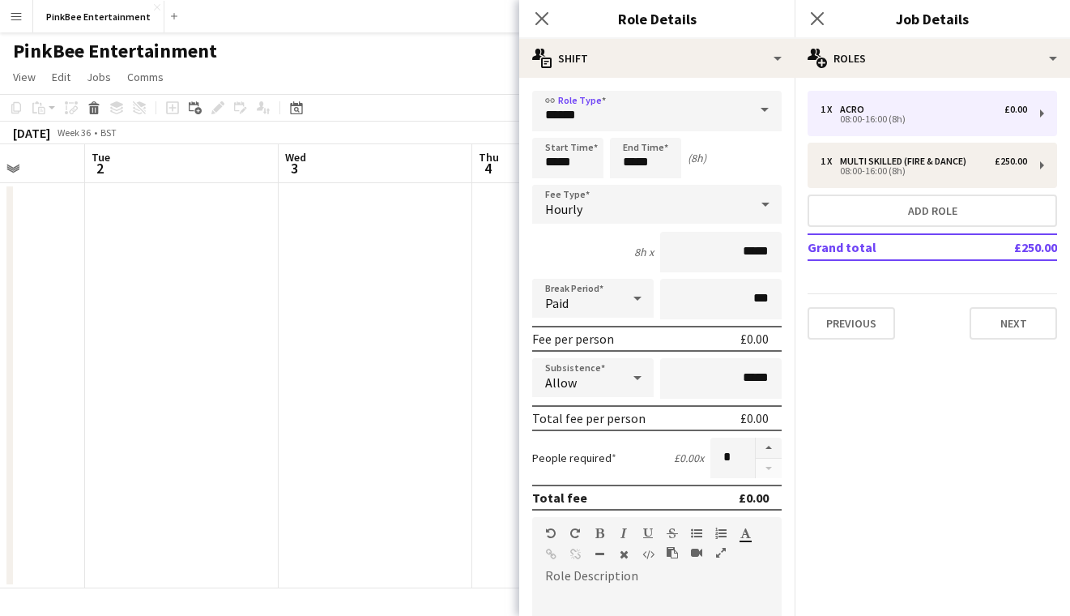
click at [692, 204] on div "Hourly" at bounding box center [640, 204] width 217 height 39
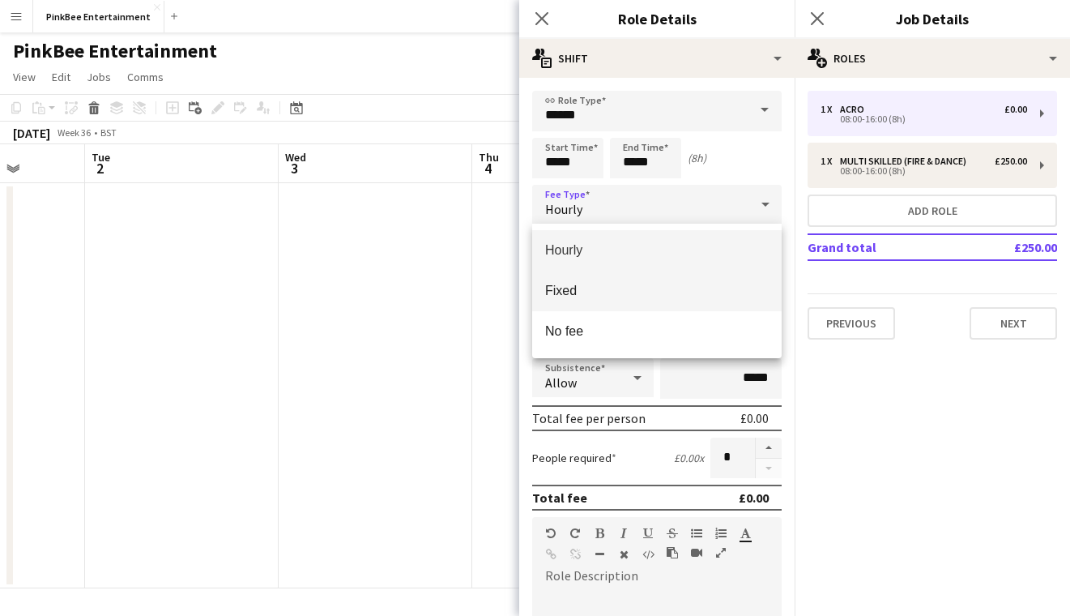
click at [694, 289] on span "Fixed" at bounding box center [657, 290] width 224 height 15
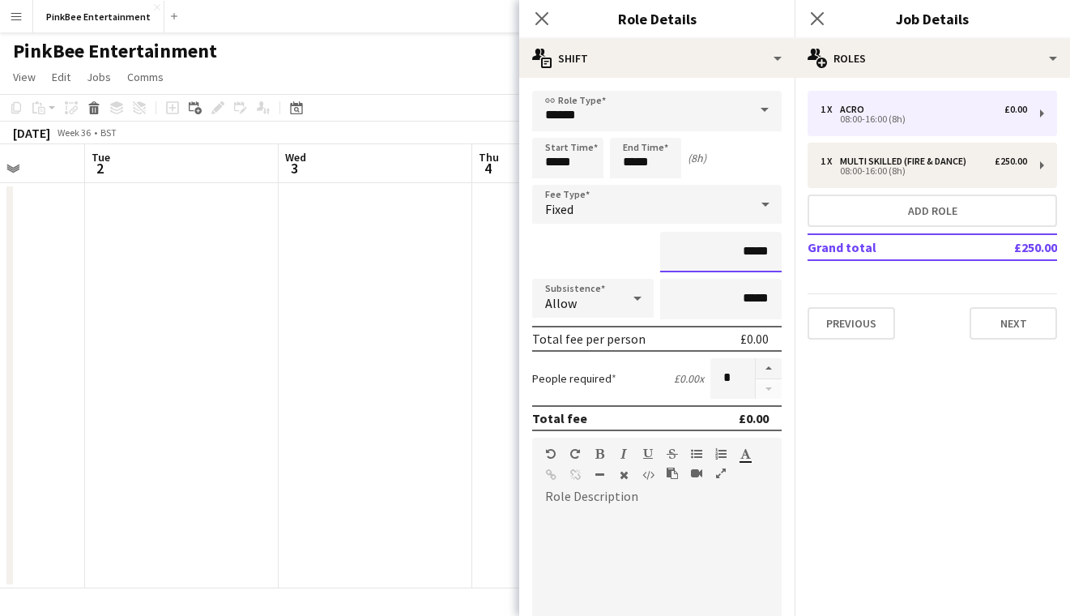
click at [745, 254] on input "*****" at bounding box center [720, 252] width 121 height 40
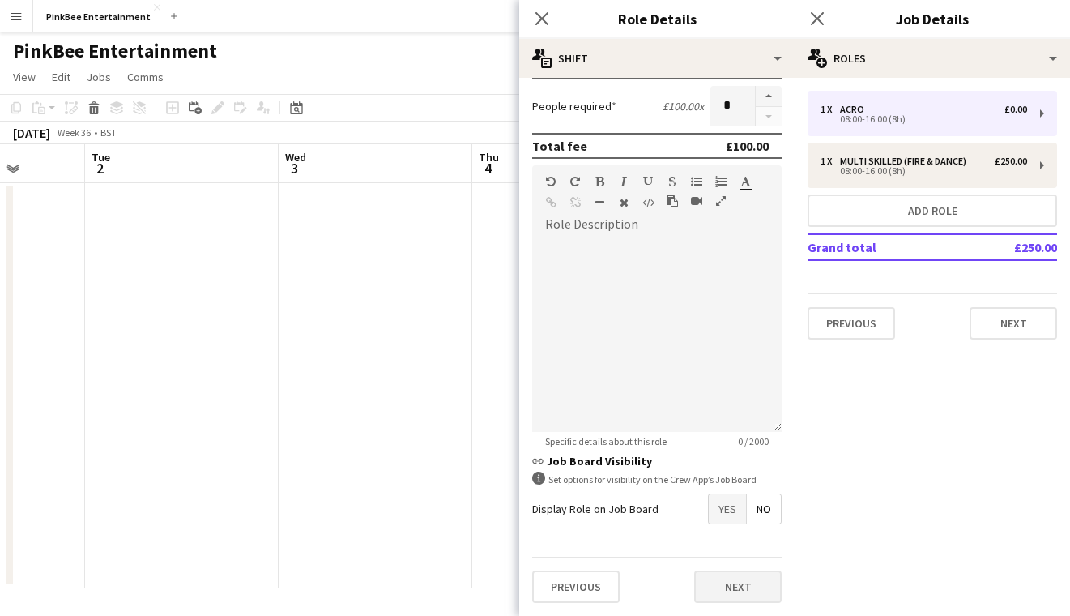
type input "*******"
click at [761, 590] on button "Next" at bounding box center [737, 586] width 87 height 32
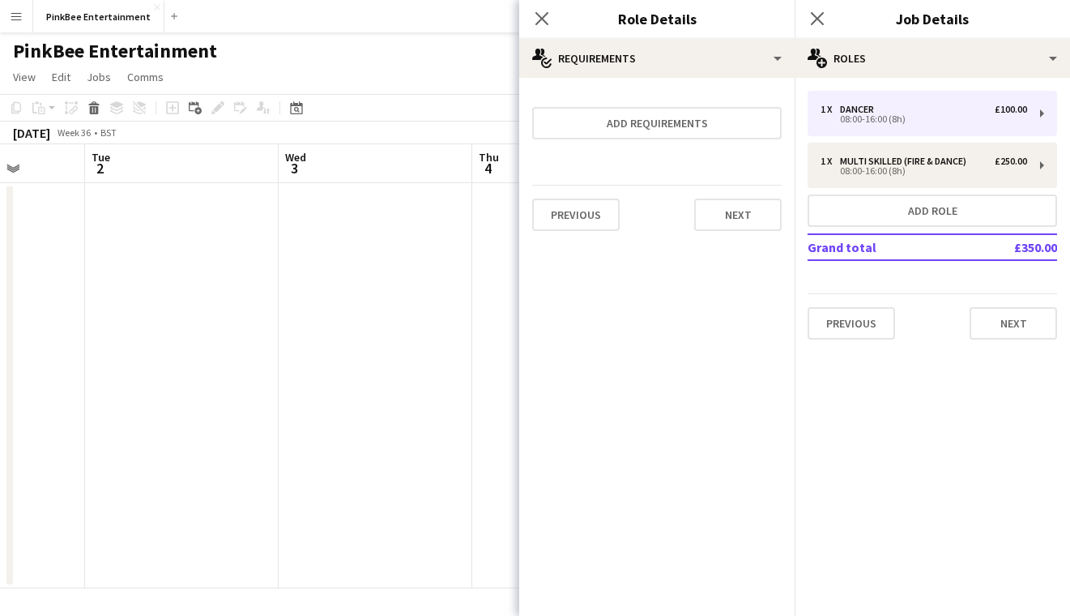
scroll to position [0, 0]
click at [761, 217] on button "Next" at bounding box center [737, 214] width 87 height 32
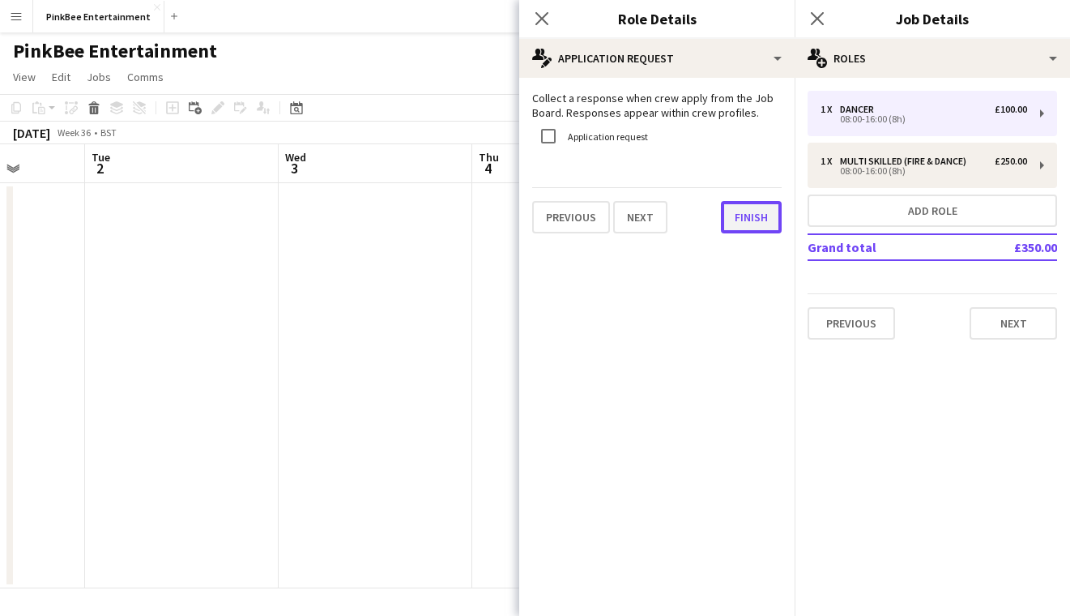
click at [766, 218] on button "Finish" at bounding box center [751, 217] width 61 height 32
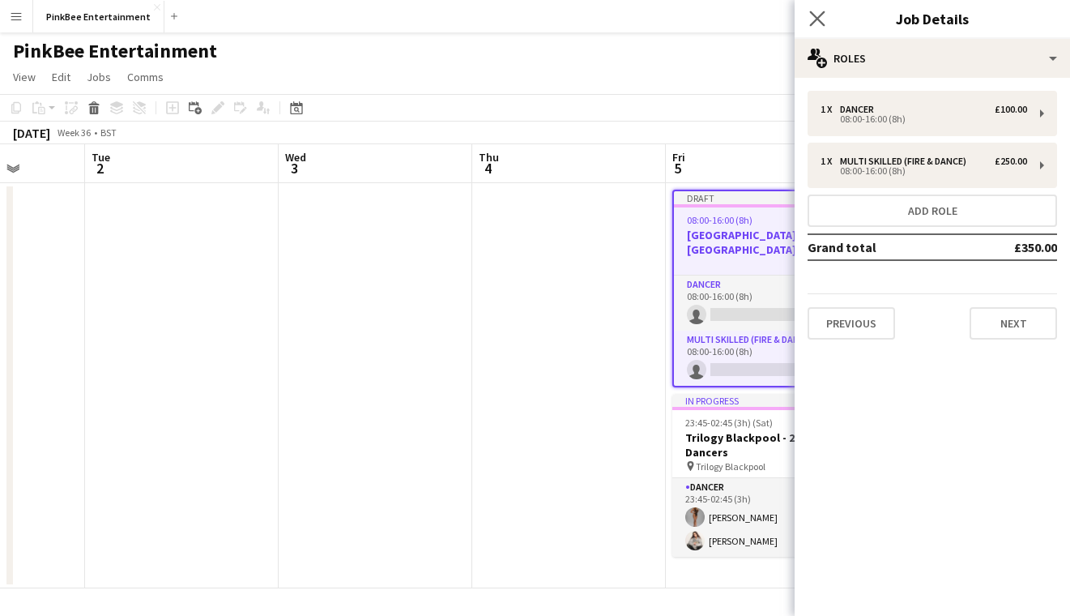
click at [807, 22] on app-icon "Close pop-in" at bounding box center [817, 18] width 23 height 23
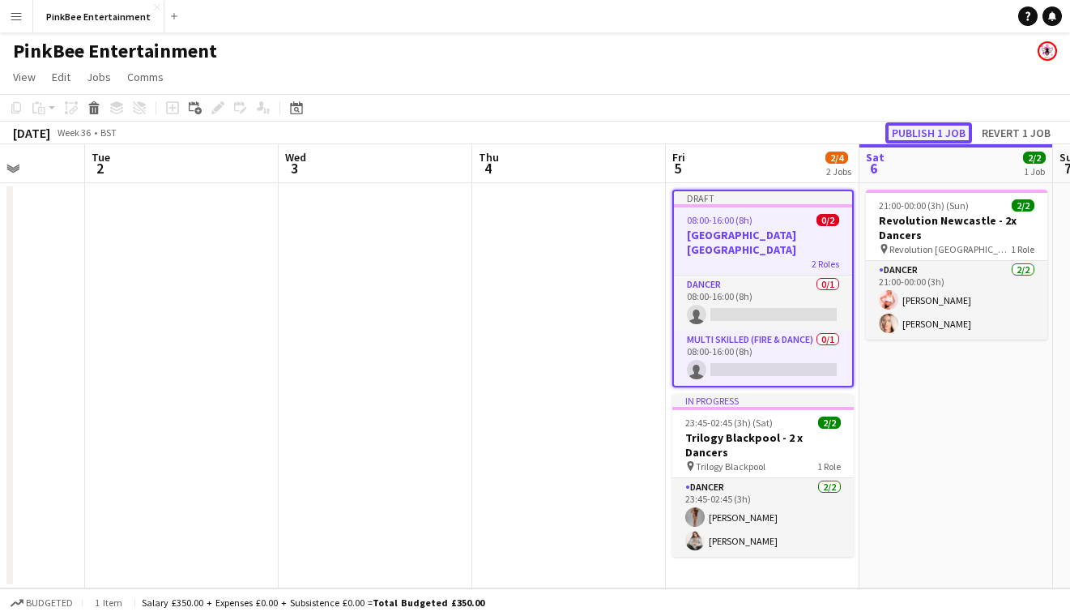
click at [923, 134] on button "Publish 1 job" at bounding box center [928, 132] width 87 height 21
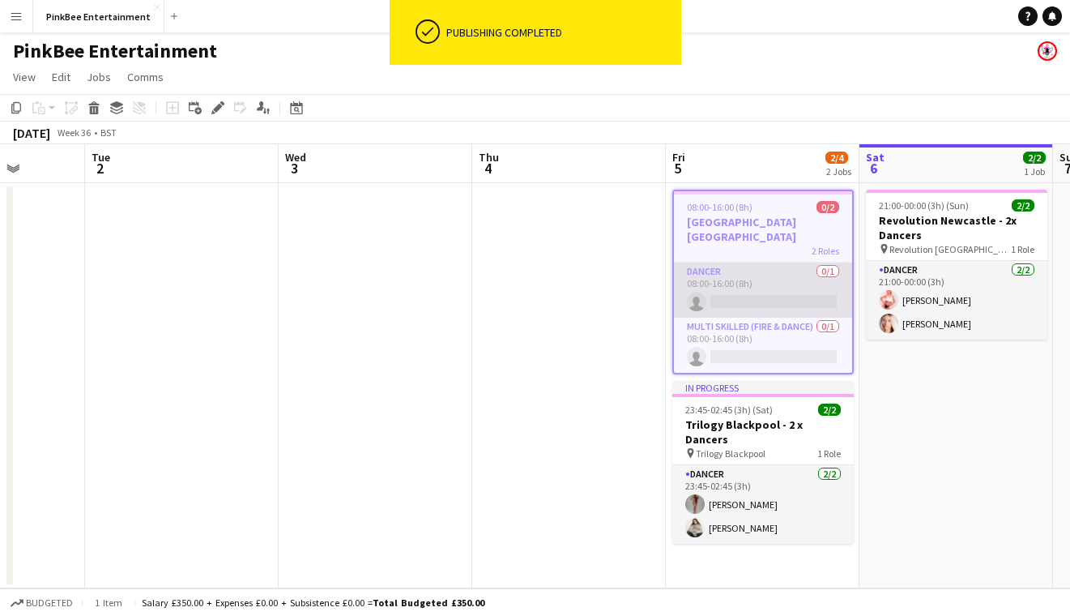
click at [756, 282] on app-card-role "Dancer 0/1 08:00-16:00 (8h) single-neutral-actions" at bounding box center [763, 289] width 178 height 55
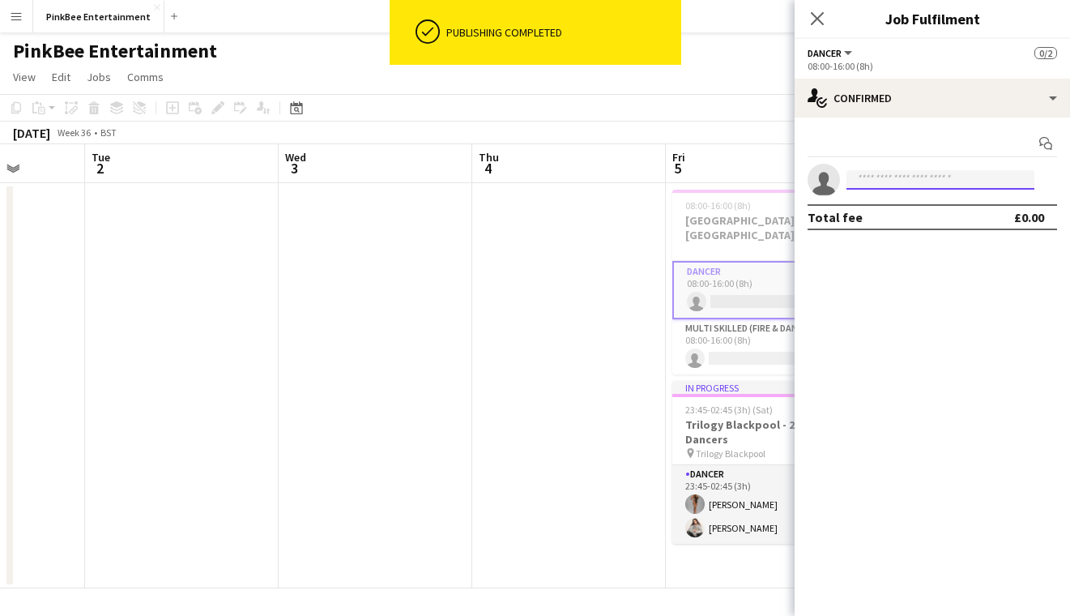
click at [882, 177] on input at bounding box center [940, 179] width 188 height 19
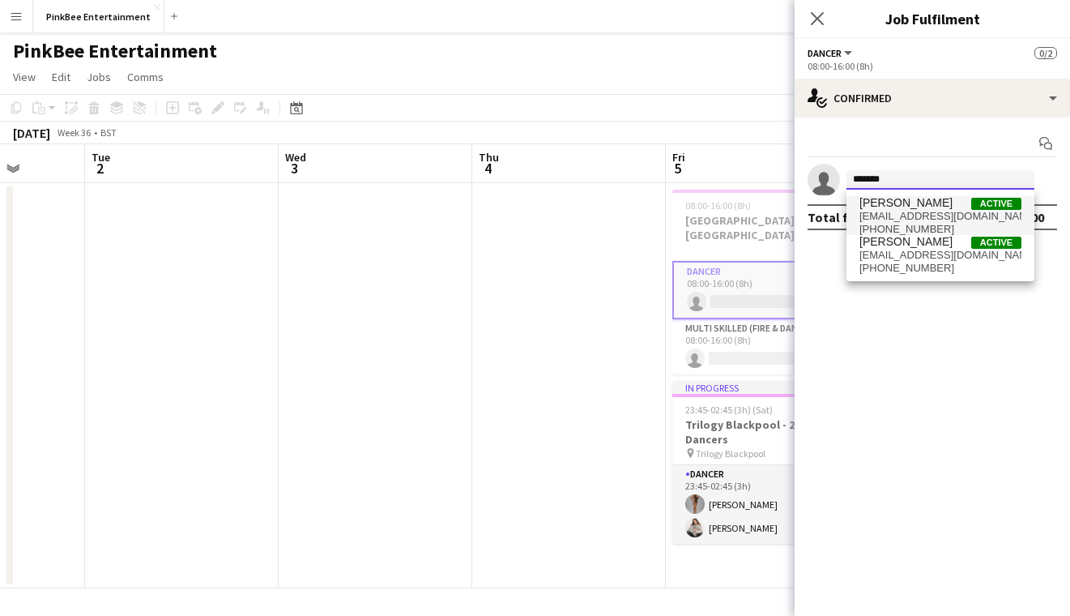
type input "*******"
click at [910, 212] on span "[EMAIL_ADDRESS][DOMAIN_NAME]" at bounding box center [940, 216] width 162 height 13
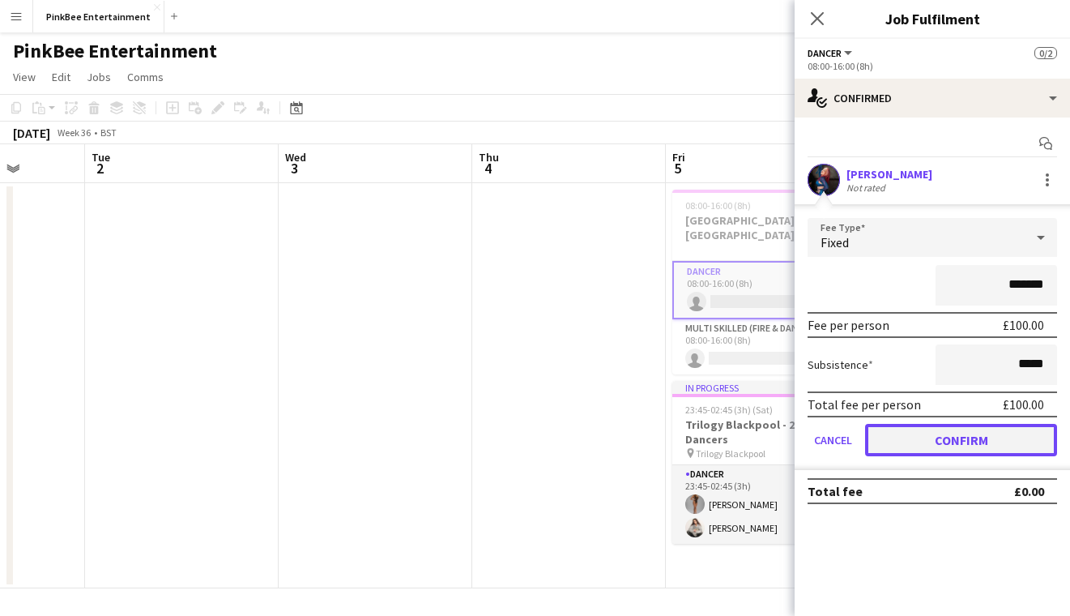
click at [972, 439] on button "Confirm" at bounding box center [961, 440] width 192 height 32
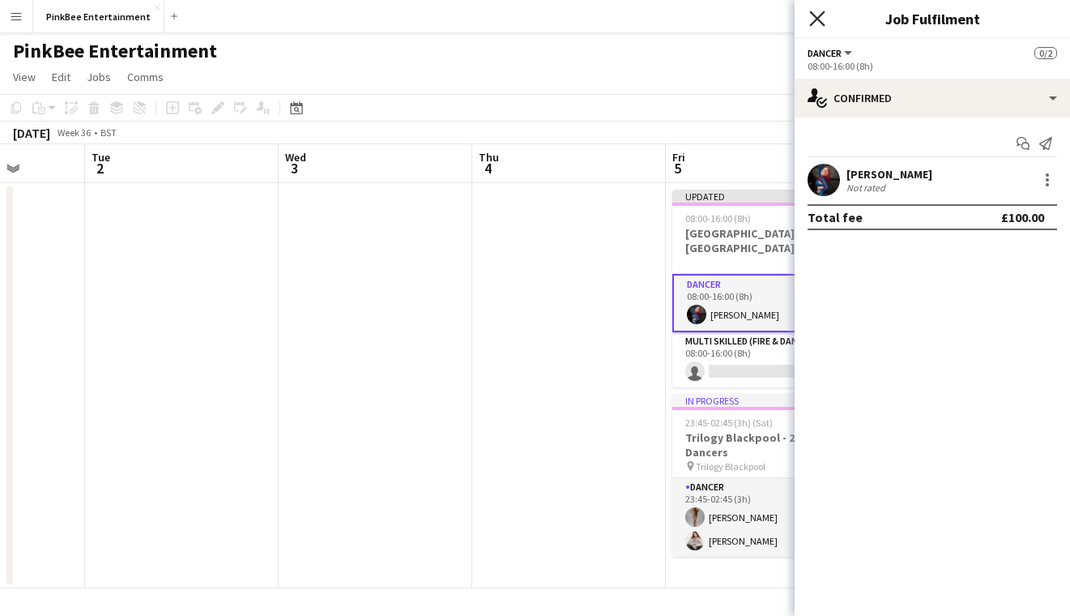
click at [818, 16] on icon at bounding box center [816, 18] width 15 height 15
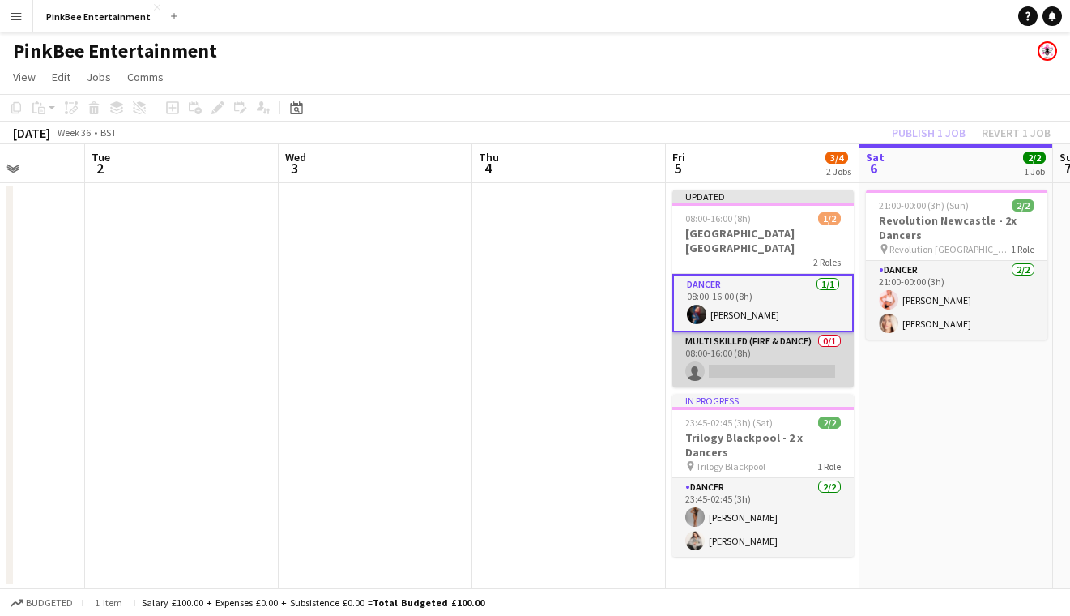
click at [757, 355] on app-card-role "Multi Skilled (Fire & Dance) 0/1 08:00-16:00 (8h) single-neutral-actions" at bounding box center [762, 359] width 181 height 55
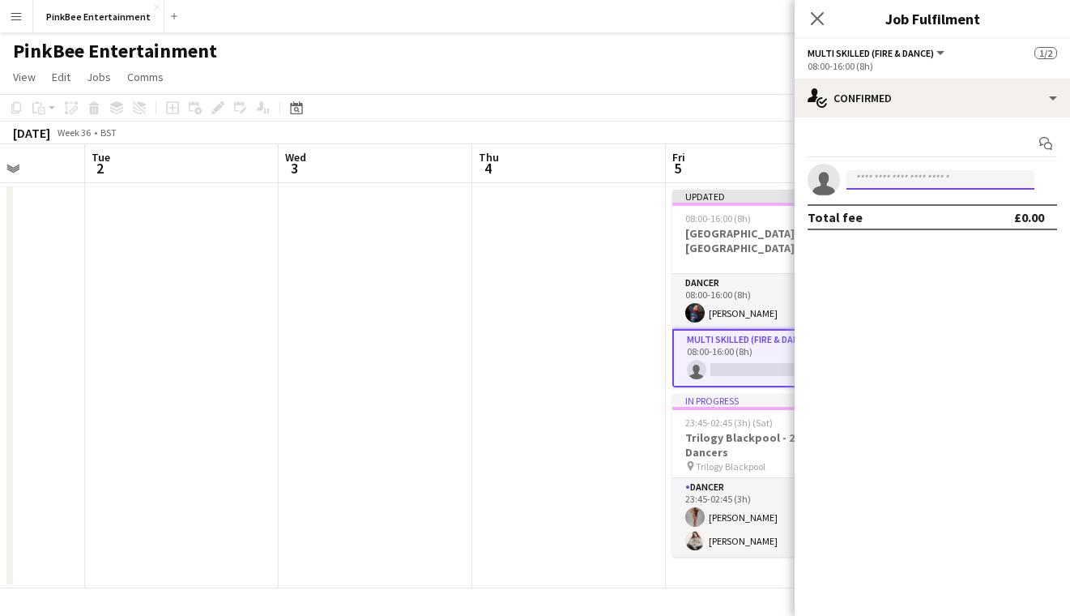
click at [920, 177] on input at bounding box center [940, 179] width 188 height 19
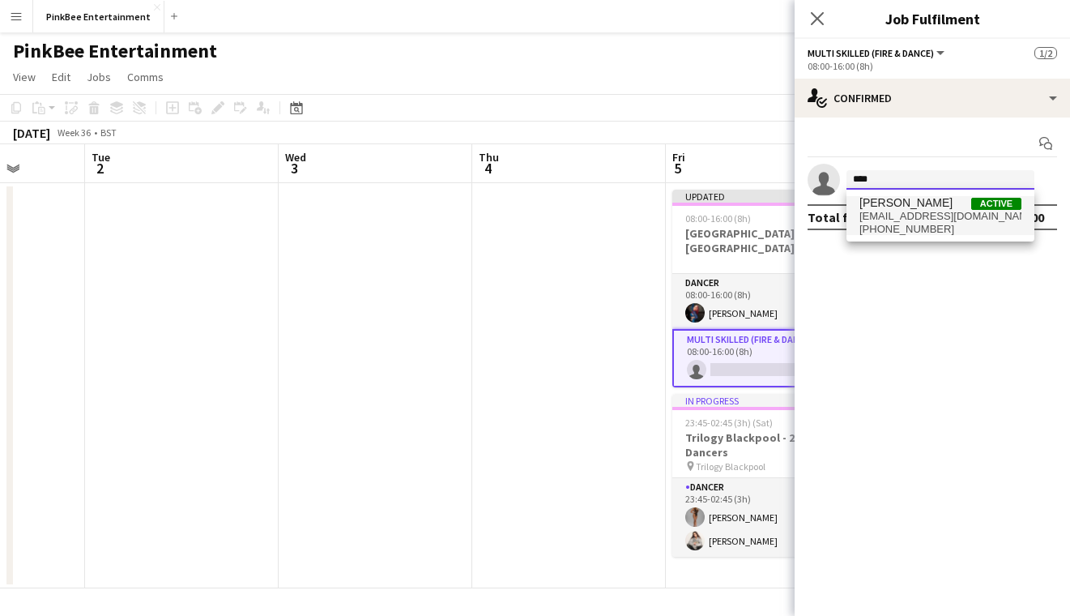
type input "****"
click at [948, 216] on span "[EMAIL_ADDRESS][DOMAIN_NAME]" at bounding box center [940, 216] width 162 height 13
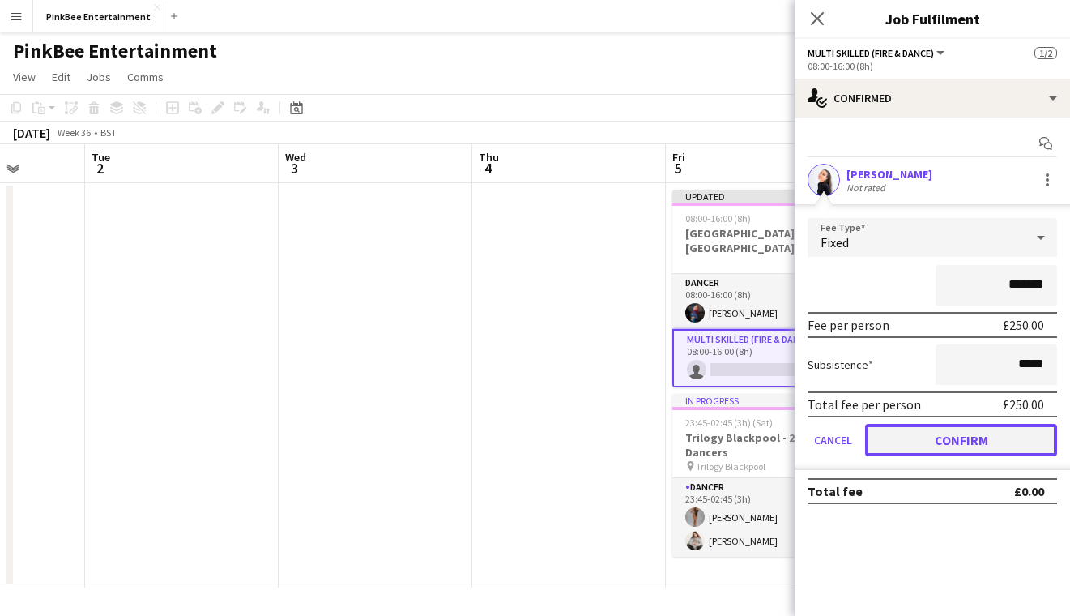
click at [966, 432] on button "Confirm" at bounding box center [961, 440] width 192 height 32
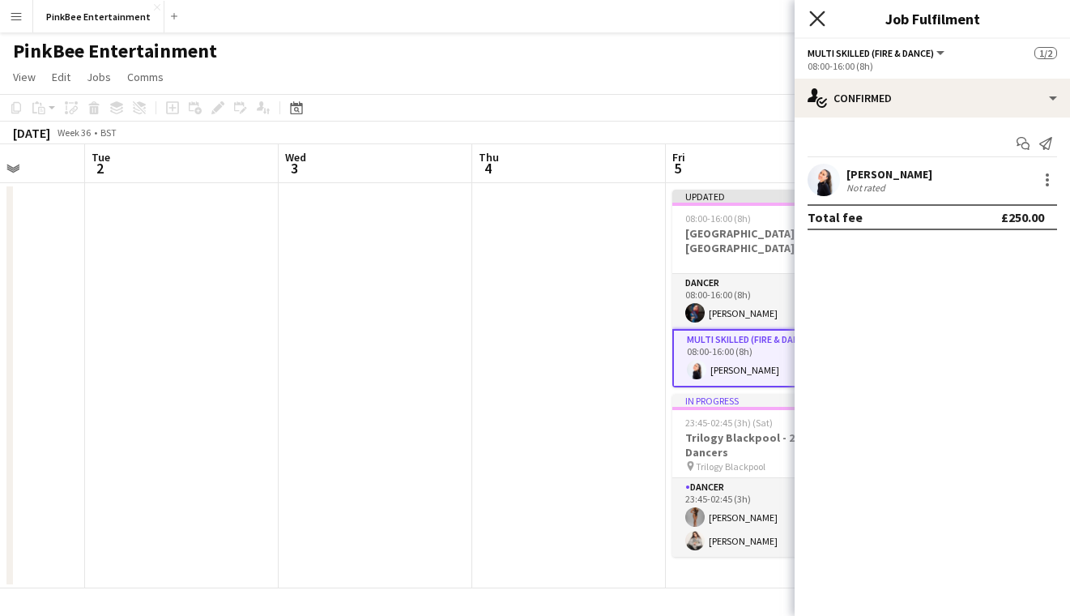
click at [820, 15] on icon at bounding box center [816, 18] width 15 height 15
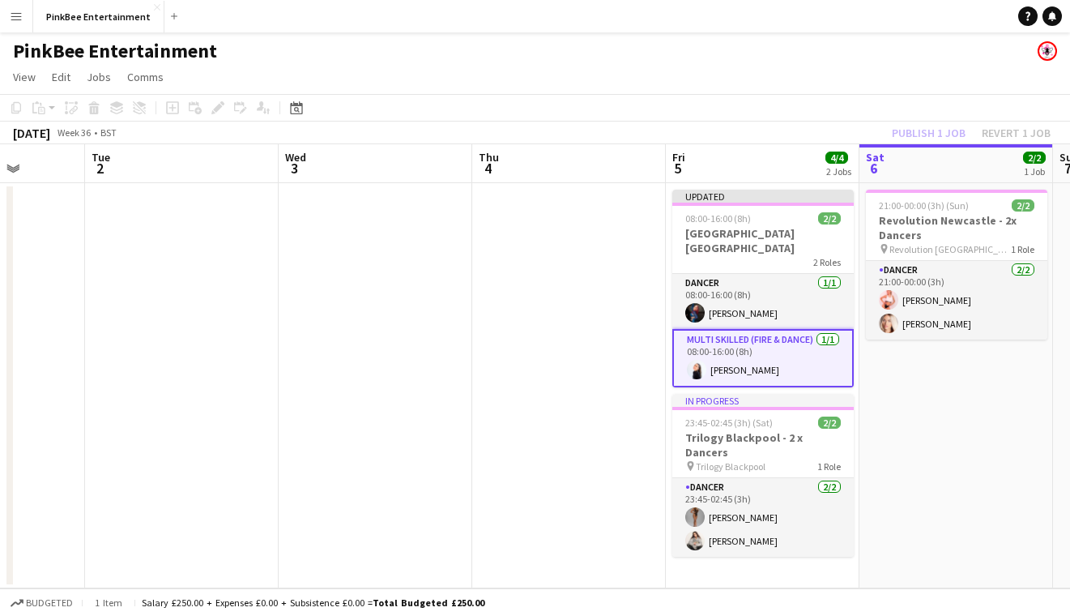
click at [927, 129] on div "Publish 1 job Revert 1 job" at bounding box center [971, 132] width 198 height 21
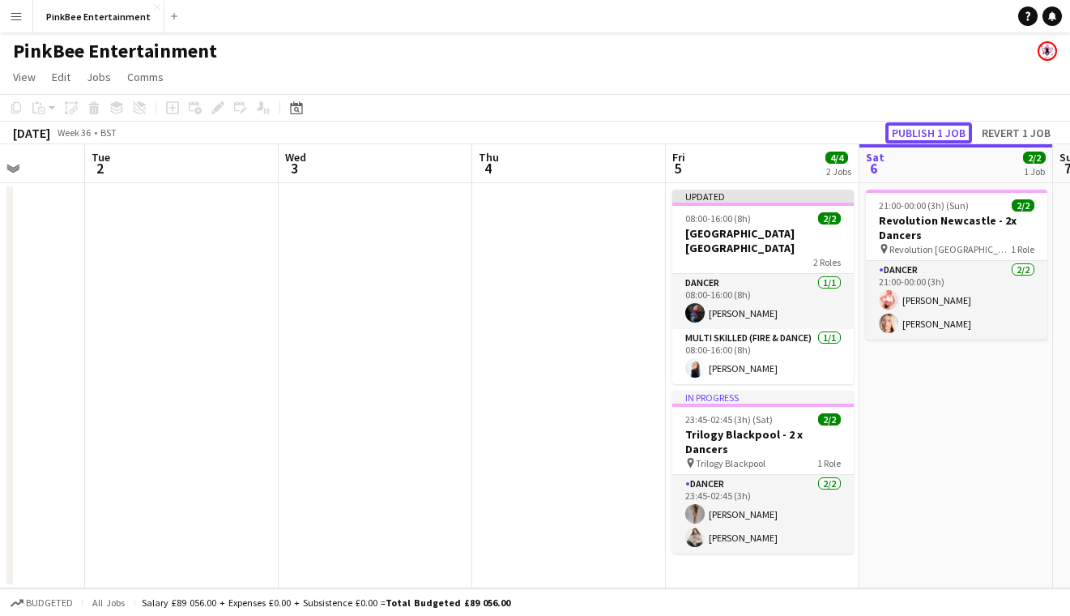
click at [927, 129] on button "Publish 1 job" at bounding box center [928, 132] width 87 height 21
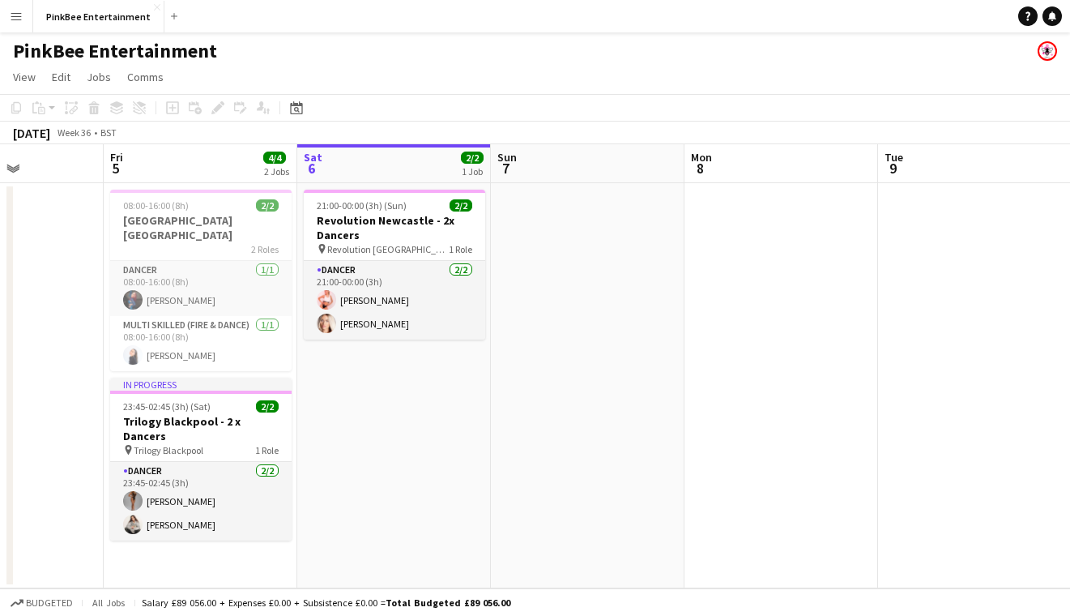
scroll to position [0, 474]
